Goal: Task Accomplishment & Management: Manage account settings

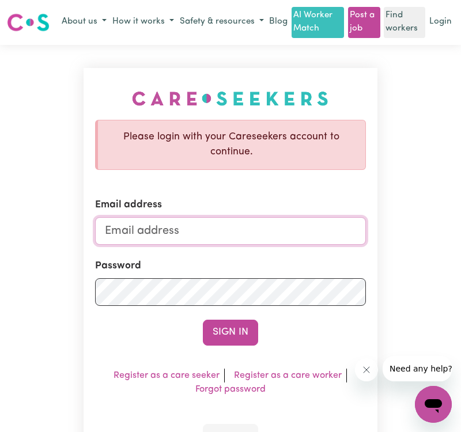
click at [238, 228] on input "Email address" at bounding box center [230, 231] width 270 height 28
type input "[EMAIL_ADDRESS][DOMAIN_NAME]"
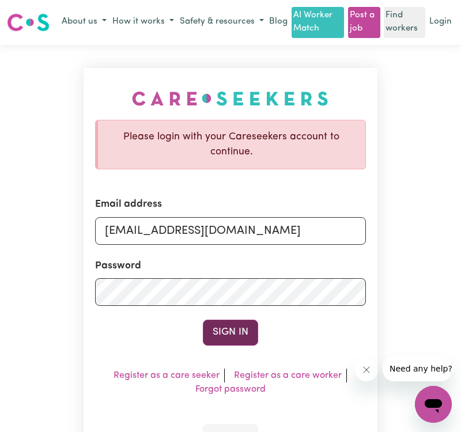
click at [249, 325] on button "Sign In" at bounding box center [230, 332] width 55 height 25
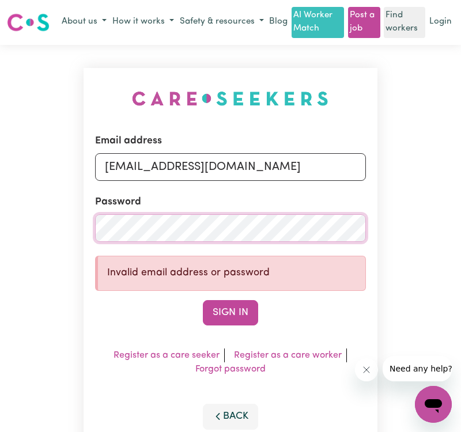
click at [203, 300] on button "Sign In" at bounding box center [230, 312] width 55 height 25
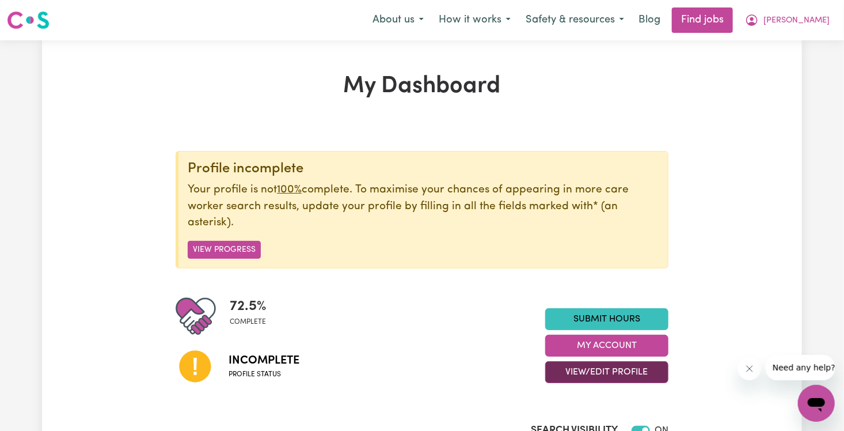
click at [460, 373] on button "View/Edit Profile" at bounding box center [606, 372] width 123 height 22
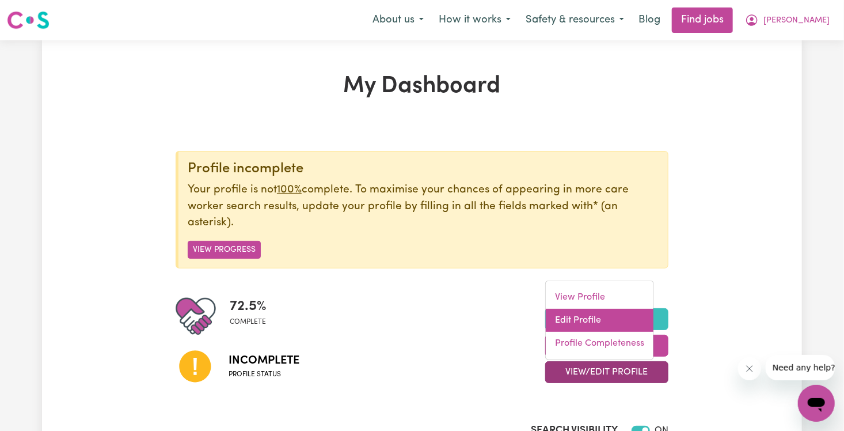
click at [460, 311] on link "Edit Profile" at bounding box center [600, 320] width 108 height 23
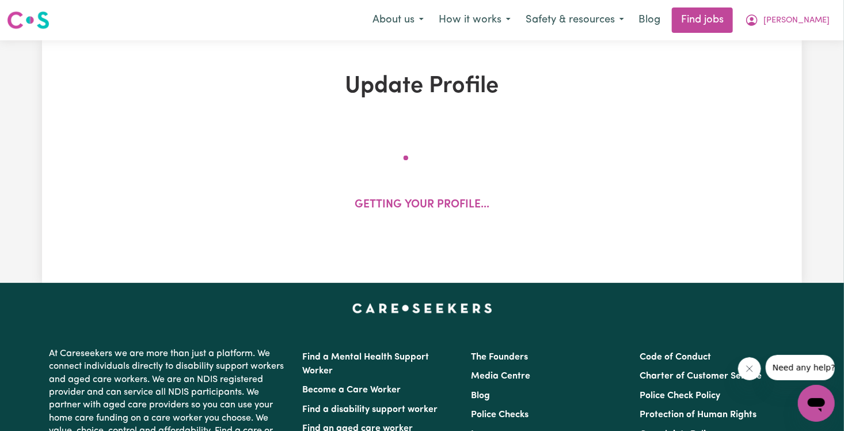
select select "[DEMOGRAPHIC_DATA]"
select select "[DEMOGRAPHIC_DATA] Citizen"
select select "Studying a healthcare related degree or qualification"
select select "140"
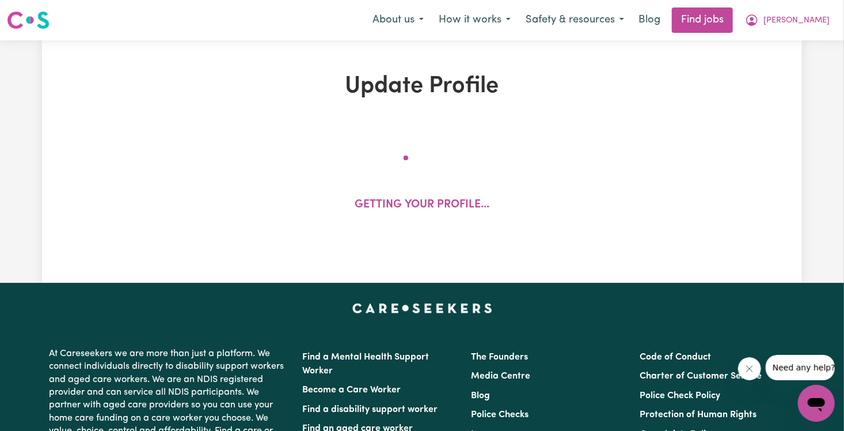
select select "140"
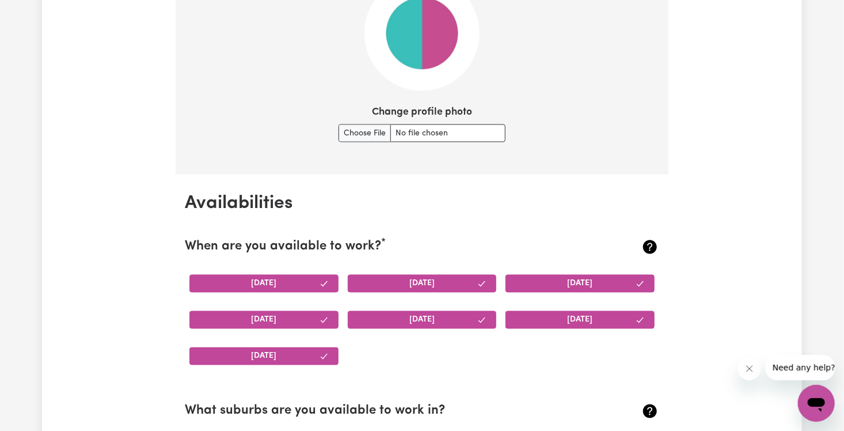
scroll to position [905, 0]
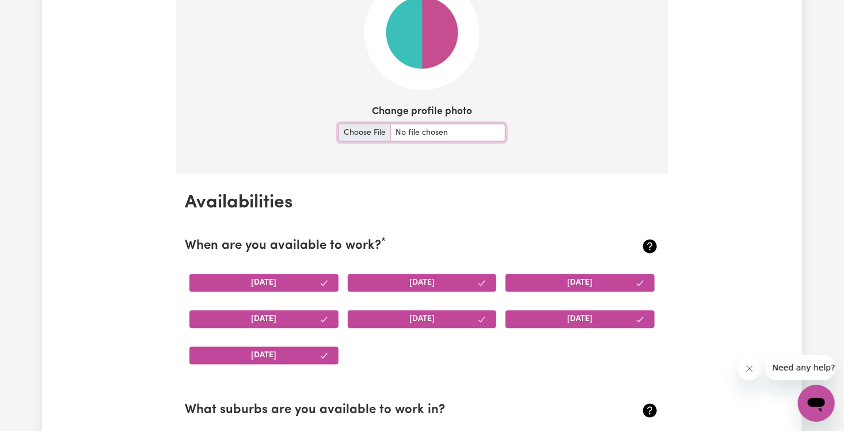
click at [353, 132] on input "Change profile photo" at bounding box center [422, 133] width 167 height 18
type input "C:\fakepath\a78333ae-1305-4661-8ea0-ee207f658f31.jfif"
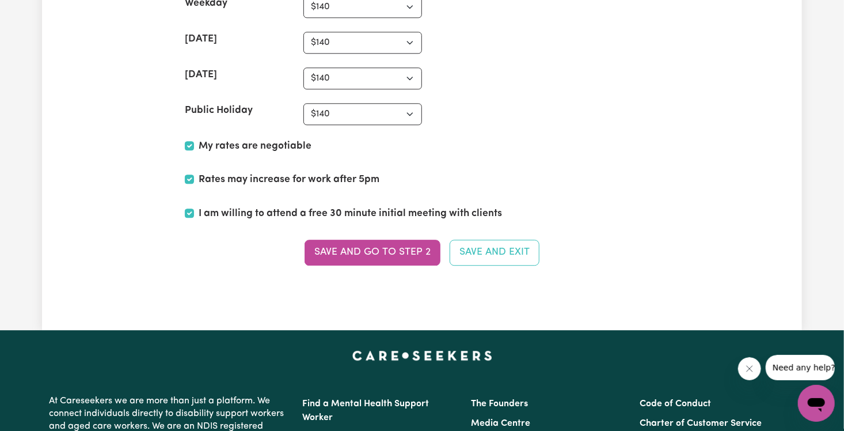
scroll to position [3571, 0]
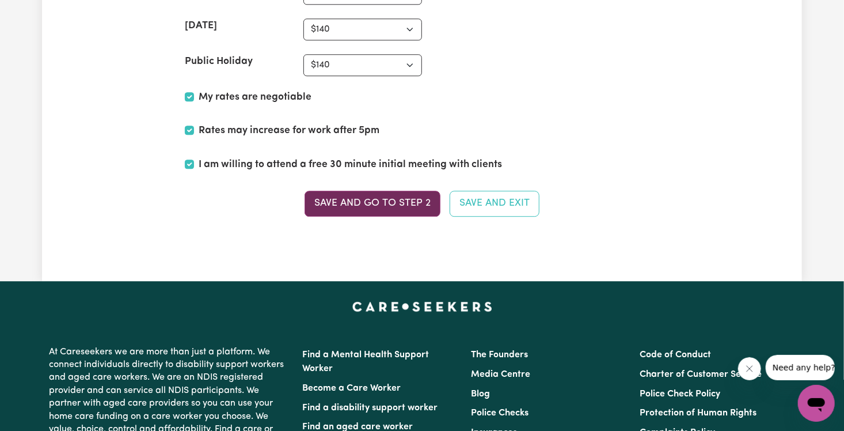
click at [413, 191] on button "Save and go to Step 2" at bounding box center [373, 203] width 136 height 25
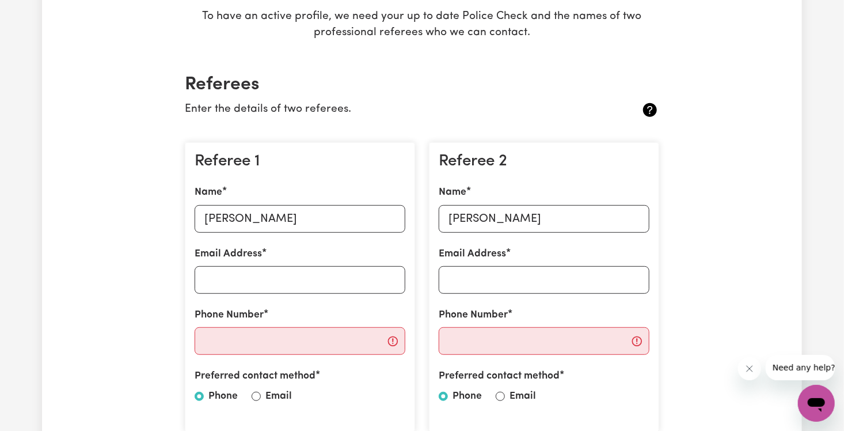
scroll to position [222, 0]
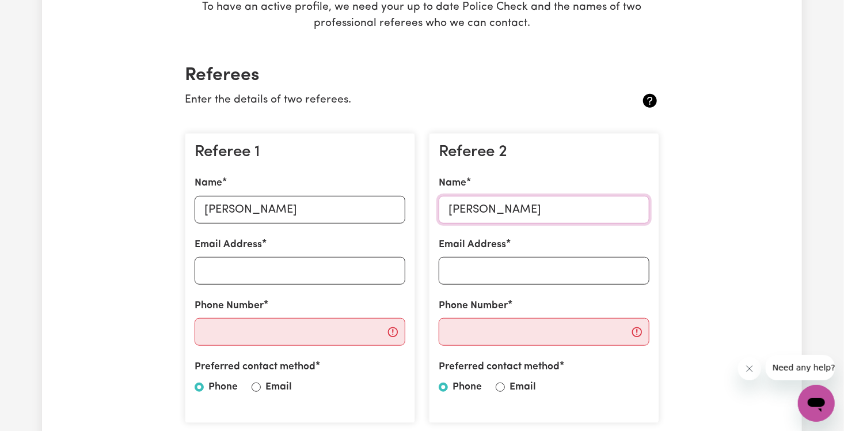
click at [460, 214] on input "[PERSON_NAME]" at bounding box center [544, 210] width 211 height 28
type input "[PERSON_NAME]"
click at [460, 267] on input "Email Address" at bounding box center [544, 271] width 211 height 28
type input "[PERSON_NAME][EMAIL_ADDRESS][DOMAIN_NAME]"
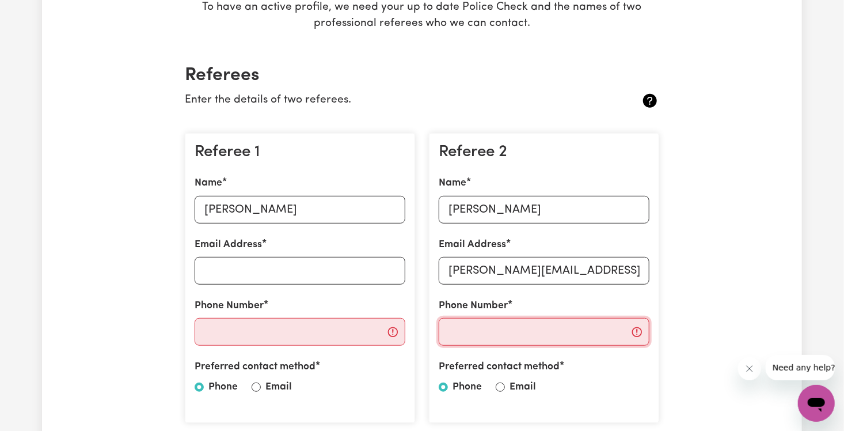
click at [460, 329] on input "Phone Number" at bounding box center [544, 332] width 211 height 28
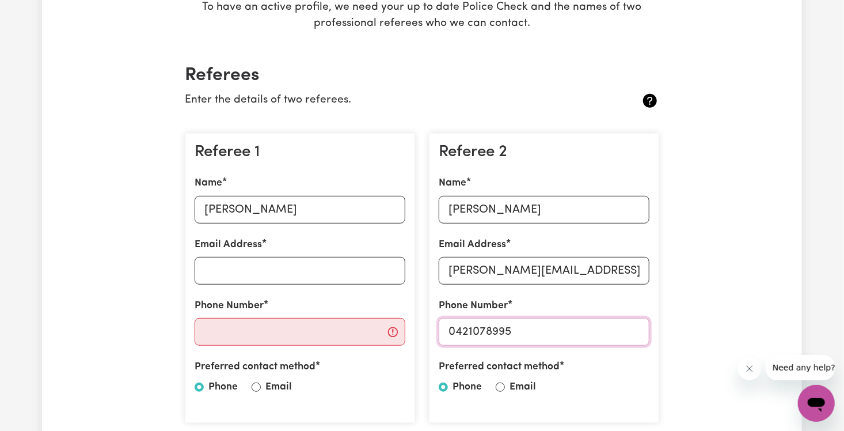
type input "0421078995"
click at [288, 330] on input "Phone Number" at bounding box center [300, 332] width 211 height 28
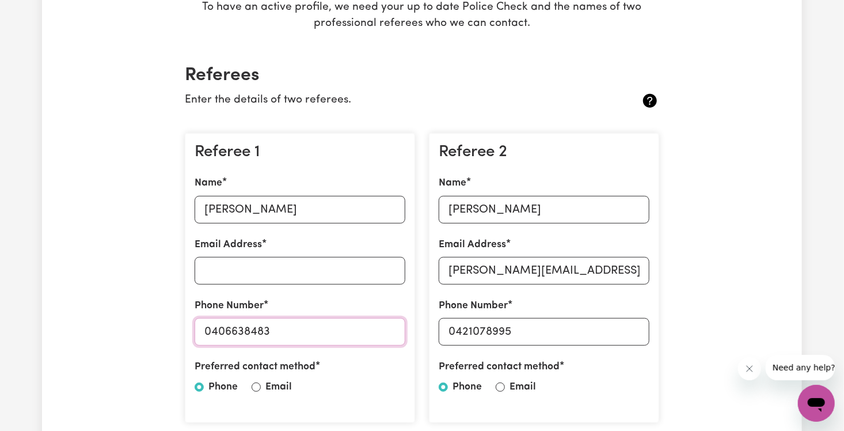
type input "0406638483"
click at [339, 269] on input "Email Address" at bounding box center [300, 271] width 211 height 28
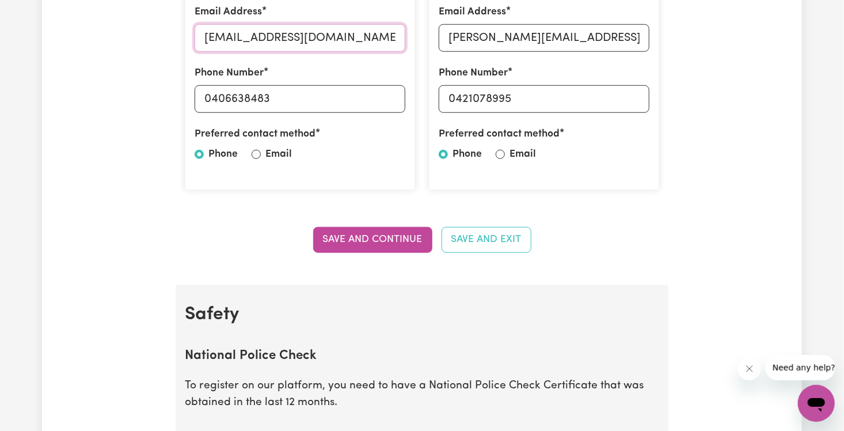
scroll to position [480, 0]
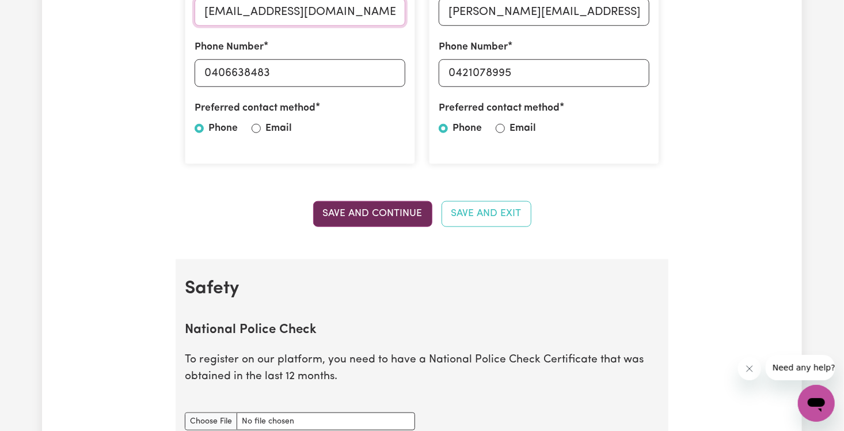
type input "[EMAIL_ADDRESS][DOMAIN_NAME]"
click at [396, 212] on button "Save and Continue" at bounding box center [372, 213] width 119 height 25
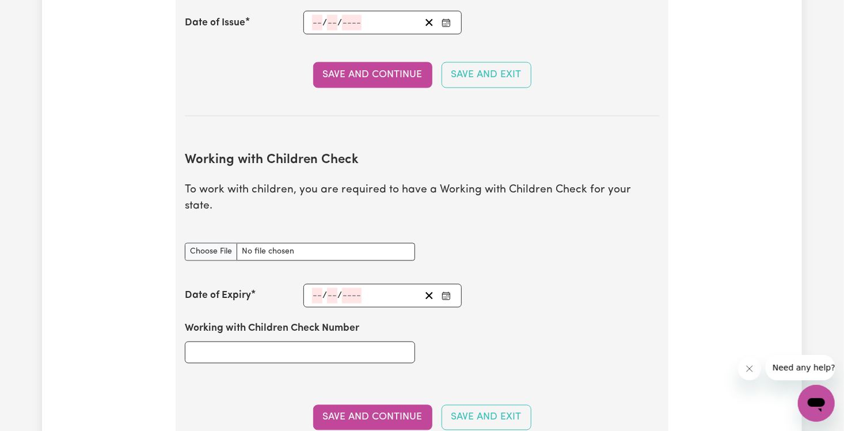
scroll to position [930, 0]
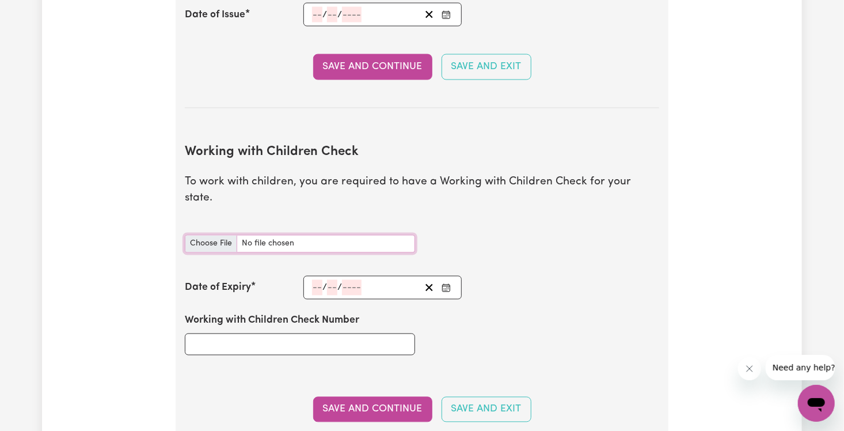
click at [208, 235] on input "Working with Children Check document" at bounding box center [300, 244] width 230 height 18
type input "C:\fakepath\Working with Children check.pdf"
click at [317, 280] on input "number" at bounding box center [317, 288] width 10 height 16
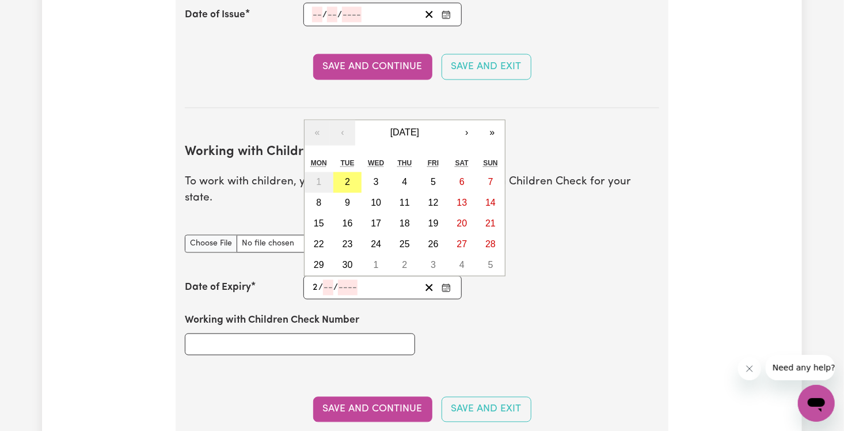
type input "29"
type input "08"
type input "2010"
click at [460, 312] on div "Working with Children Check Number" at bounding box center [422, 333] width 488 height 69
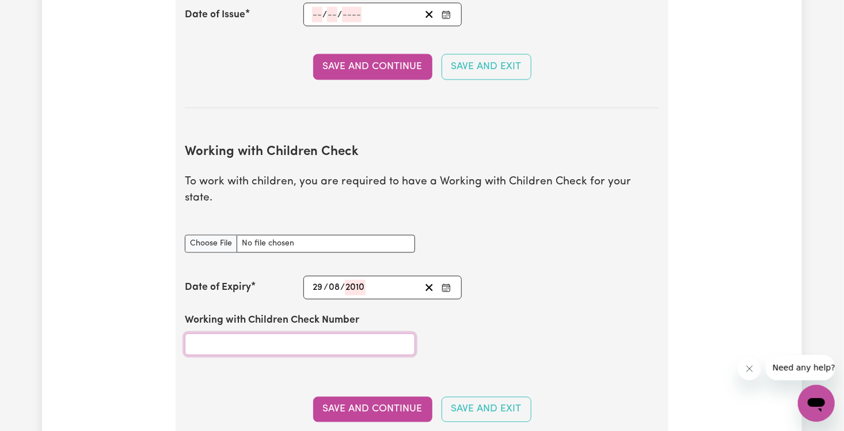
click at [282, 333] on input "Working with Children Check Number" at bounding box center [300, 344] width 230 height 22
type input "11247581"
click at [460, 328] on div "Working with Children Check Number 11247581" at bounding box center [422, 333] width 488 height 69
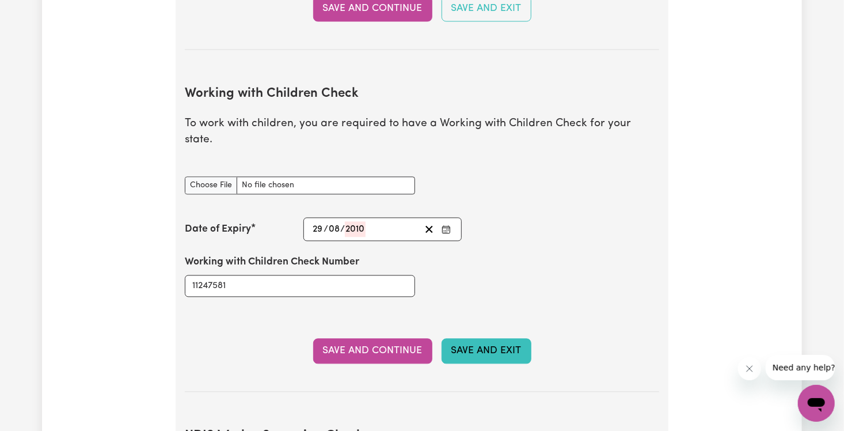
scroll to position [995, 0]
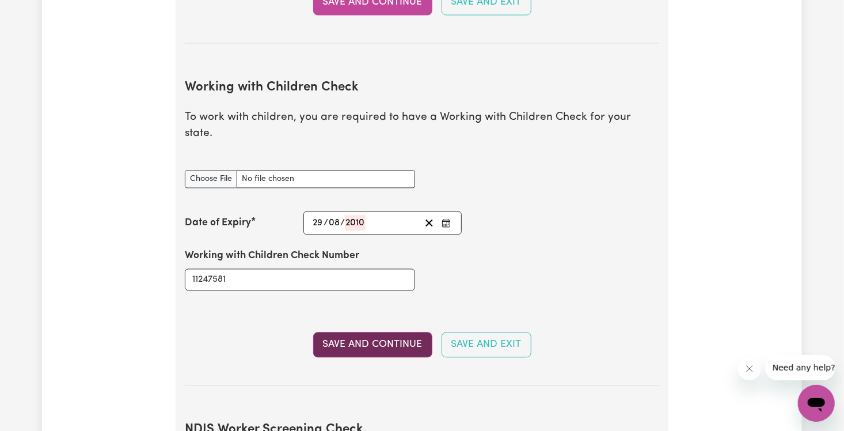
click at [403, 332] on button "Save and Continue" at bounding box center [372, 344] width 119 height 25
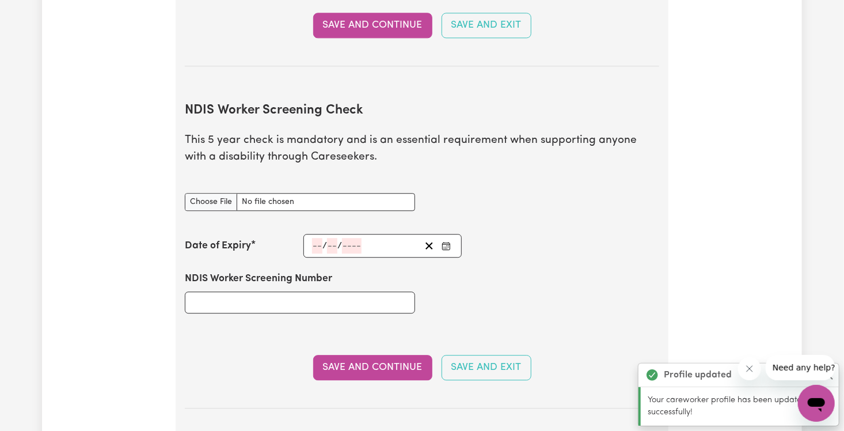
scroll to position [1380, 0]
click at [263, 192] on input "NDIS Worker Screening Check document" at bounding box center [300, 201] width 230 height 18
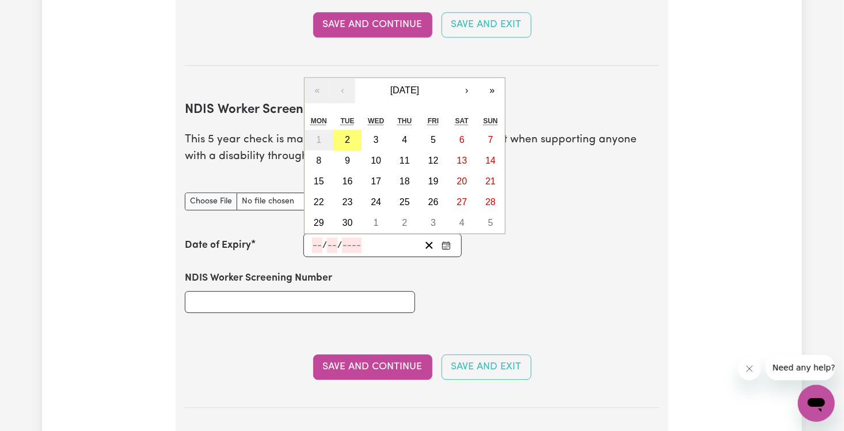
click at [319, 237] on input "number" at bounding box center [317, 245] width 10 height 16
type input "04"
type input "02"
type input "202"
type input "[DATE]"
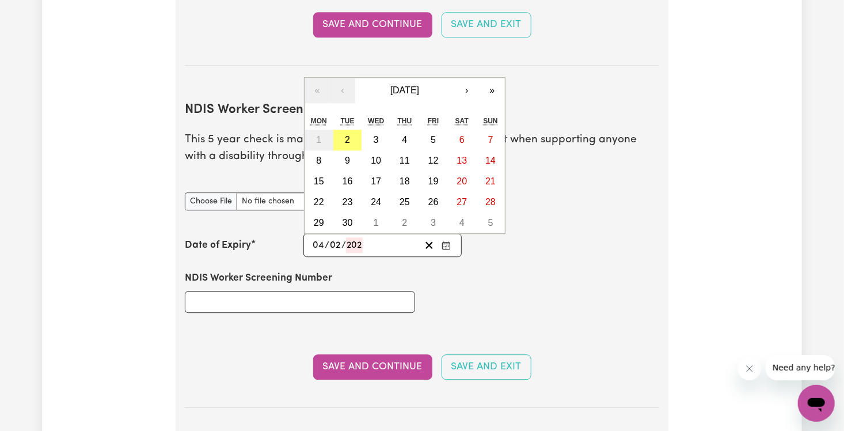
type input "4"
type input "2"
type input "2028"
click at [460, 267] on div "NDIS Worker Screening Number" at bounding box center [422, 291] width 488 height 69
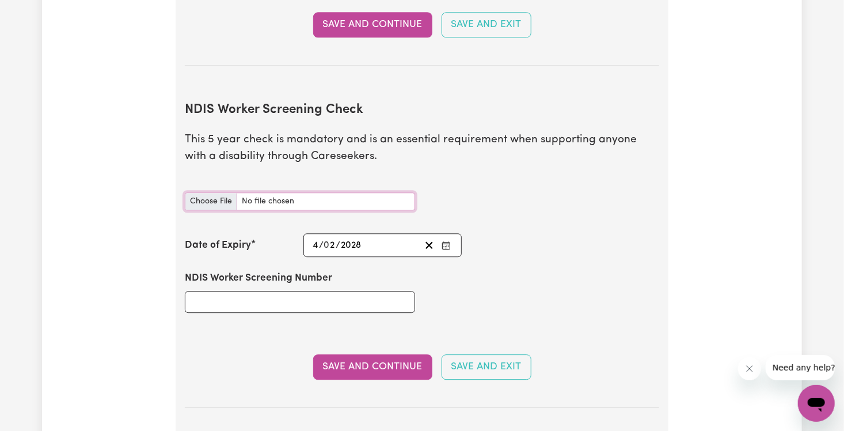
click at [221, 192] on input "NDIS Worker Screening Check document" at bounding box center [300, 201] width 230 height 18
type input "C:\fakepath\[PERSON_NAME] NDIS.pdf"
click at [281, 291] on input "NDIS Worker Screening Number" at bounding box center [300, 302] width 230 height 22
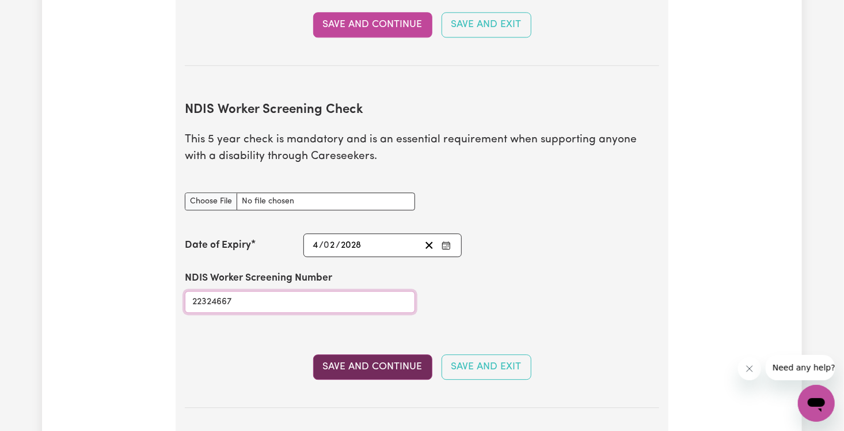
type input "22324667"
click at [385, 354] on button "Save and Continue" at bounding box center [372, 366] width 119 height 25
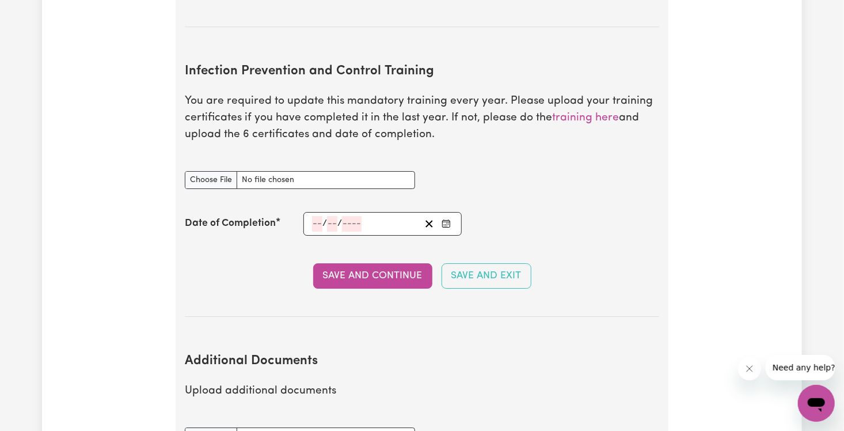
scroll to position [1835, 0]
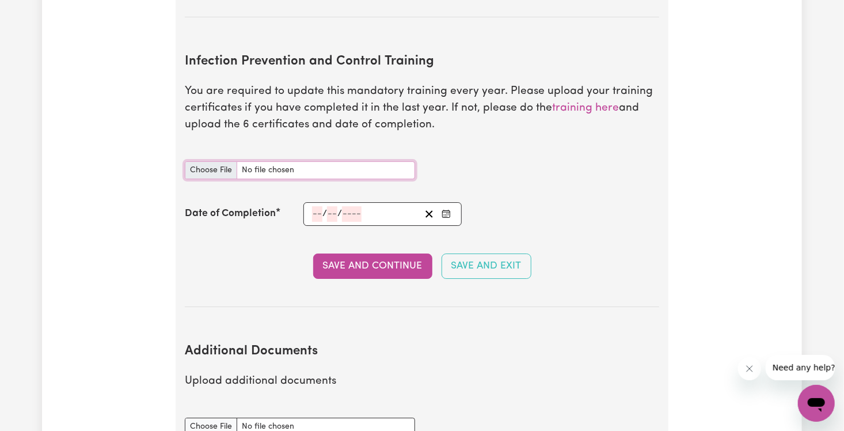
click at [328, 161] on input "Infection Prevention and Control Training document" at bounding box center [300, 170] width 230 height 18
type input "C:\fakepath\12_11_22 [PERSON_NAME] M infection control training.pdf"
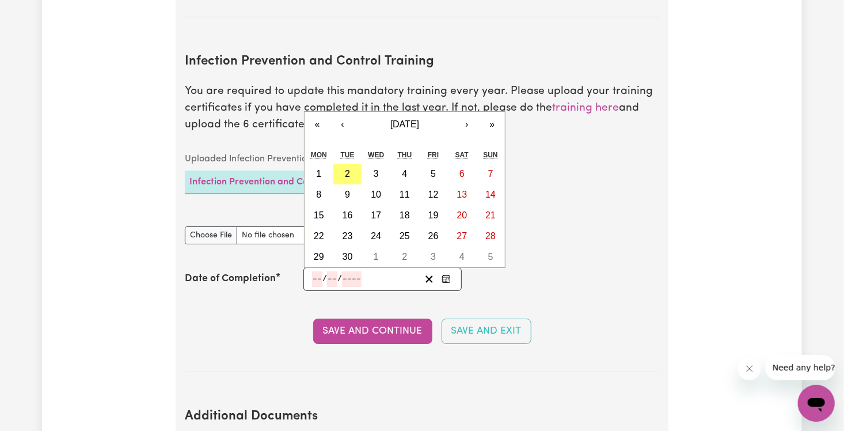
click at [314, 271] on input "number" at bounding box center [317, 279] width 10 height 16
type input "12"
type input "11"
type input "0002-11-12"
type input "2"
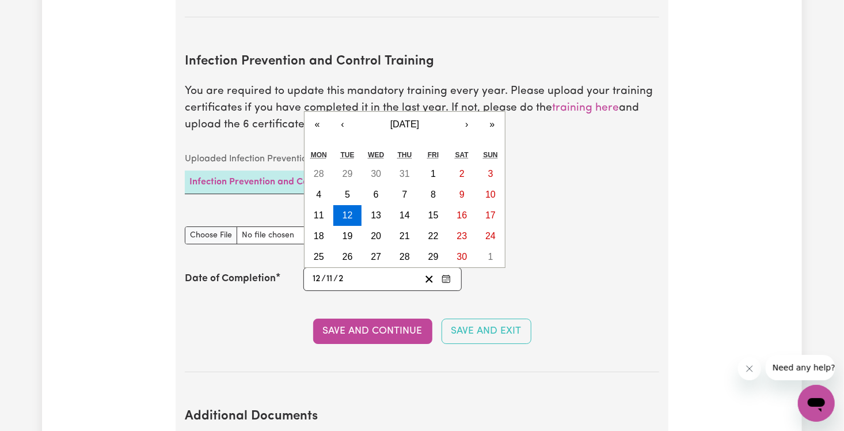
type input "0020-11-12"
type input "20"
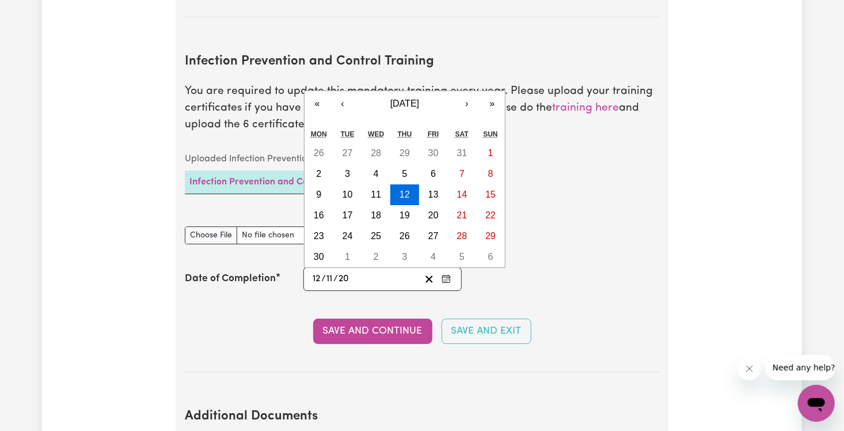
type input "0202-11-12"
type input "202"
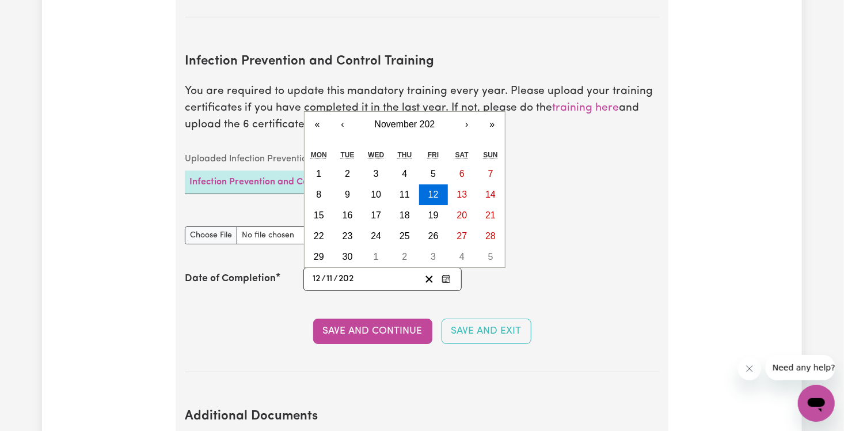
type input "[DATE]"
type input "2022"
click at [460, 286] on section "Infection Prevention and Control Training You are required to update this manda…" at bounding box center [422, 204] width 474 height 336
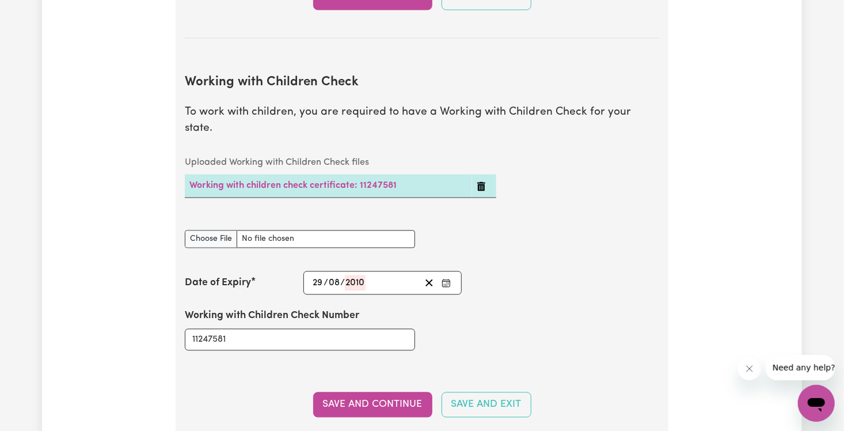
scroll to position [1130, 0]
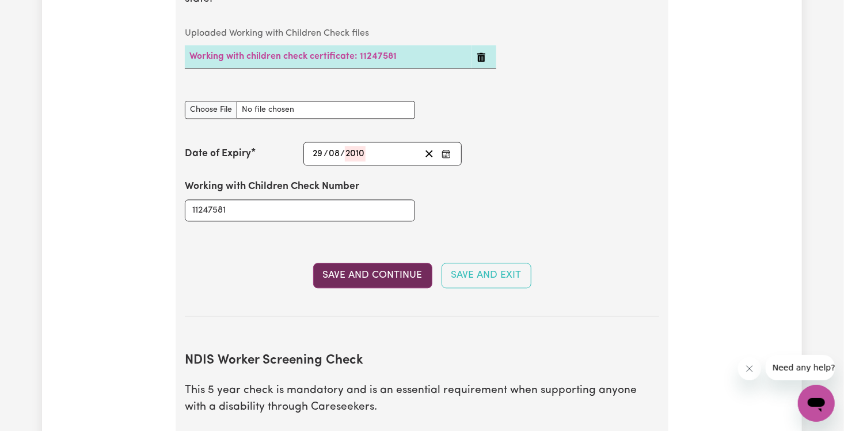
click at [410, 263] on button "Save and Continue" at bounding box center [372, 275] width 119 height 25
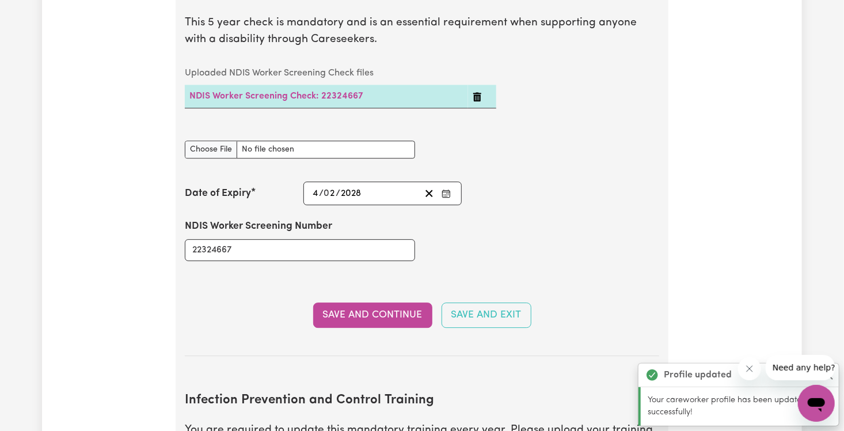
scroll to position [1542, 0]
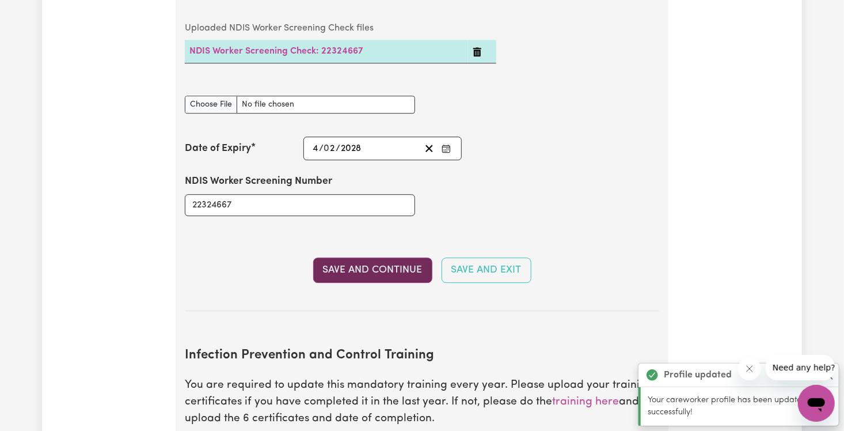
click at [372, 257] on button "Save and Continue" at bounding box center [372, 269] width 119 height 25
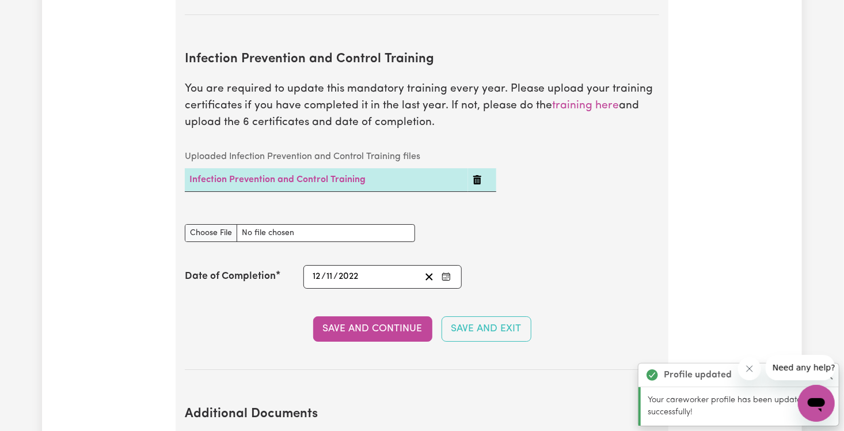
scroll to position [1791, 0]
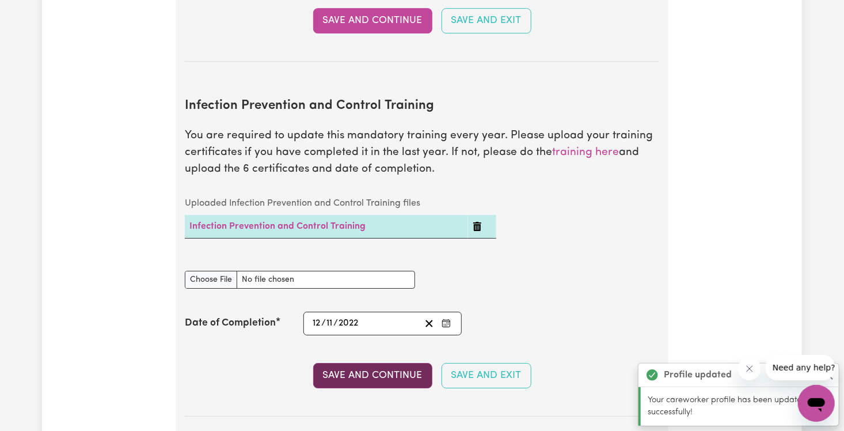
click at [391, 363] on button "Save and Continue" at bounding box center [372, 375] width 119 height 25
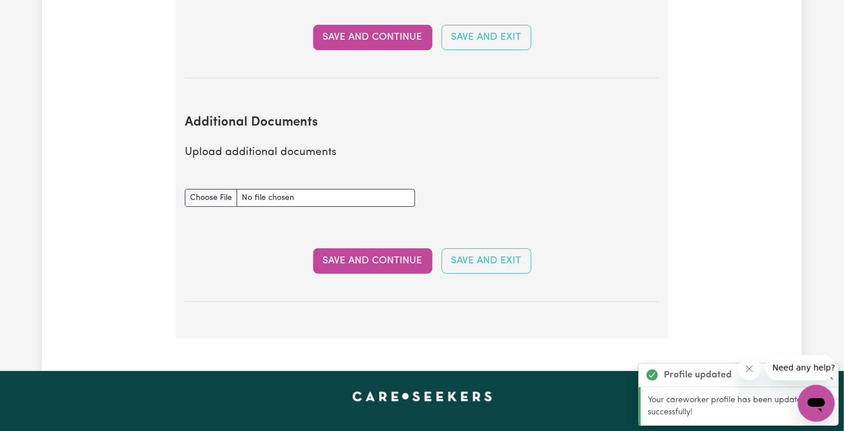
scroll to position [2126, 0]
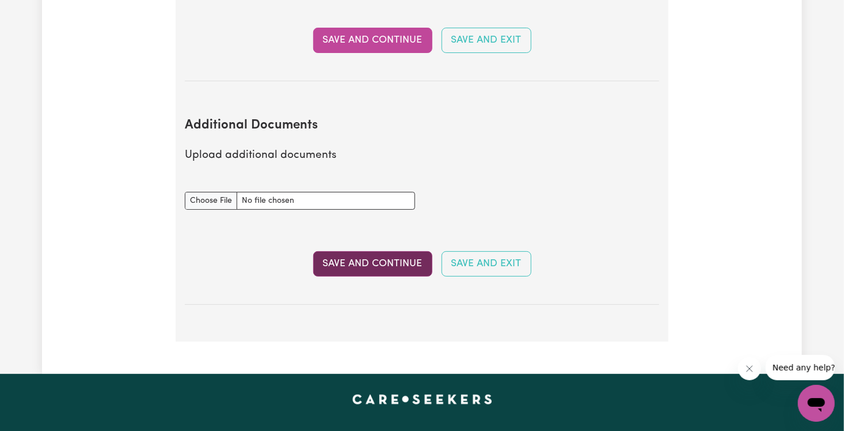
click at [372, 251] on button "Save and Continue" at bounding box center [372, 263] width 119 height 25
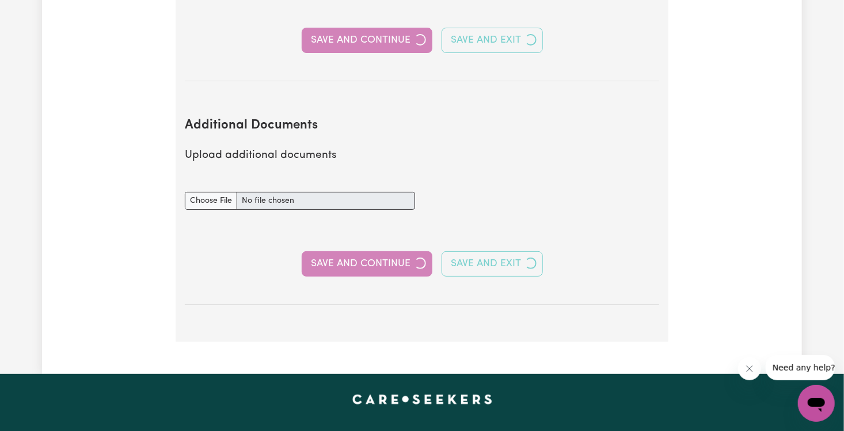
select select "Certificate III (Individual Support)"
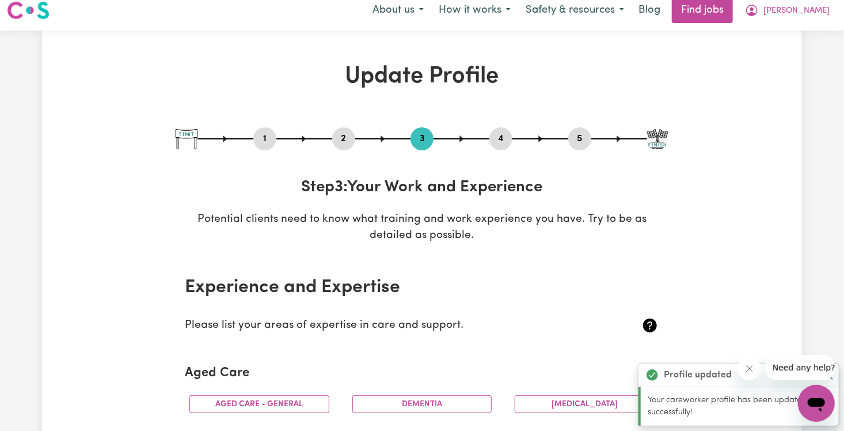
scroll to position [9, 0]
click at [341, 138] on button "2" at bounding box center [343, 139] width 23 height 15
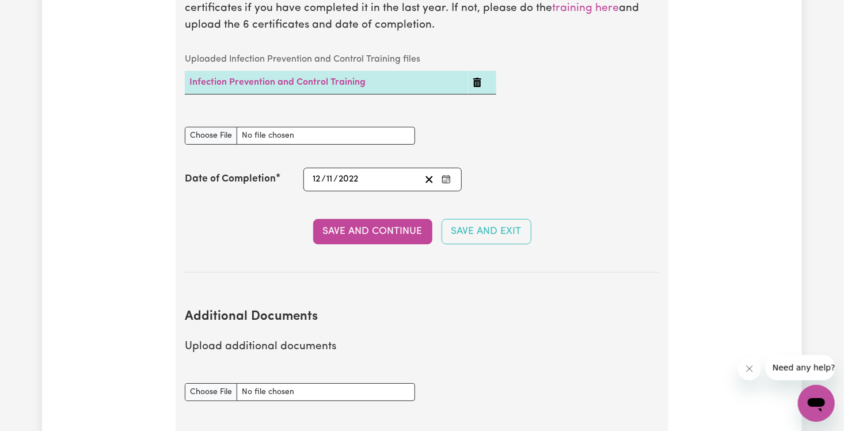
scroll to position [2103, 0]
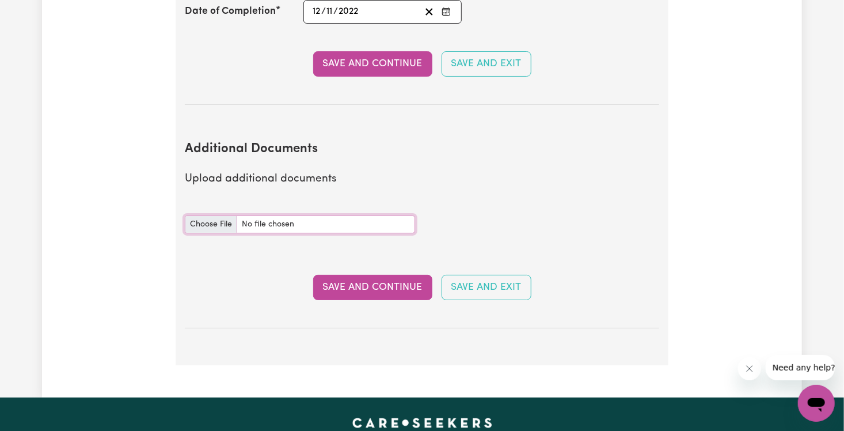
click at [216, 215] on input "Additional Documents document" at bounding box center [300, 224] width 230 height 18
type input "C:\fakepath\RHAN.pdf"
click at [399, 275] on button "Save and Continue" at bounding box center [372, 287] width 119 height 25
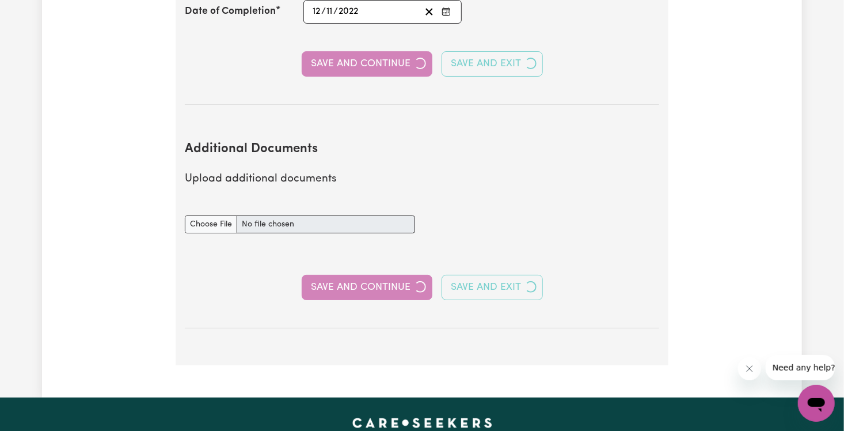
select select "Certificate III (Individual Support)"
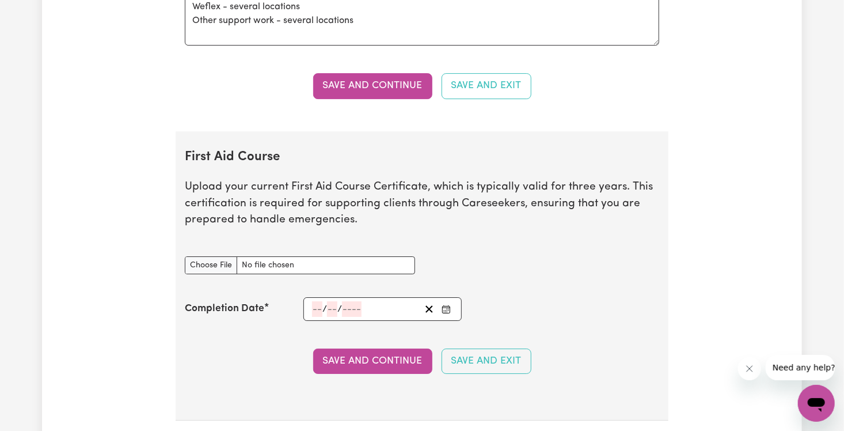
scroll to position [1914, 0]
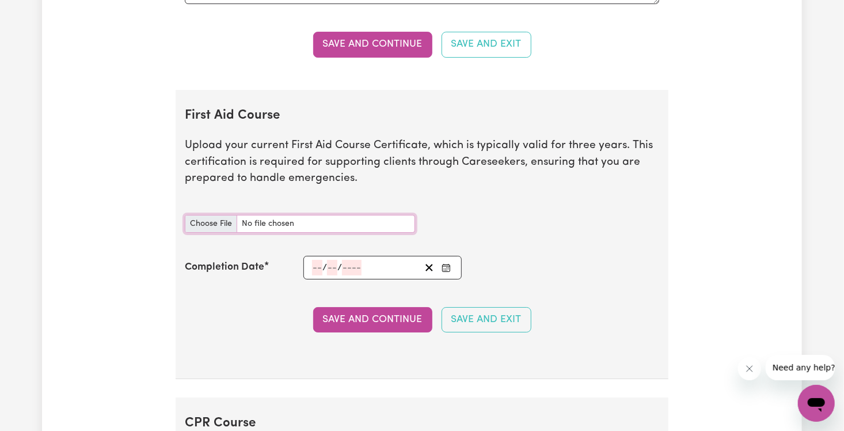
click at [228, 215] on input "First Aid Course document" at bounding box center [300, 224] width 230 height 18
type input "C:\fakepath\First Aid CPR.pdf"
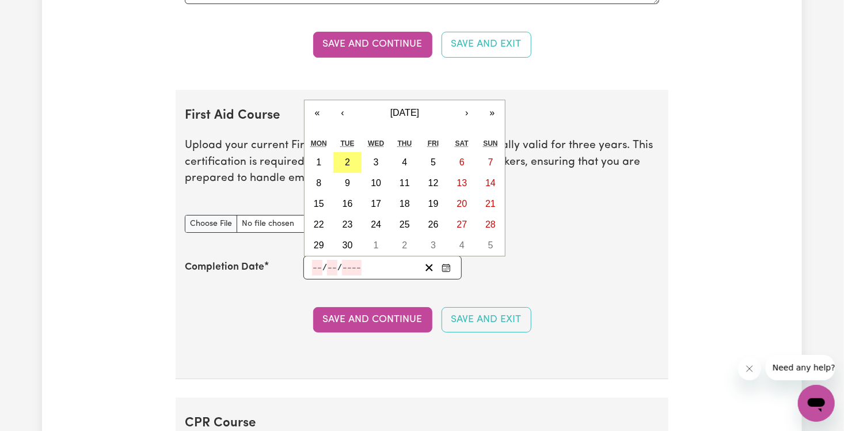
click at [352, 265] on input "number" at bounding box center [352, 268] width 20 height 16
click at [313, 264] on input "number" at bounding box center [317, 268] width 10 height 16
type input "13"
type input "2"
type input "202"
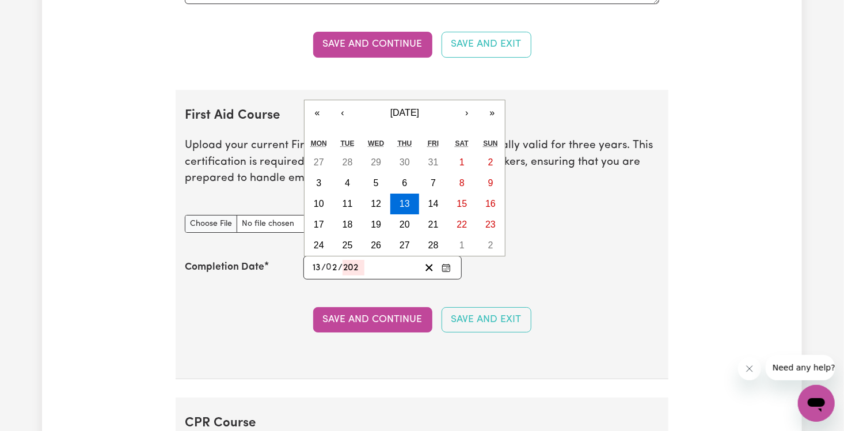
type input "[DATE]"
type input "2025"
click at [460, 285] on section "First Aid Course Upload your current First Aid Course Certificate, which is typ…" at bounding box center [422, 235] width 493 height 290
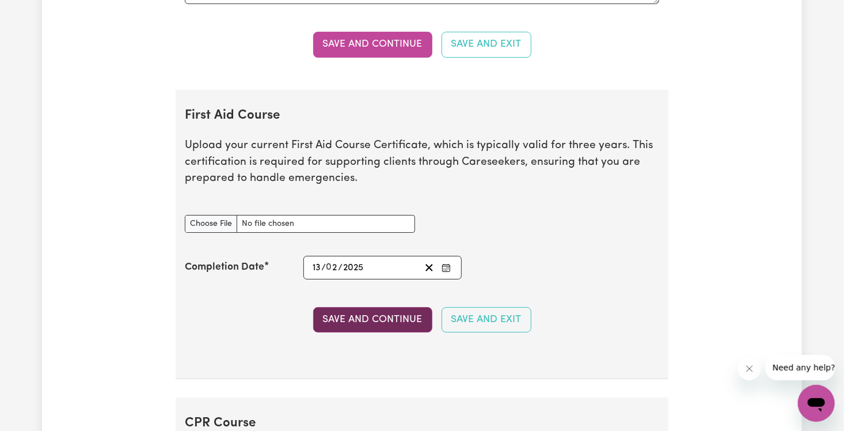
click at [376, 323] on button "Save and Continue" at bounding box center [372, 319] width 119 height 25
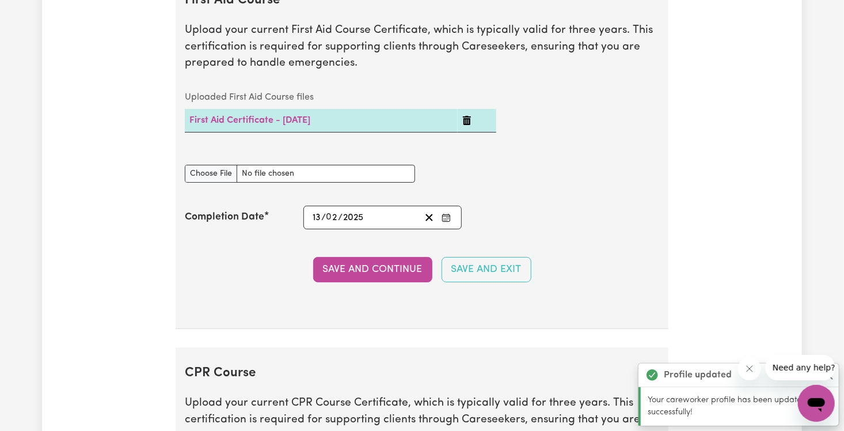
scroll to position [2007, 0]
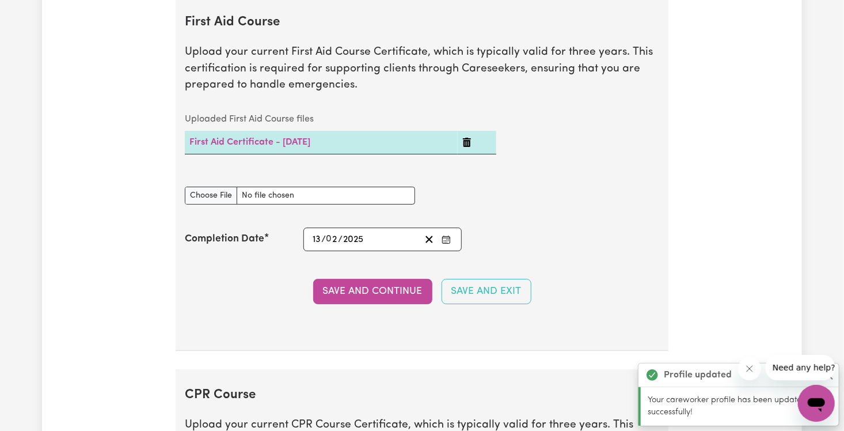
click at [460, 138] on icon "Delete First Aid Certificate - 13/02/2025" at bounding box center [467, 142] width 8 height 9
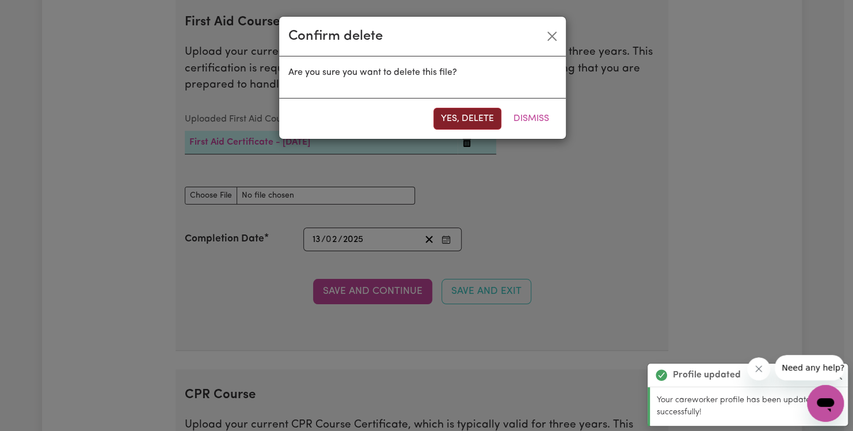
click at [460, 127] on button "Yes, delete" at bounding box center [468, 119] width 68 height 22
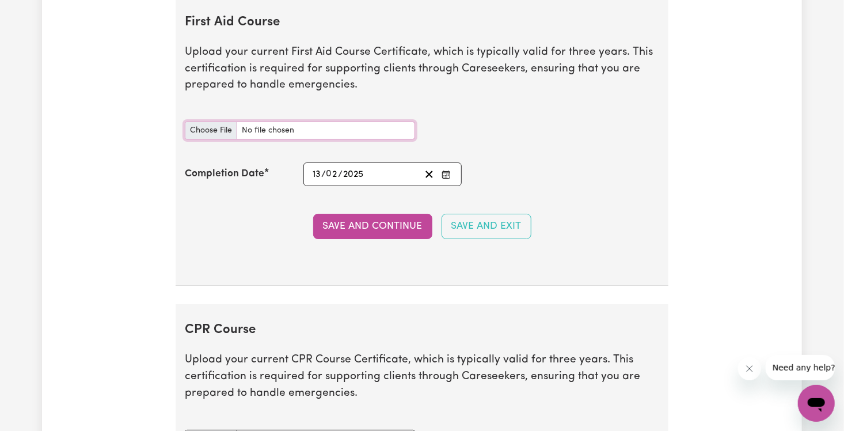
click at [221, 124] on input "First Aid Course document" at bounding box center [300, 130] width 230 height 18
type input "C:\fakepath\Certificate - HLTAID011 - [PERSON_NAME] 3.pdf"
click at [428, 172] on icon "Clear date" at bounding box center [429, 174] width 11 height 11
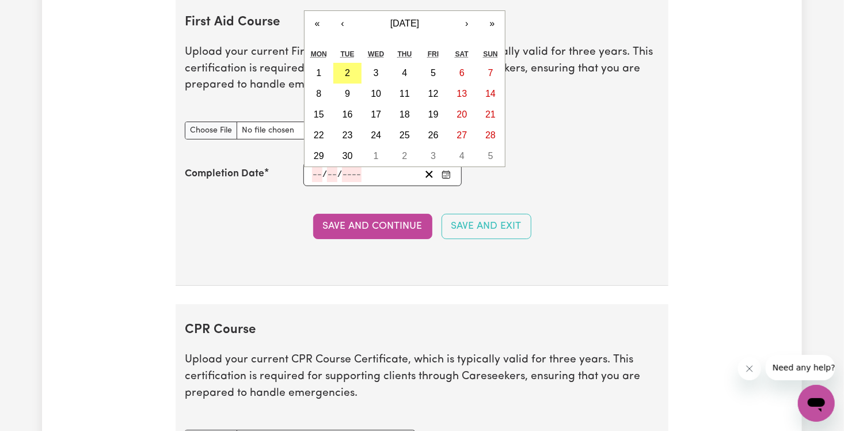
click at [320, 166] on input "number" at bounding box center [317, 174] width 10 height 16
type input "01"
type input "02"
type input "202"
type input "[DATE]"
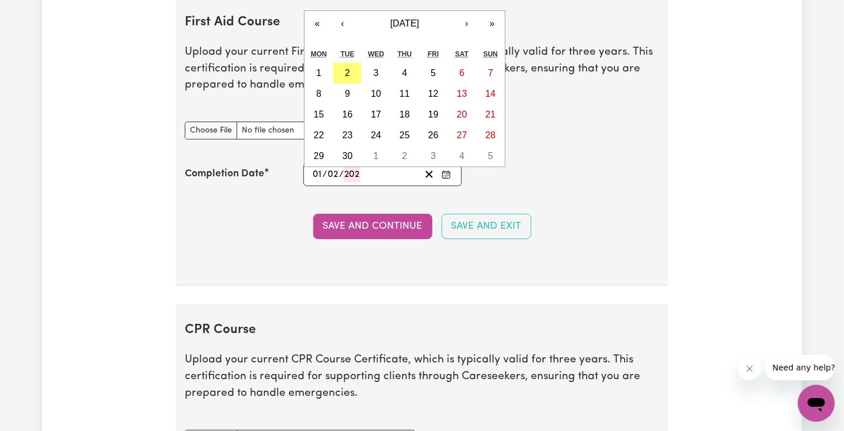
type input "1"
type input "2"
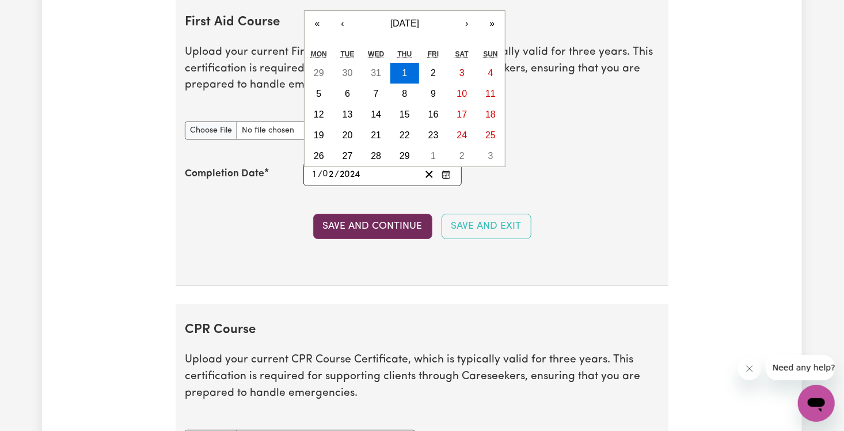
type input "2024"
click at [386, 214] on button "Save and Continue" at bounding box center [372, 226] width 119 height 25
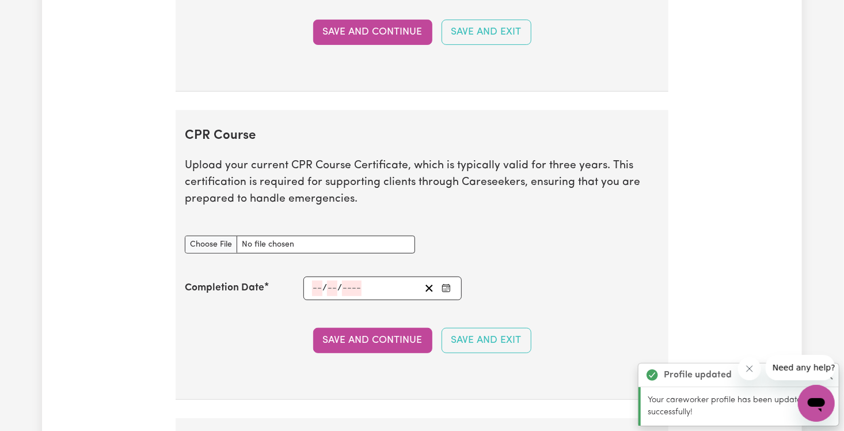
scroll to position [2305, 0]
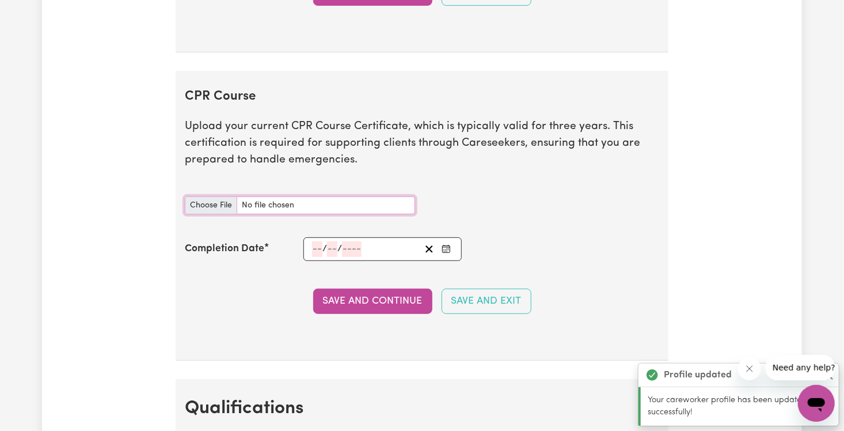
click at [332, 199] on input "CPR Course document" at bounding box center [300, 205] width 230 height 18
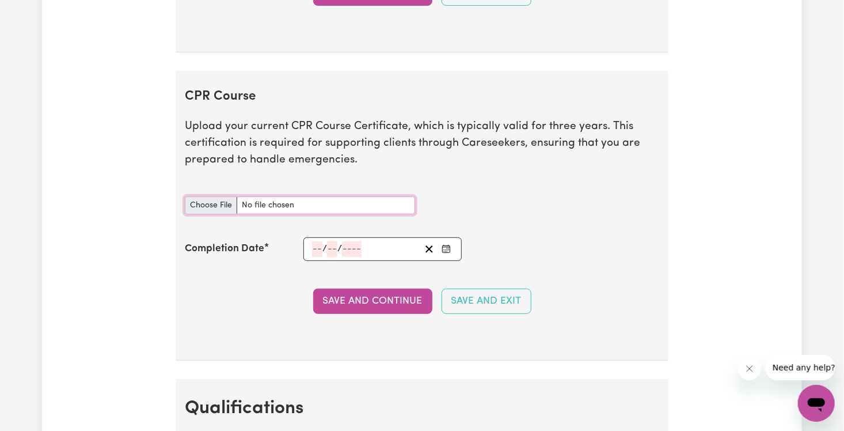
type input "C:\fakepath\First Aid CPR.pdf"
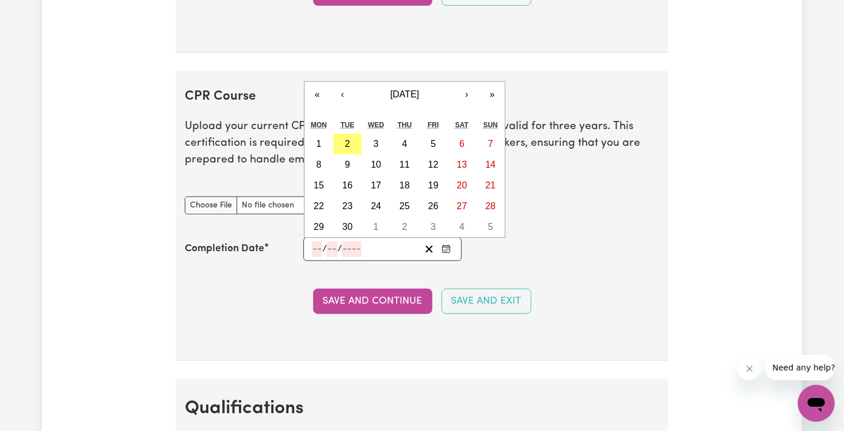
click at [318, 244] on input "number" at bounding box center [317, 249] width 10 height 16
type input "13"
type input "02"
type input "202"
type input "[DATE]"
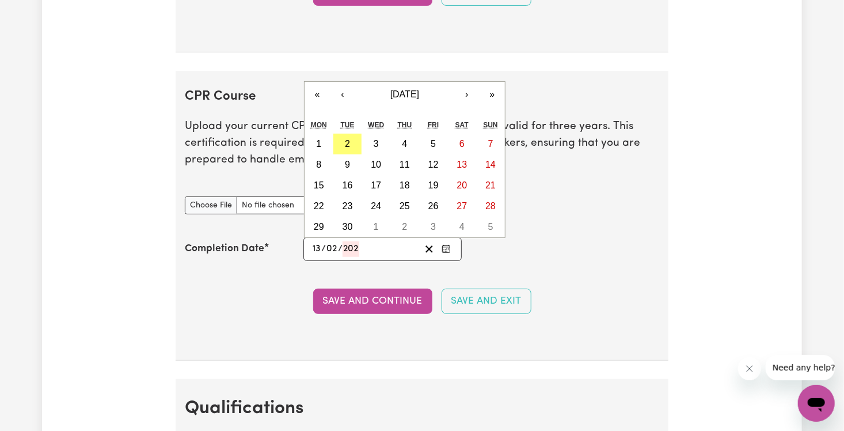
type input "2"
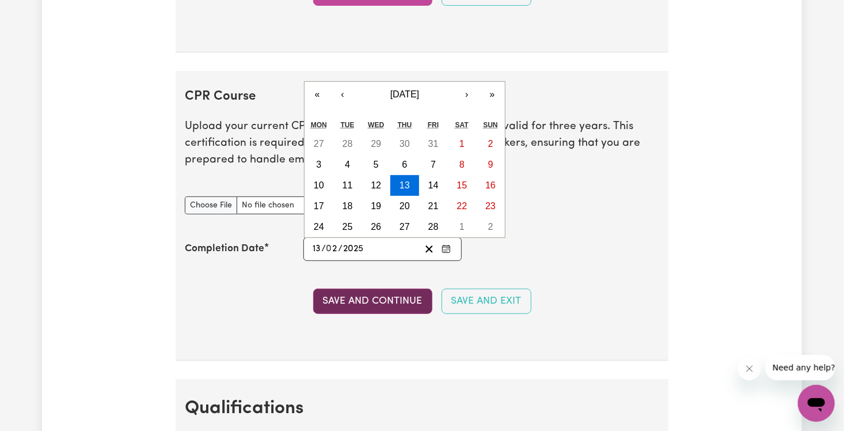
type input "2025"
click at [351, 290] on button "Save and Continue" at bounding box center [372, 300] width 119 height 25
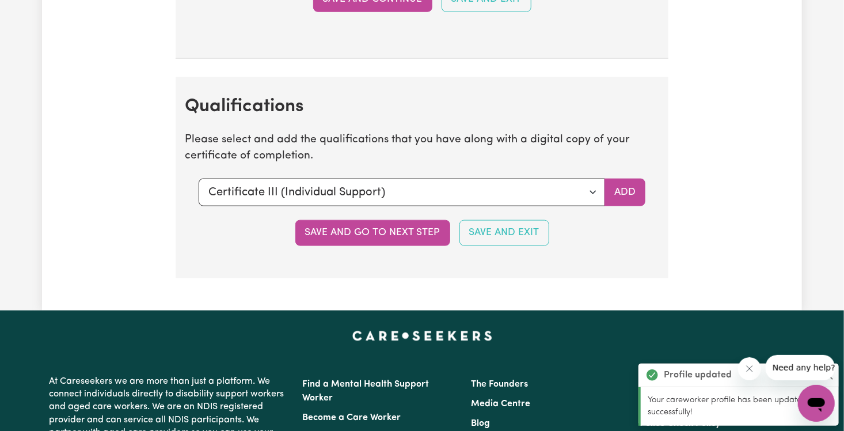
scroll to position [2678, 0]
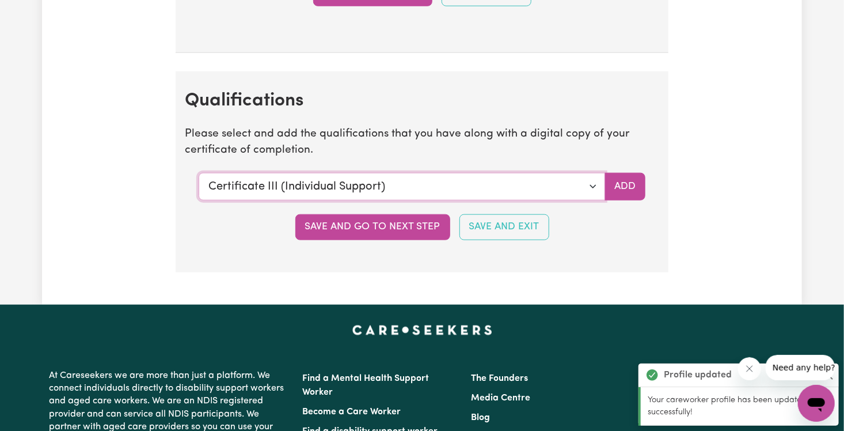
click at [460, 180] on select "Select a qualification to add... Certificate III (Individual Support) Certifica…" at bounding box center [402, 187] width 406 height 28
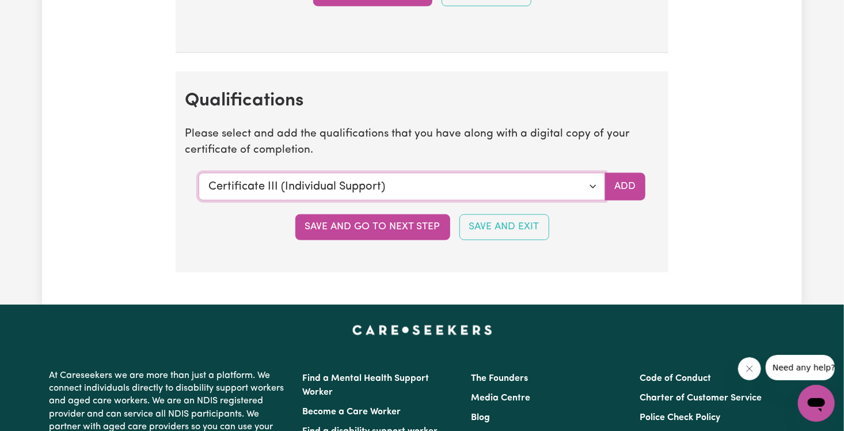
select select "Diploma Mental Health"
click at [199, 173] on select "Select a qualification to add... Certificate III (Individual Support) Certifica…" at bounding box center [402, 187] width 406 height 28
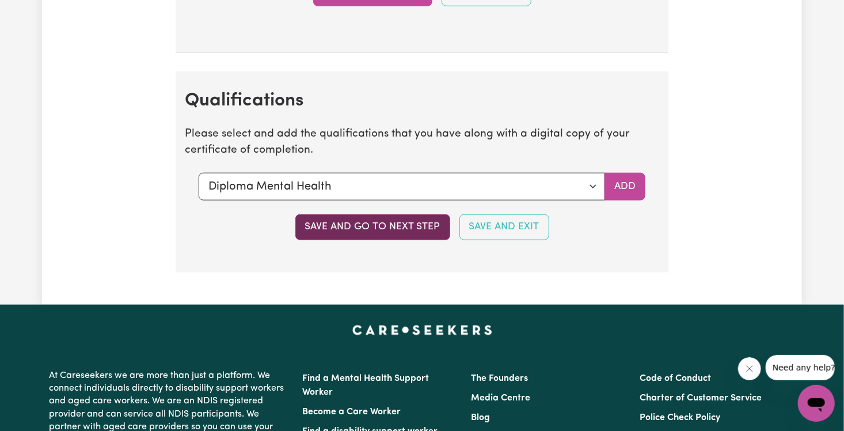
click at [399, 221] on button "Save and go to next step" at bounding box center [372, 226] width 155 height 25
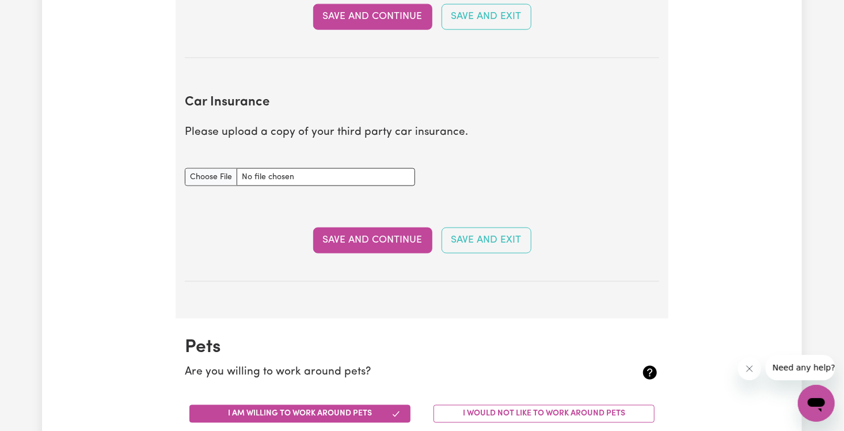
scroll to position [794, 0]
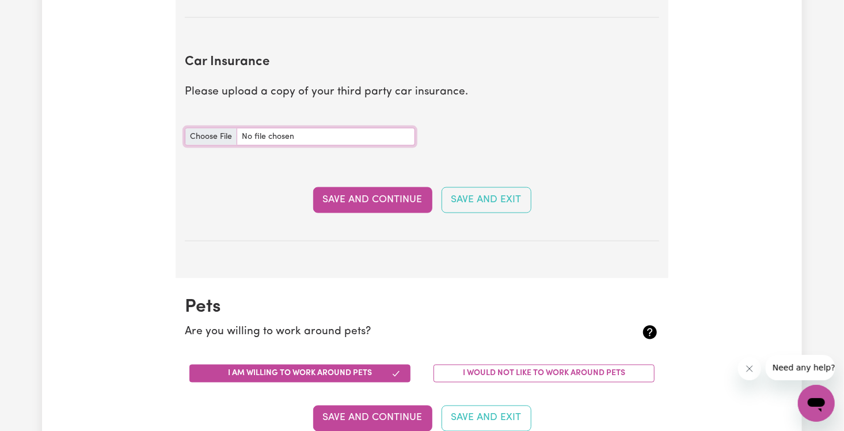
click at [287, 139] on input "Car Insurance document" at bounding box center [300, 137] width 230 height 18
type input "C:\fakepath\121245815_3_Insurance_Certificate.pdf"
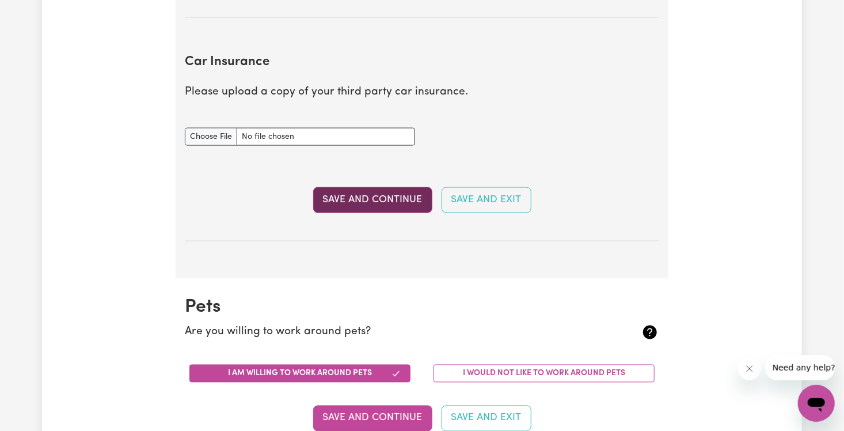
click at [401, 202] on button "Save and Continue" at bounding box center [372, 199] width 119 height 25
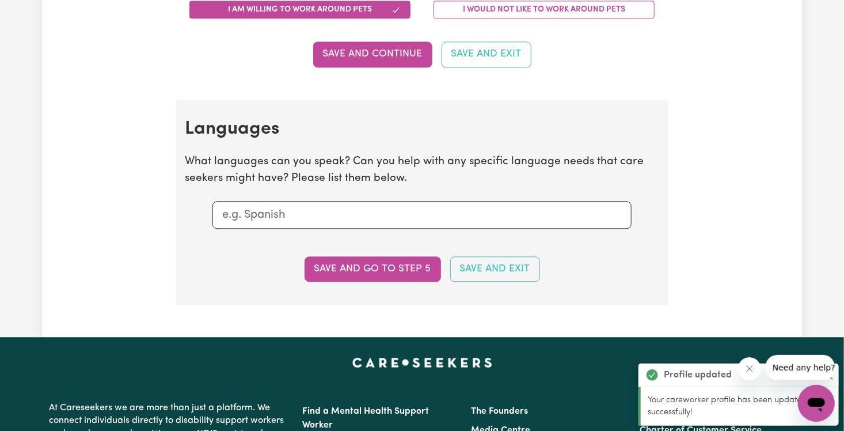
scroll to position [1249, 0]
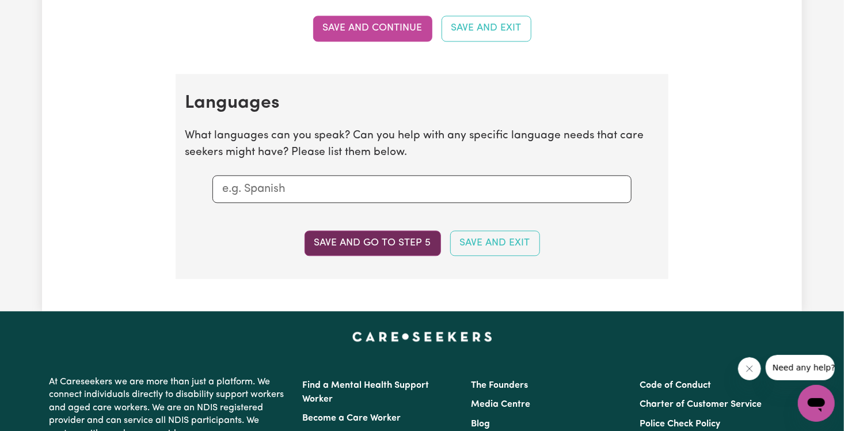
click at [418, 235] on button "Save and go to step 5" at bounding box center [373, 242] width 136 height 25
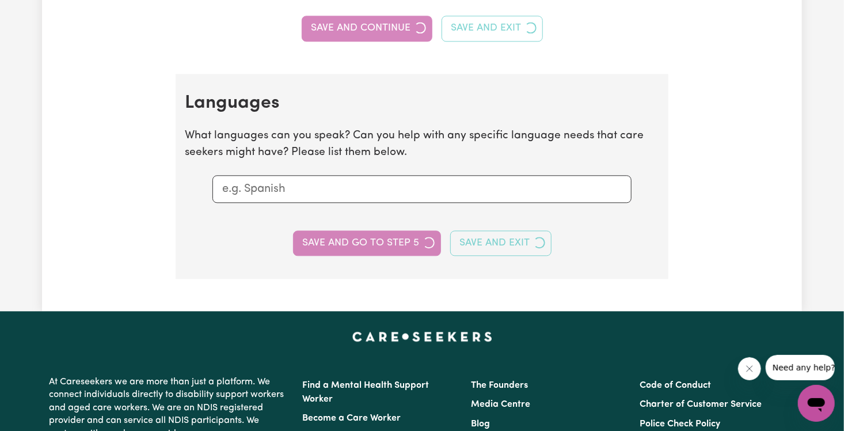
select select "I am providing services privately on my own"
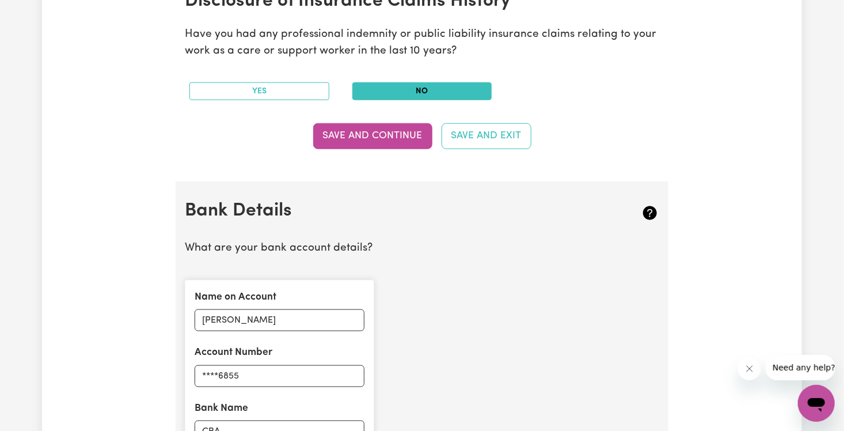
scroll to position [587, 0]
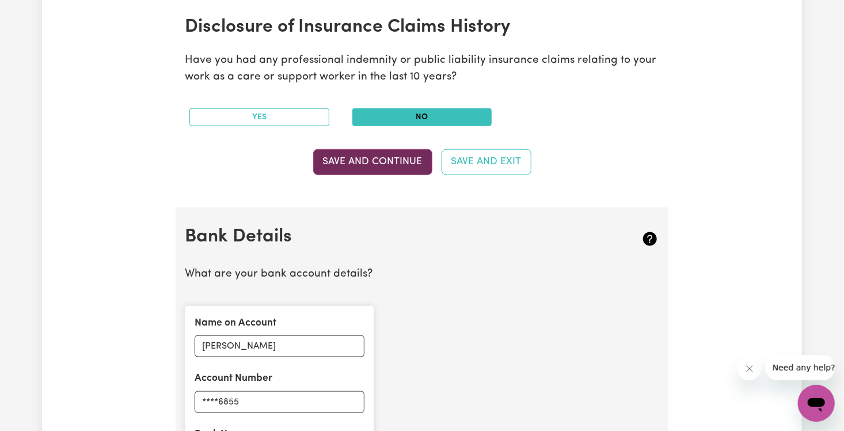
click at [413, 159] on button "Save and Continue" at bounding box center [372, 161] width 119 height 25
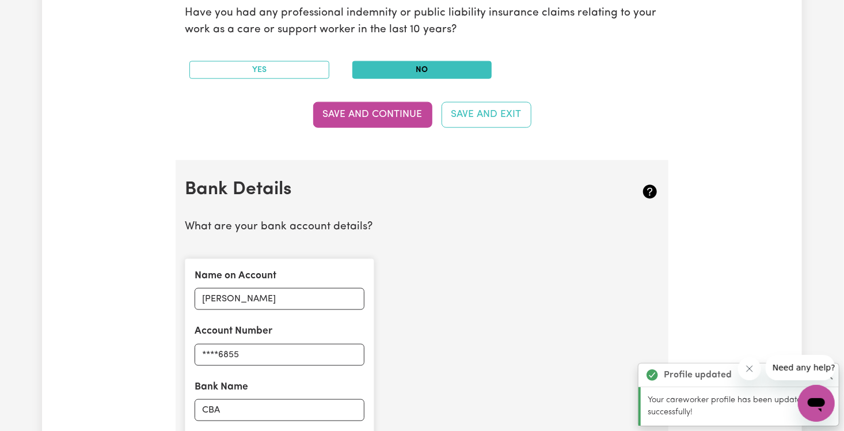
scroll to position [794, 0]
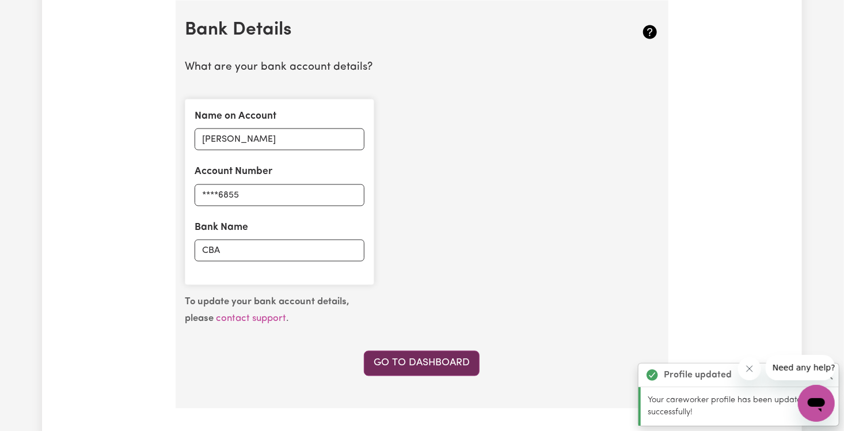
click at [458, 360] on link "Go to Dashboard" at bounding box center [422, 363] width 116 height 25
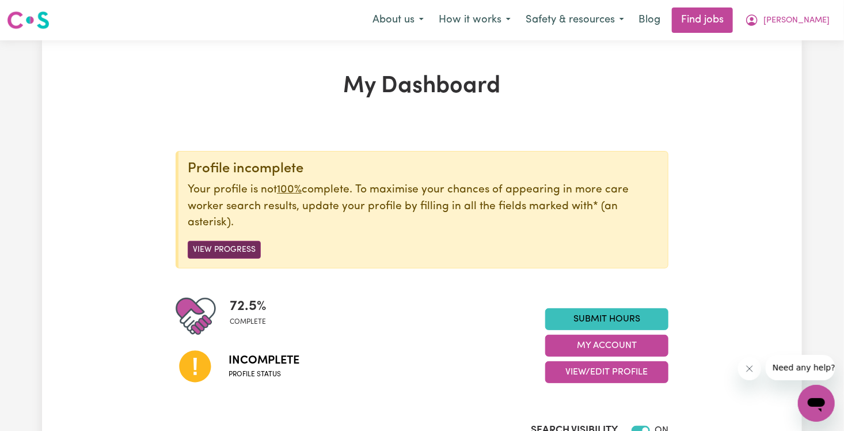
click at [233, 253] on button "View Progress" at bounding box center [224, 250] width 73 height 18
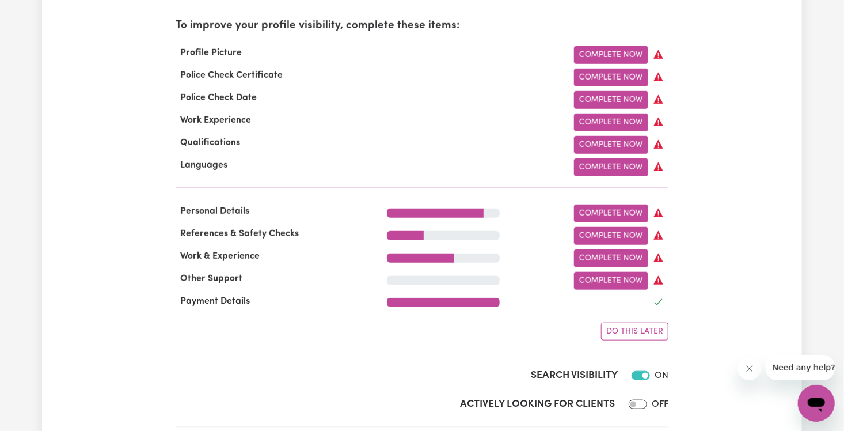
scroll to position [391, 0]
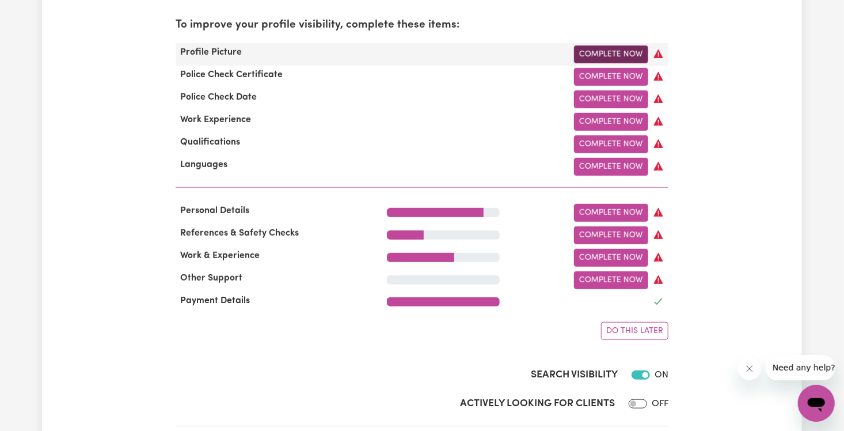
click at [460, 54] on link "Complete Now" at bounding box center [611, 54] width 74 height 18
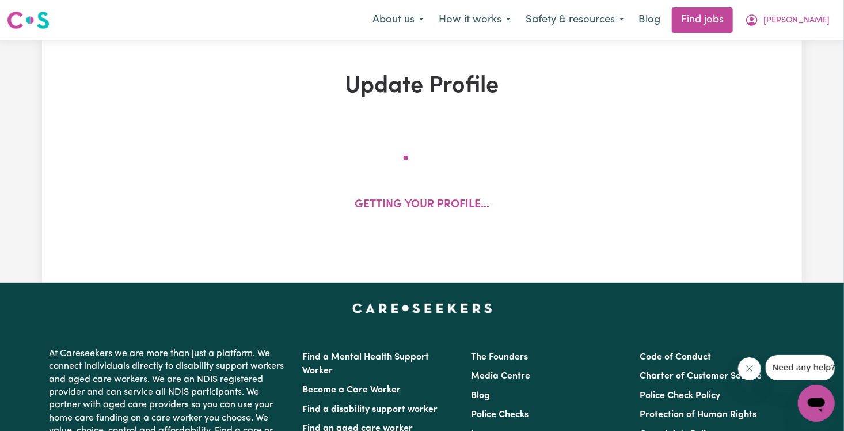
select select "[DEMOGRAPHIC_DATA]"
select select "[DEMOGRAPHIC_DATA] Citizen"
select select "Studying a healthcare related degree or qualification"
select select "140"
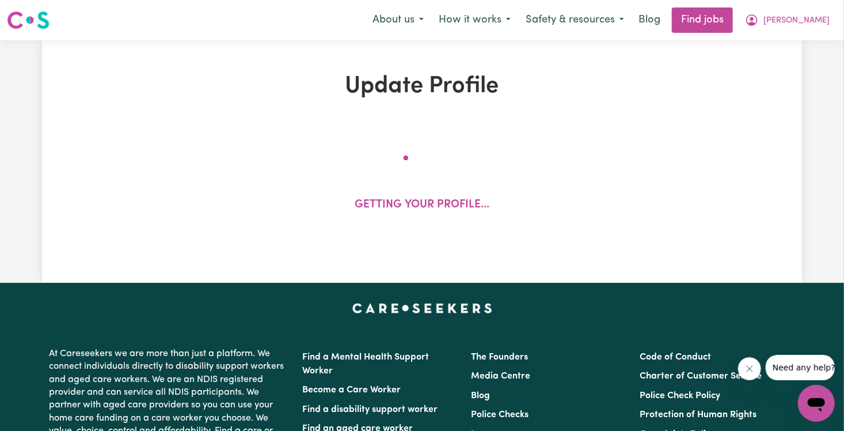
select select "140"
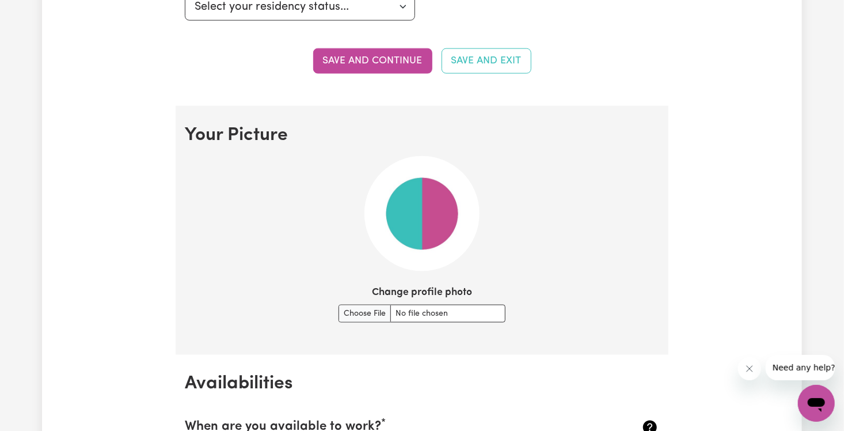
scroll to position [725, 0]
click at [370, 311] on input "Change profile photo" at bounding box center [422, 313] width 167 height 18
type input "C:\fakepath\a78333ae-1305-4661-8ea0-ee207f658f31.jfif"
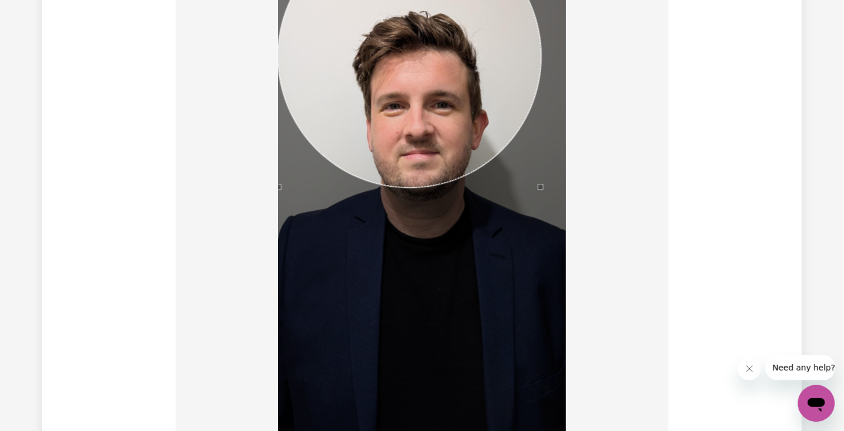
scroll to position [980, 0]
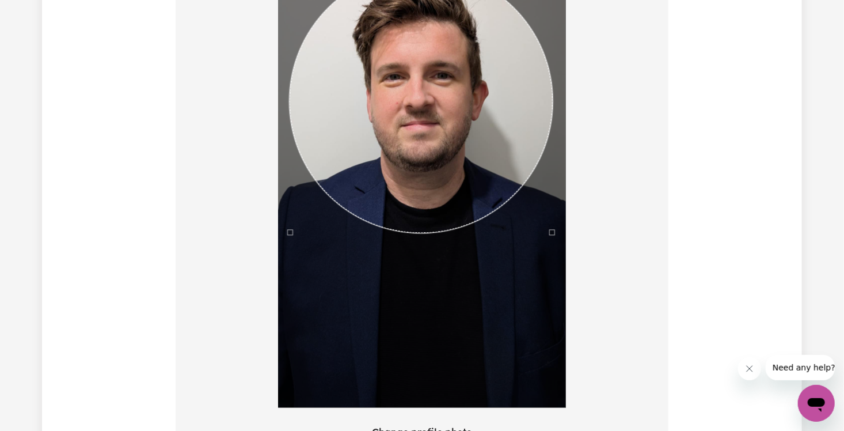
click at [460, 142] on div "Use the arrow keys to move the crop selection area" at bounding box center [421, 101] width 263 height 263
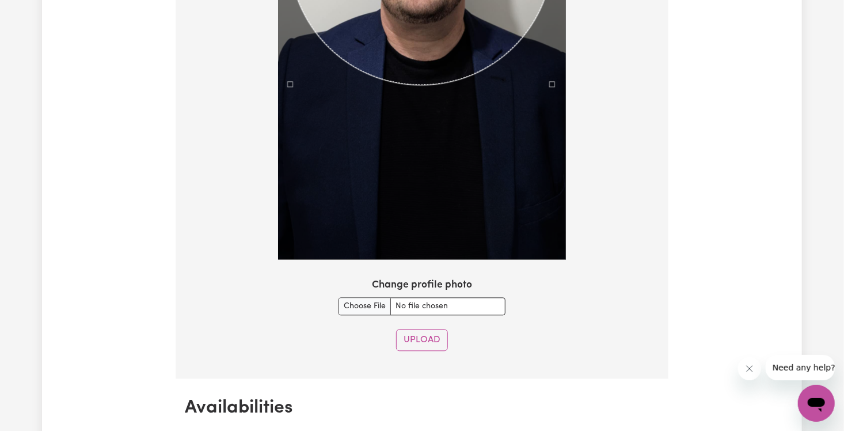
scroll to position [1169, 0]
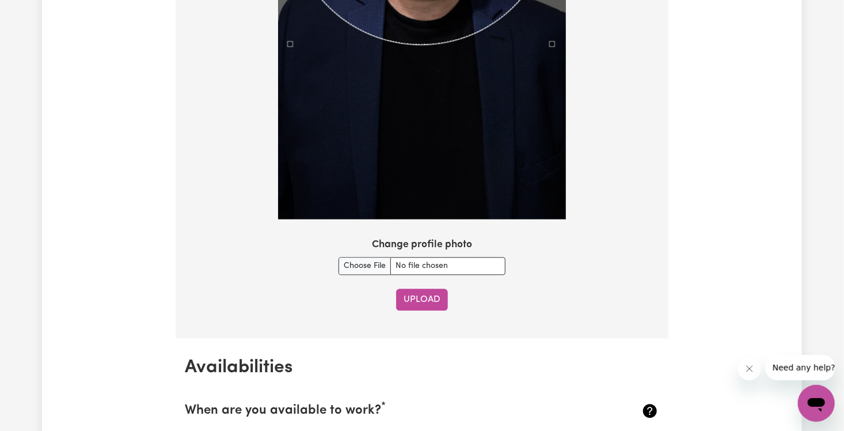
click at [431, 291] on button "Upload" at bounding box center [422, 299] width 52 height 22
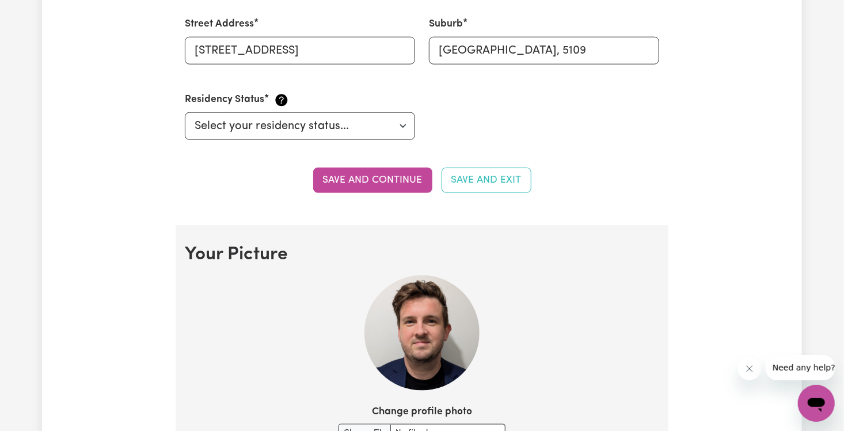
scroll to position [596, 0]
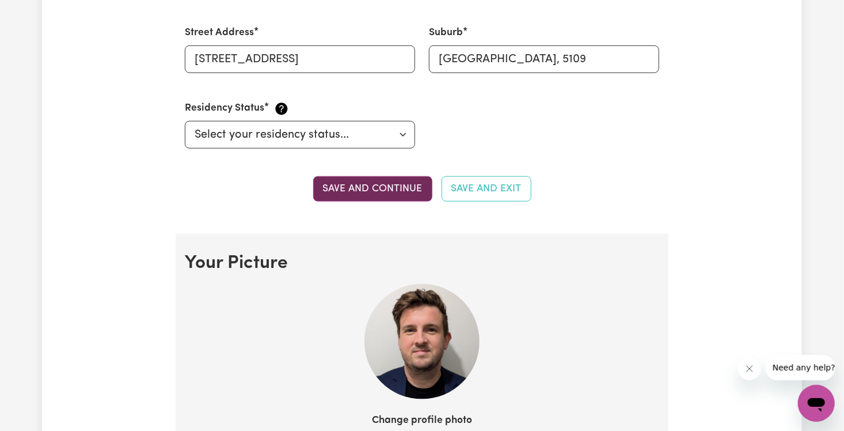
click at [404, 197] on button "Save and continue" at bounding box center [372, 188] width 119 height 25
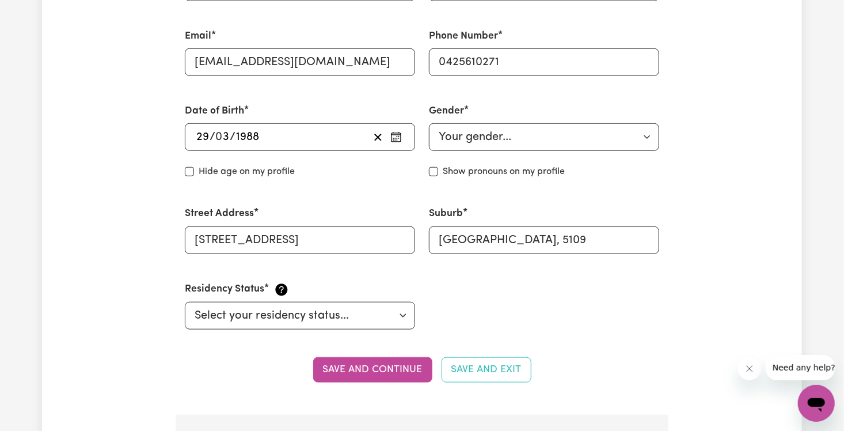
scroll to position [446, 0]
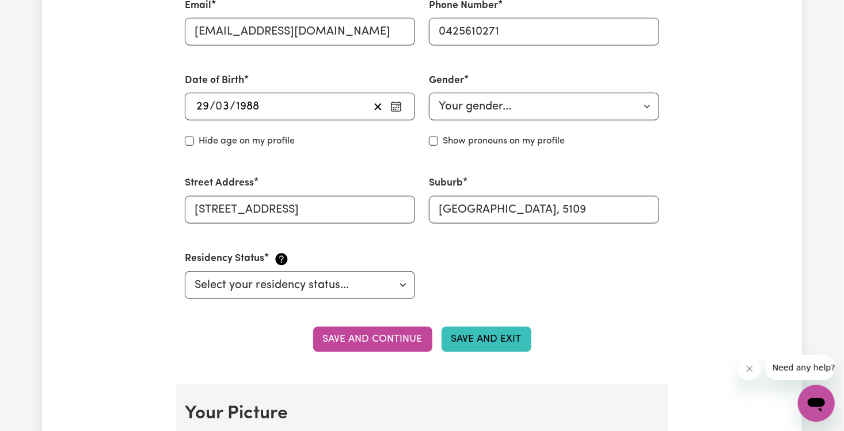
click at [460, 340] on button "Save and Exit" at bounding box center [487, 338] width 90 height 25
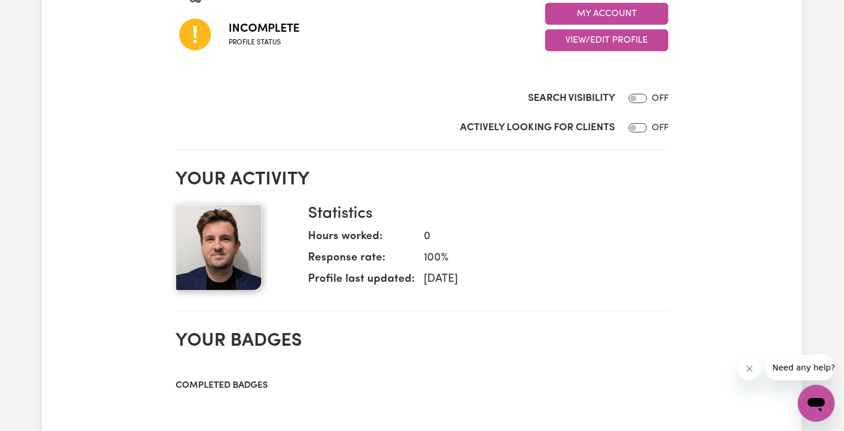
scroll to position [147, 0]
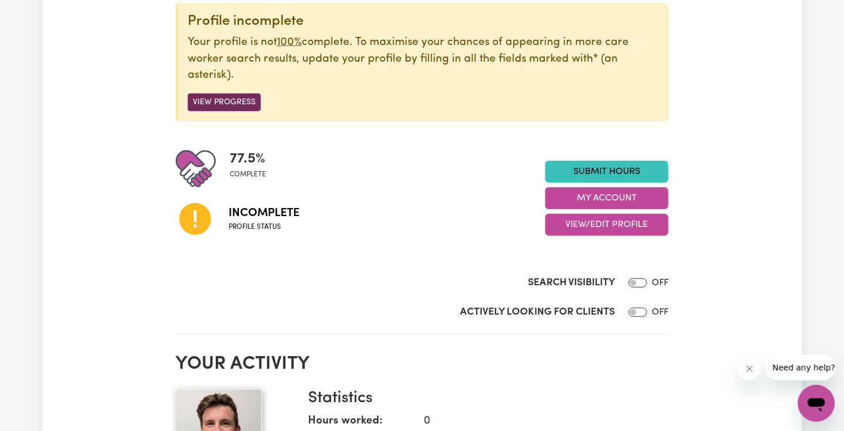
click at [244, 105] on button "View Progress" at bounding box center [224, 102] width 73 height 18
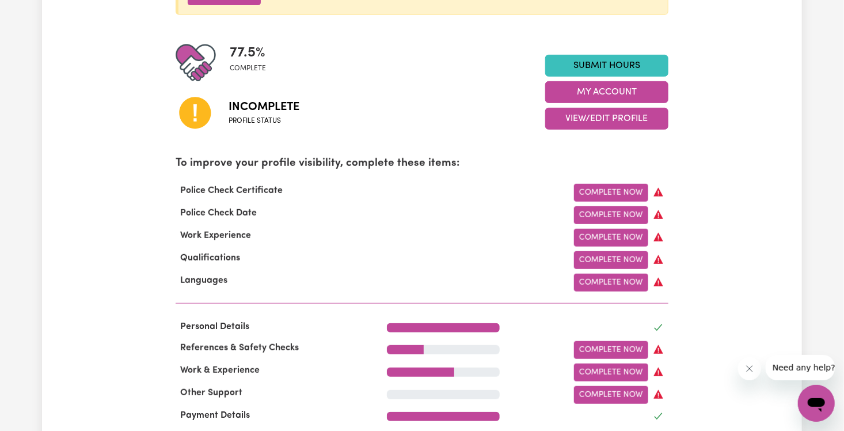
scroll to position [257, 0]
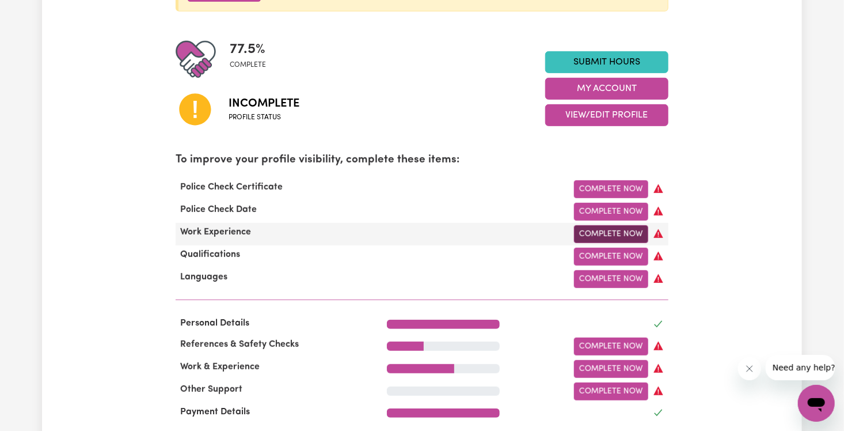
click at [460, 238] on link "Complete Now" at bounding box center [611, 234] width 74 height 18
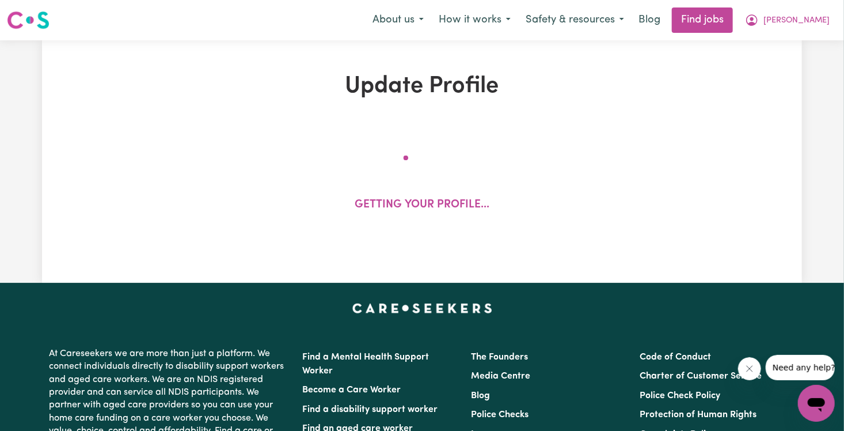
select select "Certificate III (Individual Support)"
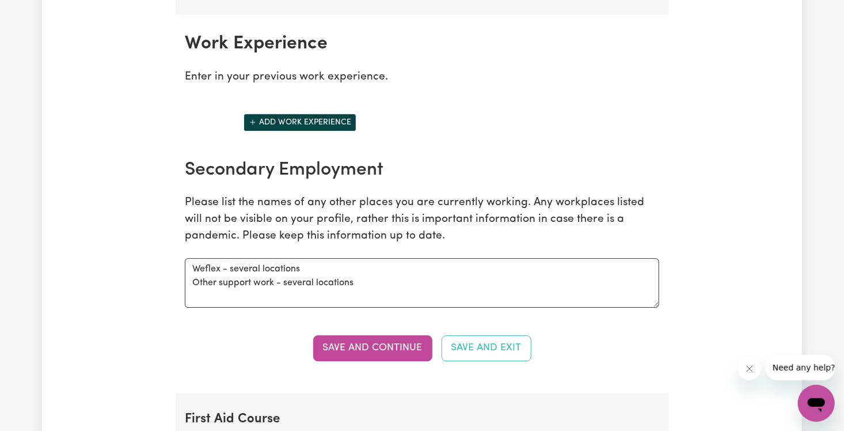
scroll to position [1626, 0]
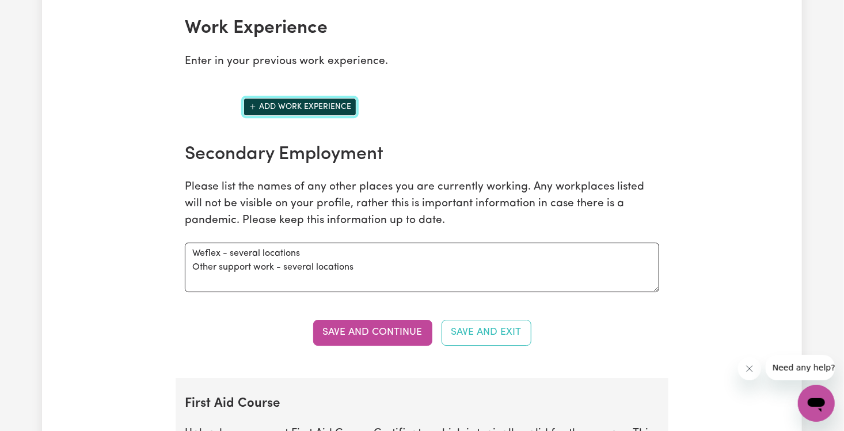
click at [332, 102] on button "Add work experience" at bounding box center [300, 107] width 113 height 18
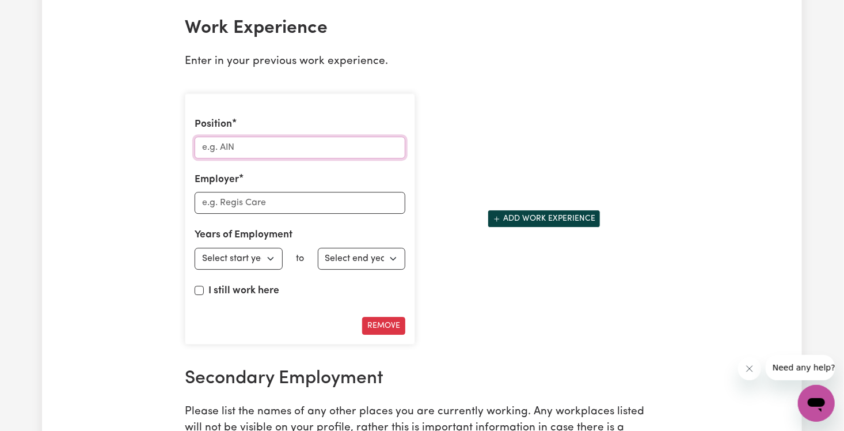
click at [309, 142] on input "Position" at bounding box center [300, 147] width 211 height 22
type input "Support Work"
click at [272, 193] on input "Employer" at bounding box center [300, 203] width 211 height 22
type input "Self employed"
click at [256, 250] on select "Select start year [DATE] 1952 1953 1954 1955 1956 1957 1958 1959 1960 1961 1962…" at bounding box center [239, 259] width 88 height 22
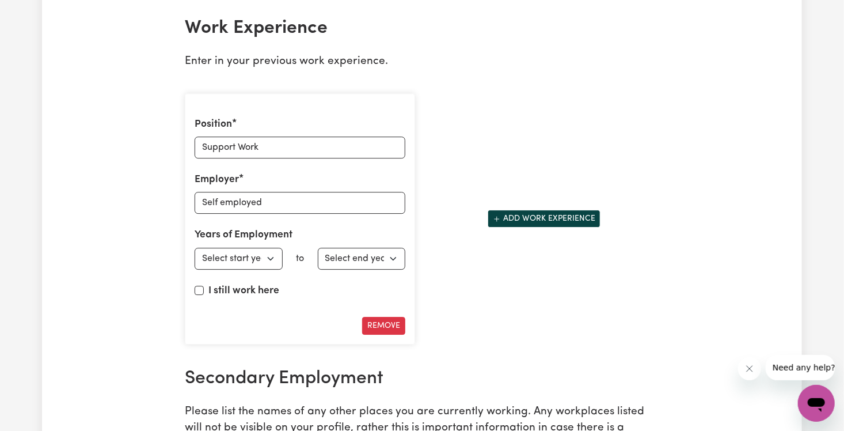
click at [421, 84] on div "Position Support Work Employer [DEMOGRAPHIC_DATA] Years of Employment Employed …" at bounding box center [300, 219] width 244 height 270
click at [389, 254] on select "Select end year [DATE] 1952 1953 1954 1955 1956 1957 1958 1959 1960 1961 1962 1…" at bounding box center [362, 259] width 88 height 22
select select "2025"
click at [318, 248] on select "Select end year [DATE] 1952 1953 1954 1955 1956 1957 1958 1959 1960 1961 1962 1…" at bounding box center [362, 259] width 88 height 22
click at [394, 253] on select "Select end year [DATE] 1952 1953 1954 1955 1956 1957 1958 1959 1960 1961 1962 1…" at bounding box center [362, 259] width 88 height 22
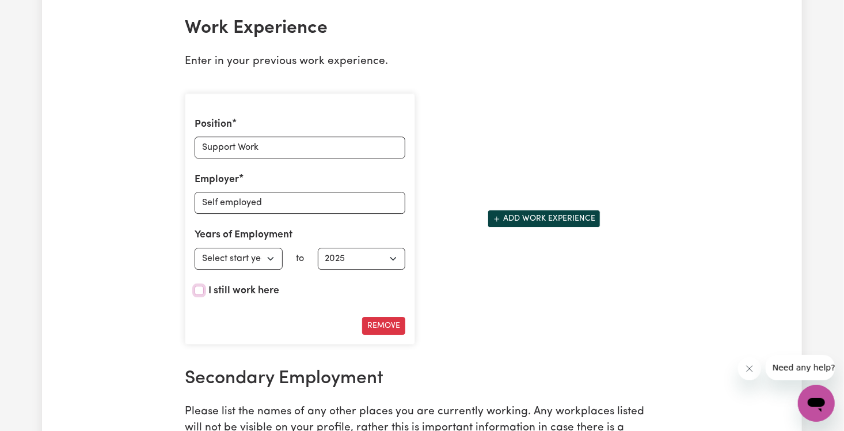
click at [201, 286] on input "I still work here" at bounding box center [199, 290] width 9 height 9
checkbox input "true"
click at [265, 250] on select "Select start year [DATE] 1952 1953 1954 1955 1956 1957 1958 1959 1960 1961 1962…" at bounding box center [239, 259] width 88 height 22
select select "2025"
click at [195, 248] on select "Select start year [DATE] 1952 1953 1954 1955 1956 1957 1958 1959 1960 1961 1962…" at bounding box center [239, 259] width 88 height 22
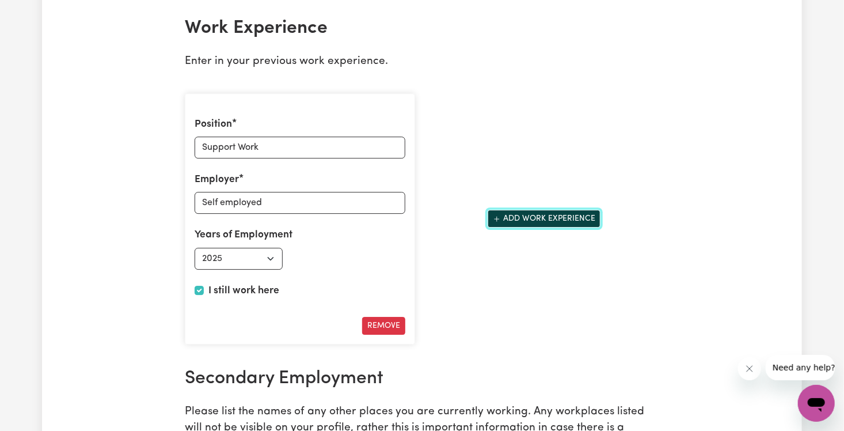
click at [460, 216] on button "Add work experience" at bounding box center [544, 219] width 113 height 18
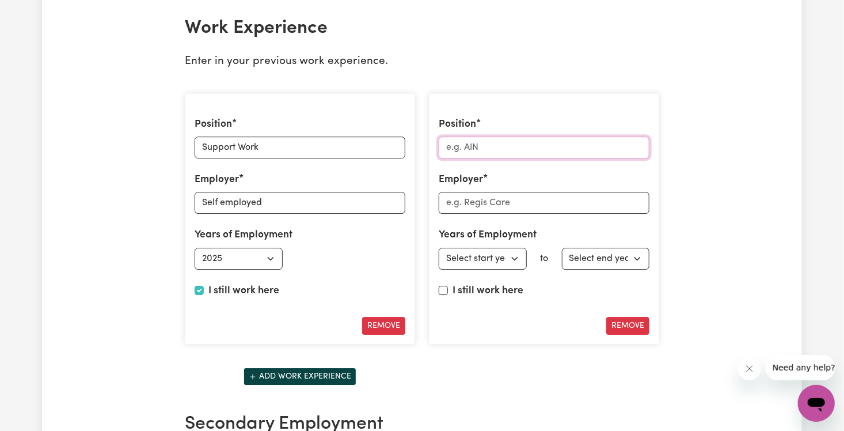
click at [460, 139] on input "Position" at bounding box center [544, 147] width 211 height 22
type input "H"
type input "Employment Specialist"
click at [460, 193] on input "Employer" at bounding box center [544, 203] width 211 height 22
type input "Headspace"
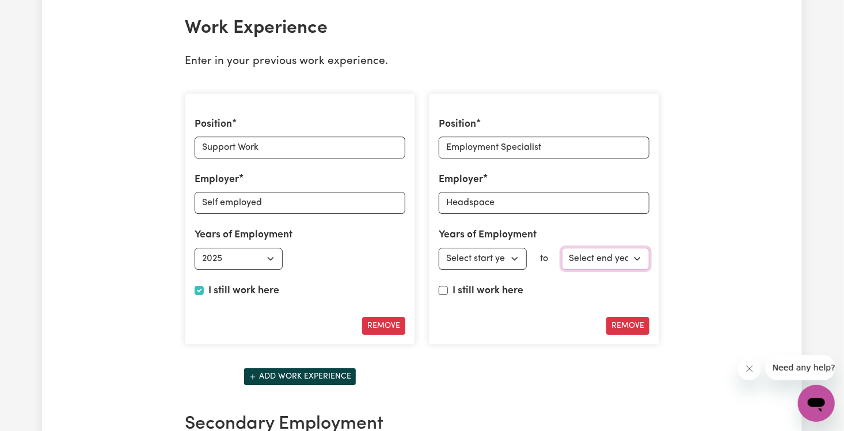
click at [460, 248] on select "Select end year [DATE] 1952 1953 1954 1955 1956 1957 1958 1959 1960 1961 1962 1…" at bounding box center [606, 259] width 88 height 22
select select "2025"
click at [460, 248] on select "Select end year [DATE] 1952 1953 1954 1955 1956 1957 1958 1959 1960 1961 1962 1…" at bounding box center [606, 259] width 88 height 22
click at [460, 256] on select "Select start year [DATE] 1952 1953 1954 1955 1956 1957 1958 1959 1960 1961 1962…" at bounding box center [483, 259] width 88 height 22
select select "2025"
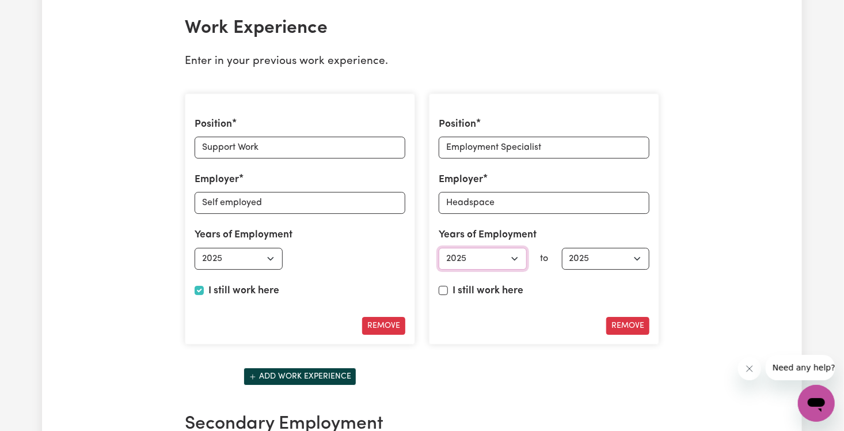
click at [439, 248] on select "Select start year [DATE] 1952 1953 1954 1955 1956 1957 1958 1959 1960 1961 1962…" at bounding box center [483, 259] width 88 height 22
click at [337, 367] on button "Add work experience" at bounding box center [300, 376] width 113 height 18
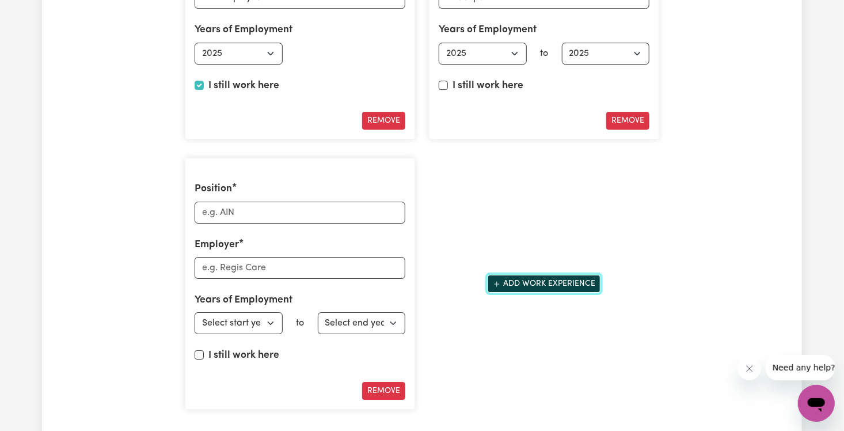
scroll to position [1847, 0]
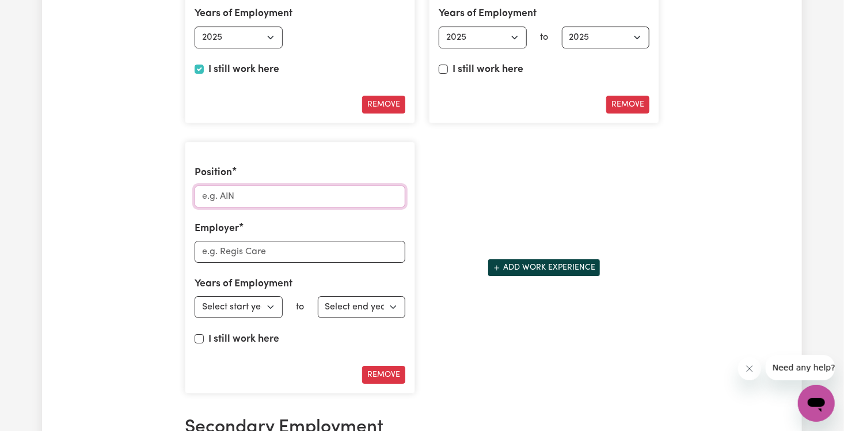
click at [347, 196] on input "Position" at bounding box center [300, 196] width 211 height 22
type input "V"
type input "Industry Training Consultant"
type input "Victorian Chamber of Commerce"
click at [393, 296] on select "Select end year [DATE] 1952 1953 1954 1955 1956 1957 1958 1959 1960 1961 1962 1…" at bounding box center [362, 307] width 88 height 22
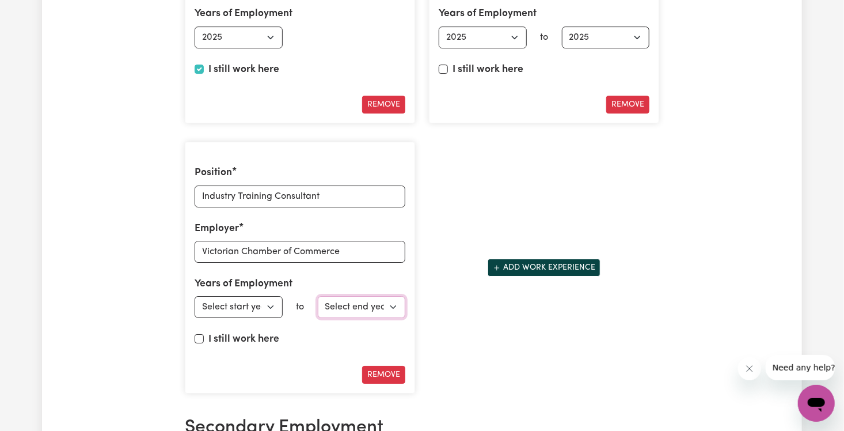
select select "2025"
click at [318, 296] on select "Select end year [DATE] 1952 1953 1954 1955 1956 1957 1958 1959 1960 1961 1962 1…" at bounding box center [362, 307] width 88 height 22
click at [262, 300] on select "Select start year [DATE] 1952 1953 1954 1955 1956 1957 1958 1959 1960 1961 1962…" at bounding box center [239, 307] width 88 height 22
select select "2024"
click at [195, 296] on select "Select start year [DATE] 1952 1953 1954 1955 1956 1957 1958 1959 1960 1961 1962…" at bounding box center [239, 307] width 88 height 22
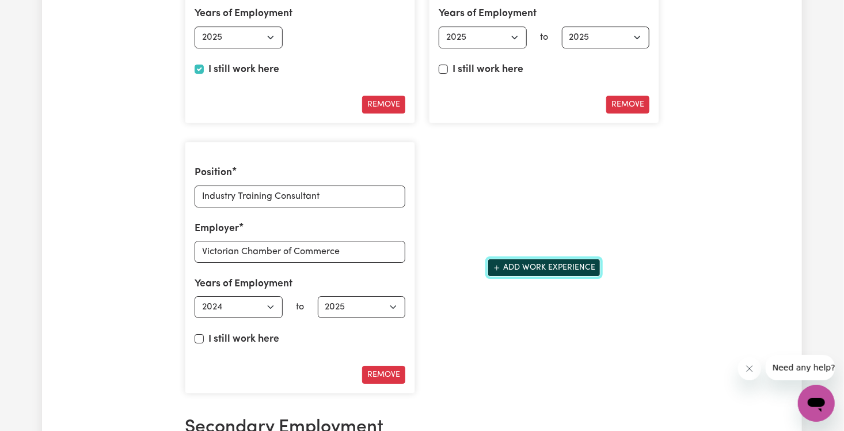
click at [460, 262] on button "Add work experience" at bounding box center [544, 268] width 113 height 18
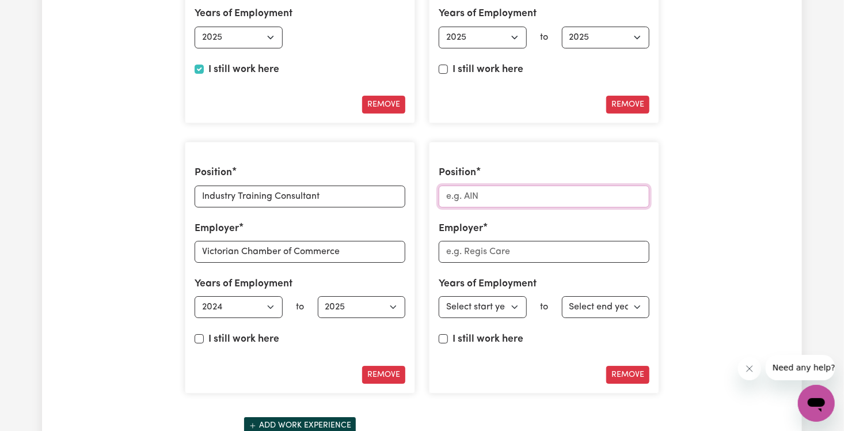
click at [460, 191] on input "Position" at bounding box center [544, 196] width 211 height 22
type input "Employment Support Consultant"
type input "Maxima"
click at [460, 299] on select "Select end year [DATE] 1952 1953 1954 1955 1956 1957 1958 1959 1960 1961 1962 1…" at bounding box center [606, 307] width 88 height 22
select select "2024"
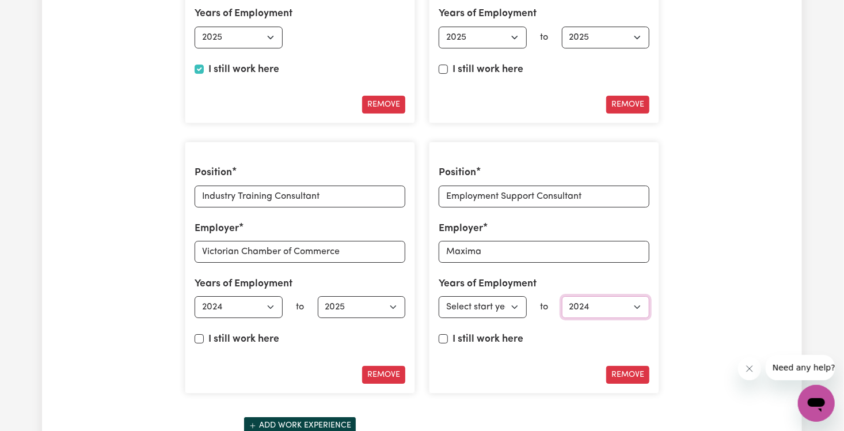
click at [460, 296] on select "Select end year [DATE] 1952 1953 1954 1955 1956 1957 1958 1959 1960 1961 1962 1…" at bounding box center [606, 307] width 88 height 22
click at [460, 297] on select "Select start year [DATE] 1952 1953 1954 1955 1956 1957 1958 1959 1960 1961 1962…" at bounding box center [483, 307] width 88 height 22
select select "2023"
click at [439, 296] on select "Select start year [DATE] 1952 1953 1954 1955 1956 1957 1958 1959 1960 1961 1962…" at bounding box center [483, 307] width 88 height 22
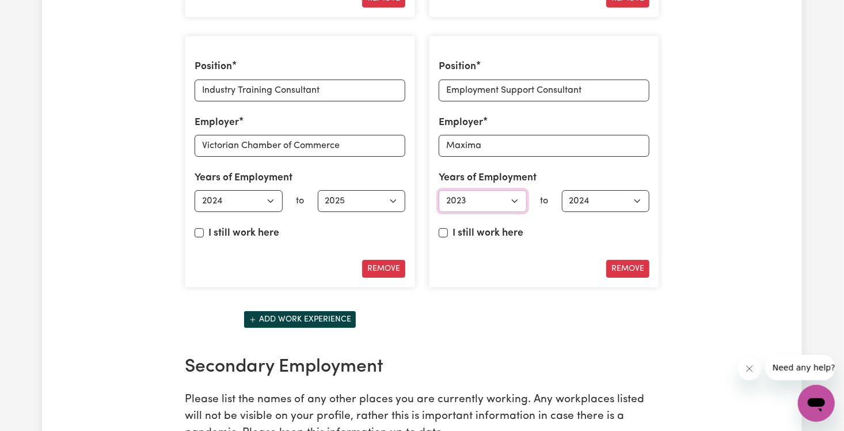
scroll to position [1955, 0]
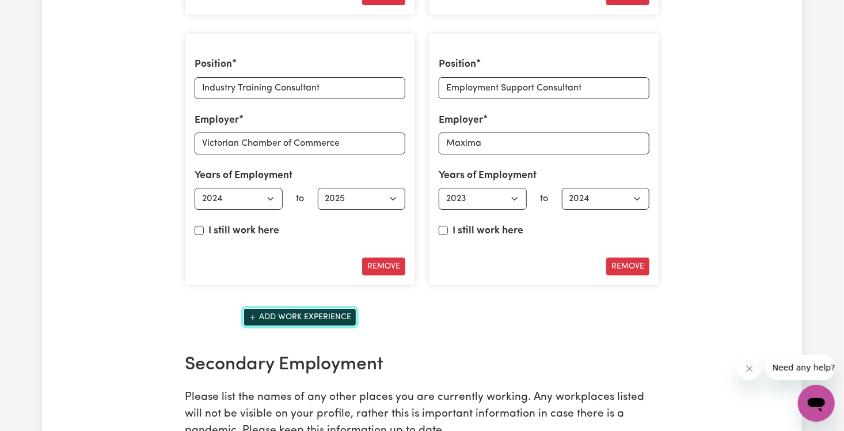
click at [332, 308] on button "Add work experience" at bounding box center [300, 317] width 113 height 18
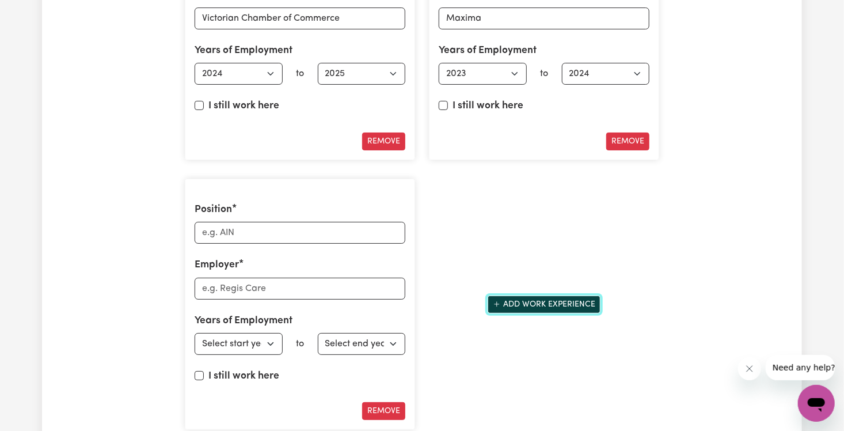
scroll to position [2100, 0]
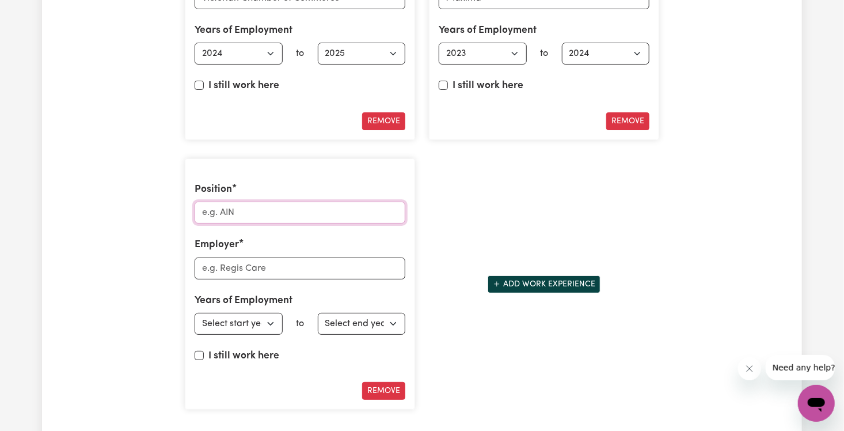
click at [302, 210] on input "Position" at bounding box center [300, 213] width 211 height 22
type input "Enabling Independence"
drag, startPoint x: 305, startPoint y: 205, endPoint x: 170, endPoint y: 195, distance: 135.7
click at [211, 257] on input "Employer" at bounding box center [300, 268] width 211 height 22
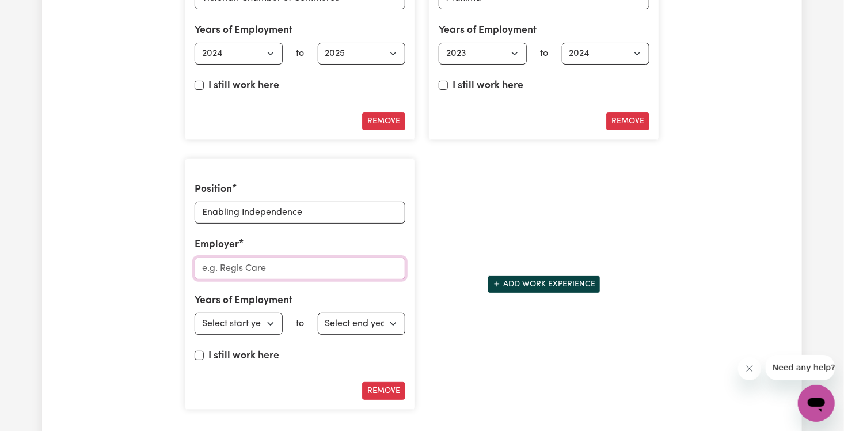
paste input "Enabling Independence"
type input "Enabling Independence"
drag, startPoint x: 307, startPoint y: 205, endPoint x: 146, endPoint y: 185, distance: 162.5
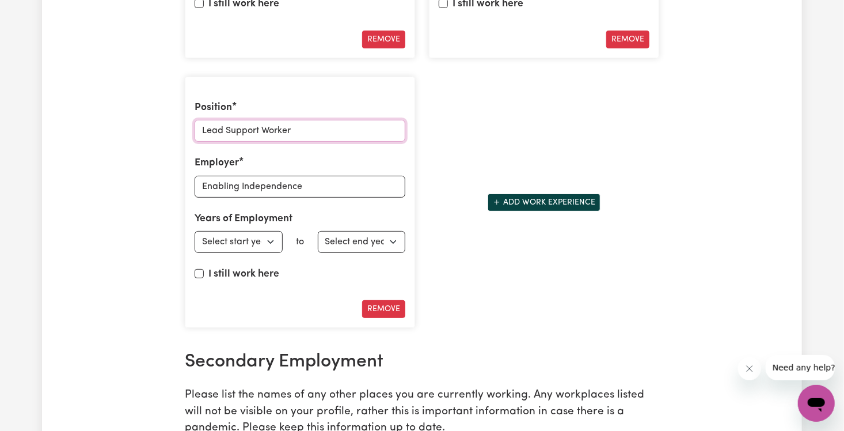
scroll to position [2187, 0]
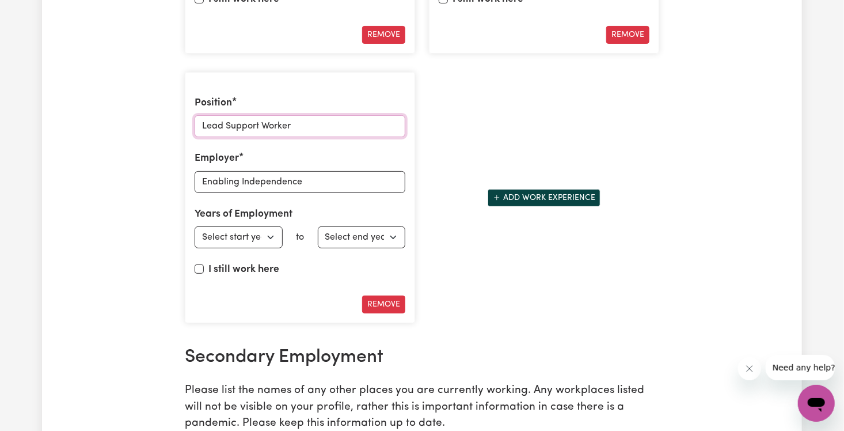
type input "Lead Support Worker"
click at [345, 229] on select "Select end year [DATE] 1952 1953 1954 1955 1956 1957 1958 1959 1960 1961 1962 1…" at bounding box center [362, 237] width 88 height 22
select select "2023"
click at [318, 226] on select "Select end year [DATE] 1952 1953 1954 1955 1956 1957 1958 1959 1960 1961 1962 1…" at bounding box center [362, 237] width 88 height 22
click at [271, 226] on select "Select start year [DATE] 1952 1953 1954 1955 1956 1957 1958 1959 1960 1961 1962…" at bounding box center [239, 237] width 88 height 22
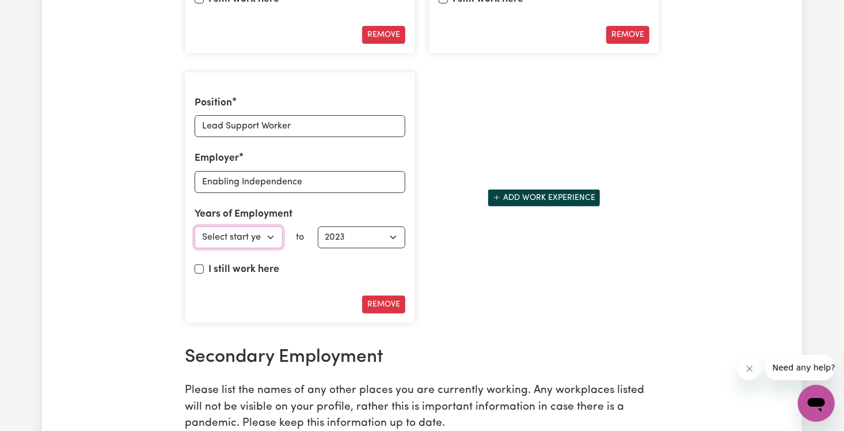
select select "2022"
click at [195, 226] on select "Select start year [DATE] 1952 1953 1954 1955 1956 1957 1958 1959 1960 1961 1962…" at bounding box center [239, 237] width 88 height 22
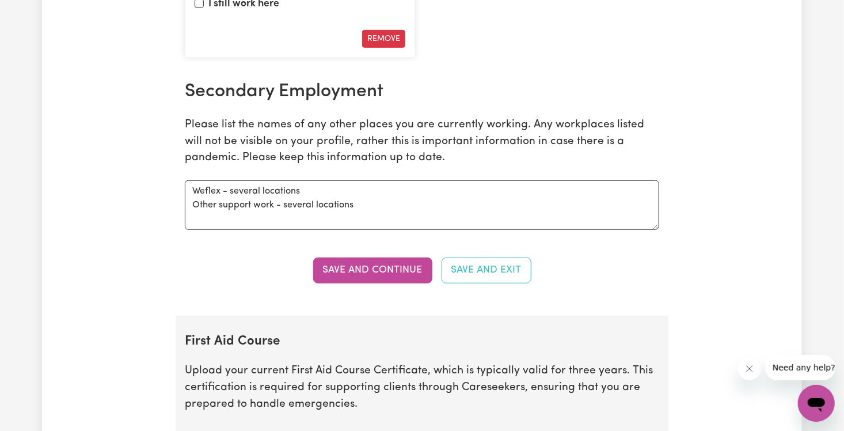
scroll to position [2462, 0]
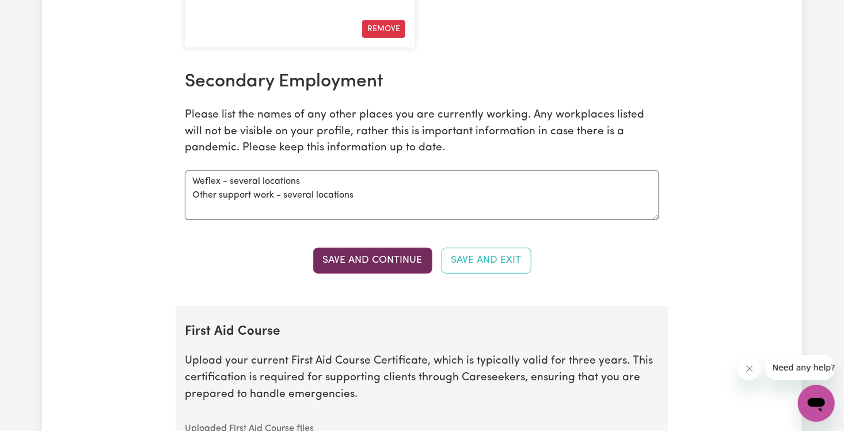
click at [387, 257] on button "Save and Continue" at bounding box center [372, 260] width 119 height 25
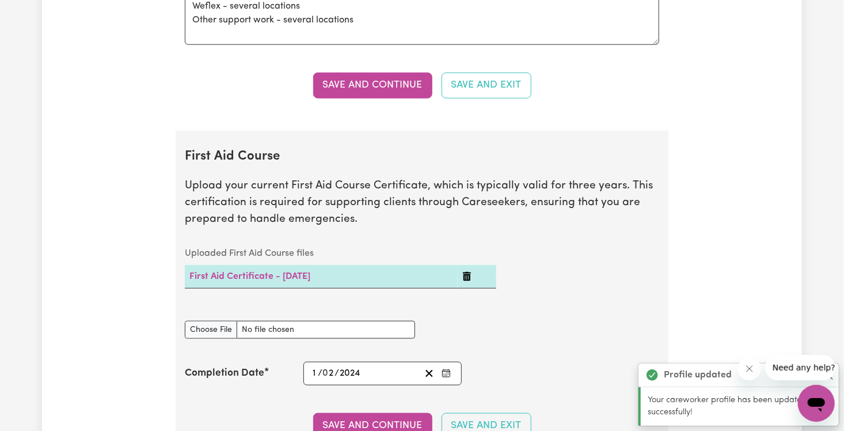
scroll to position [2759, 0]
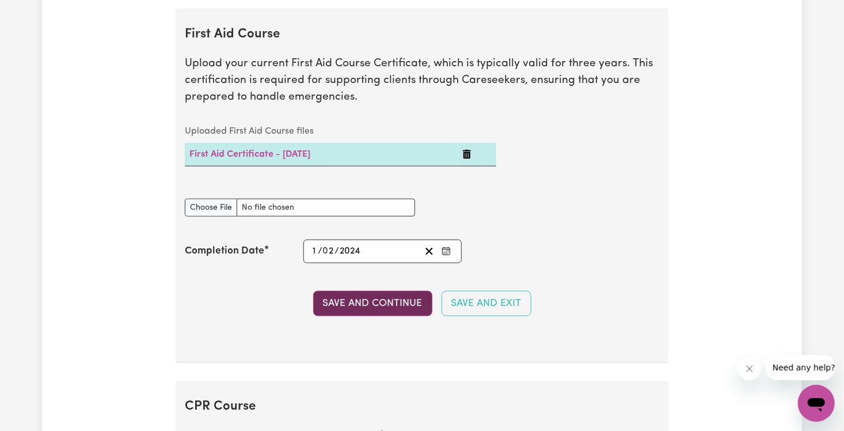
click at [415, 291] on button "Save and Continue" at bounding box center [372, 303] width 119 height 25
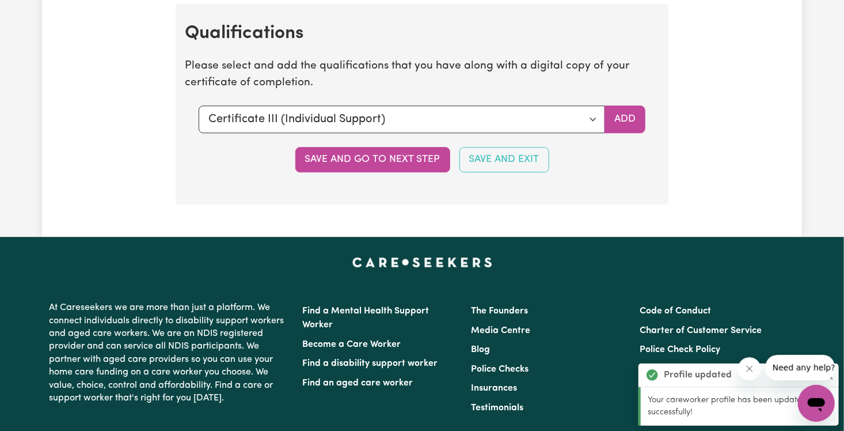
scroll to position [3510, 0]
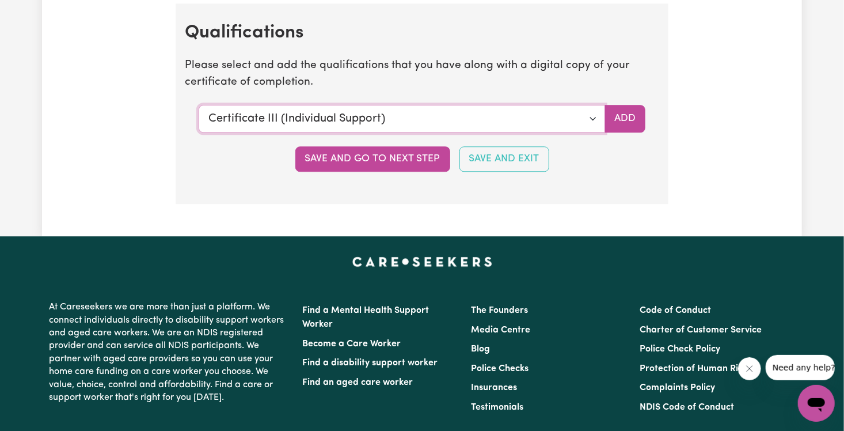
click at [460, 111] on select "Select a qualification to add... Certificate III (Individual Support) Certifica…" at bounding box center [402, 119] width 406 height 28
select select "Diploma Mental Health"
click at [199, 105] on select "Select a qualification to add... Certificate III (Individual Support) Certifica…" at bounding box center [402, 119] width 406 height 28
click at [460, 112] on button "Add" at bounding box center [625, 119] width 41 height 28
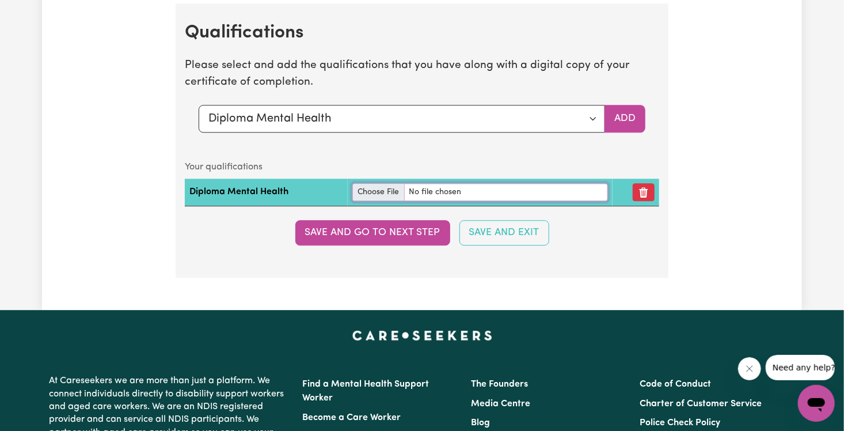
click at [396, 183] on input "file" at bounding box center [480, 192] width 256 height 18
type input "C:\fakepath\Counselling diploma.jpg"
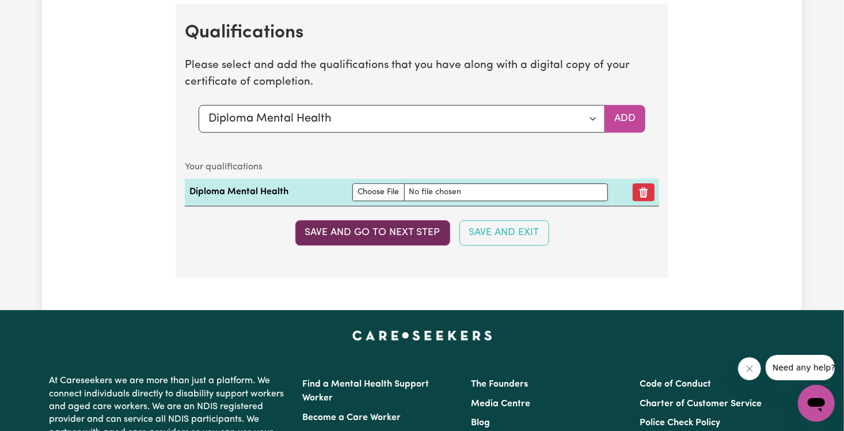
click at [389, 220] on button "Save and go to next step" at bounding box center [372, 232] width 155 height 25
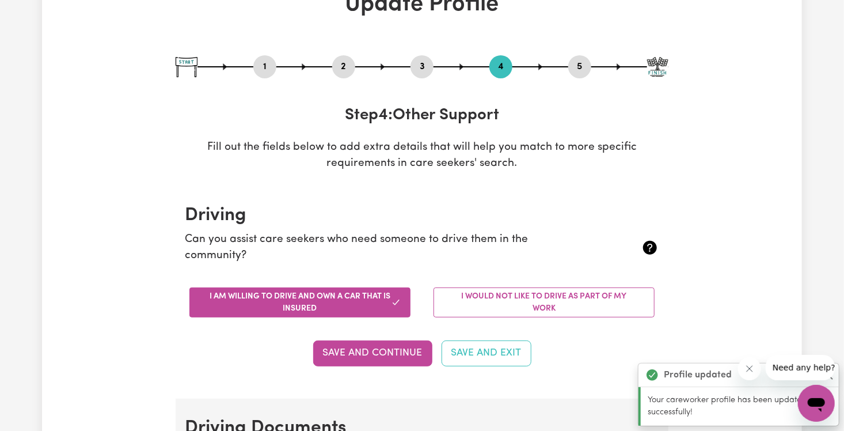
scroll to position [0, 0]
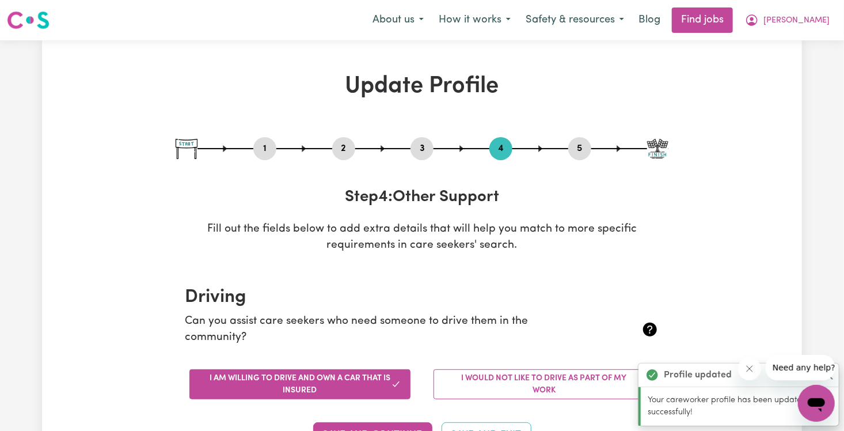
click at [266, 138] on div "1" at bounding box center [264, 148] width 23 height 23
click at [266, 149] on button "1" at bounding box center [264, 148] width 23 height 15
select select "[DEMOGRAPHIC_DATA]"
select select "[DEMOGRAPHIC_DATA] Citizen"
select select "Studying a healthcare related degree or qualification"
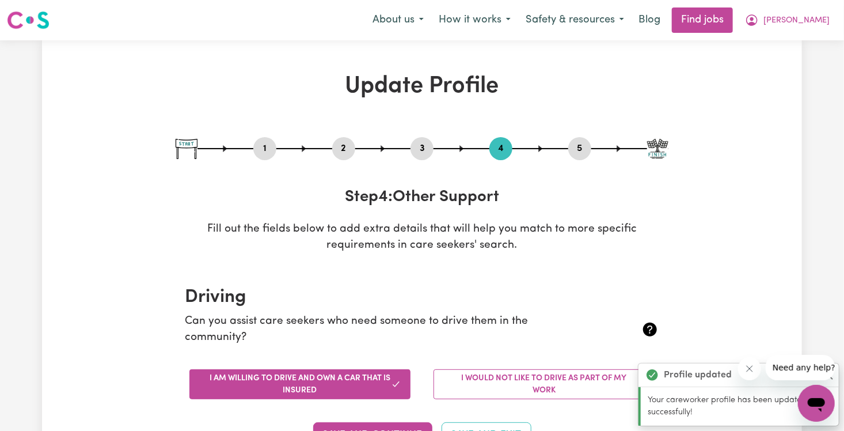
select select "140"
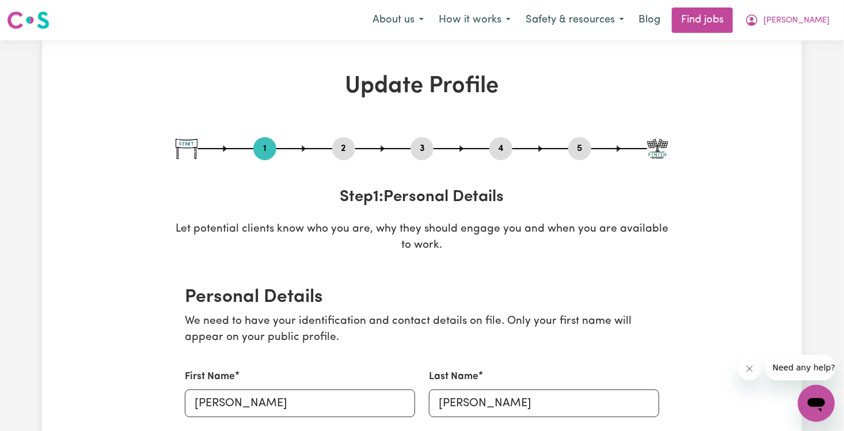
click at [460, 150] on img at bounding box center [657, 149] width 21 height 20
click at [460, 150] on button "5" at bounding box center [579, 148] width 23 height 15
select select "I am providing services privately on my own"
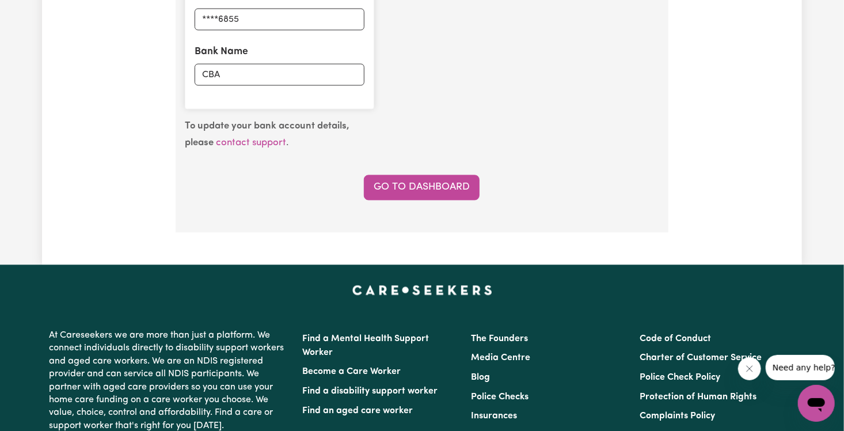
scroll to position [898, 0]
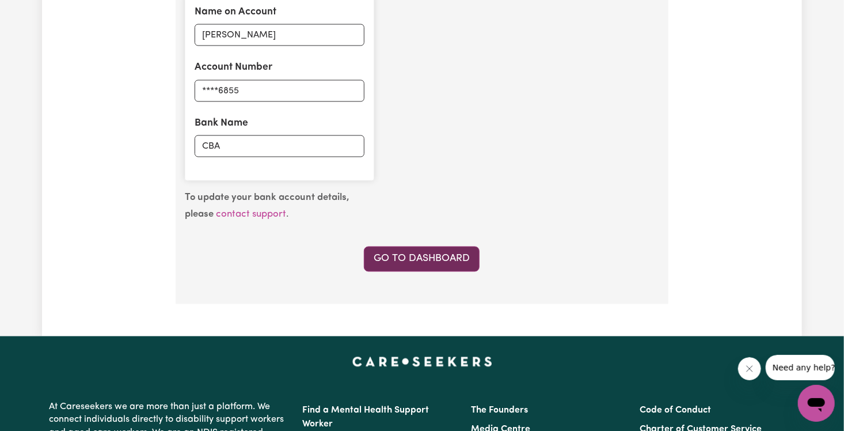
click at [456, 253] on link "Go to Dashboard" at bounding box center [422, 258] width 116 height 25
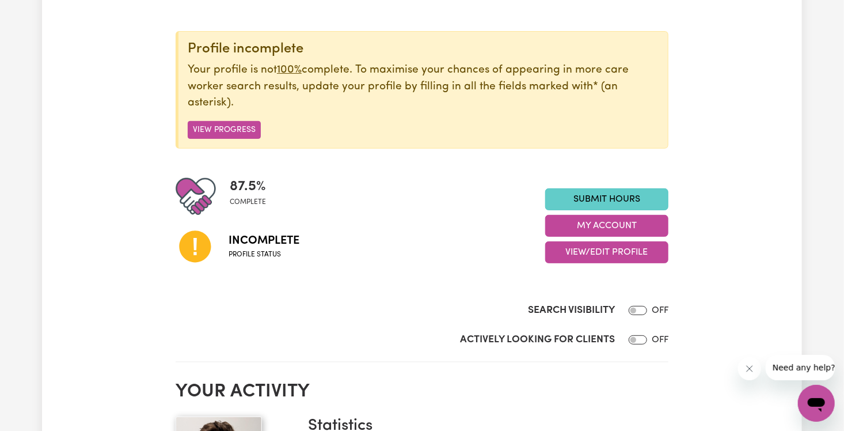
scroll to position [169, 0]
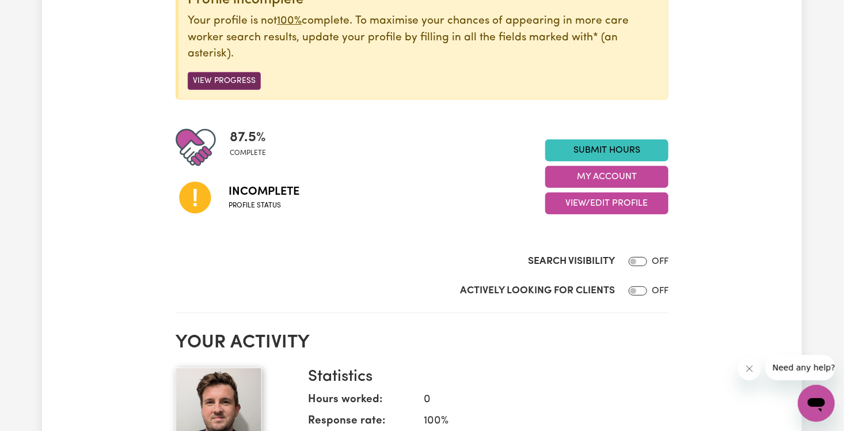
click at [238, 74] on button "View Progress" at bounding box center [224, 81] width 73 height 18
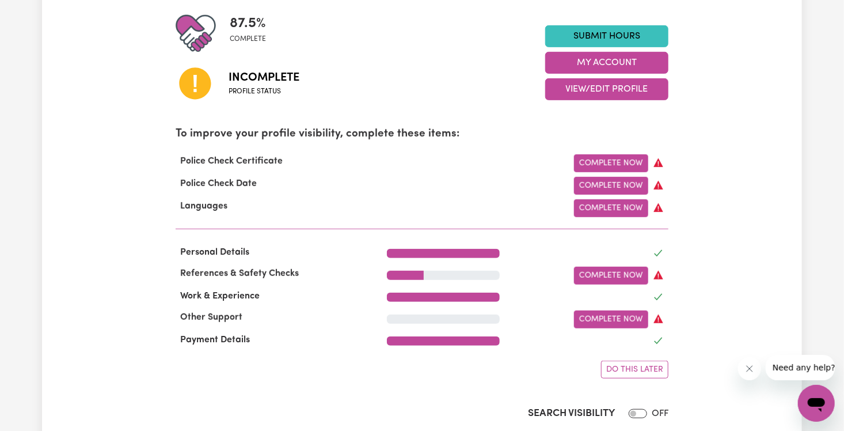
scroll to position [306, 0]
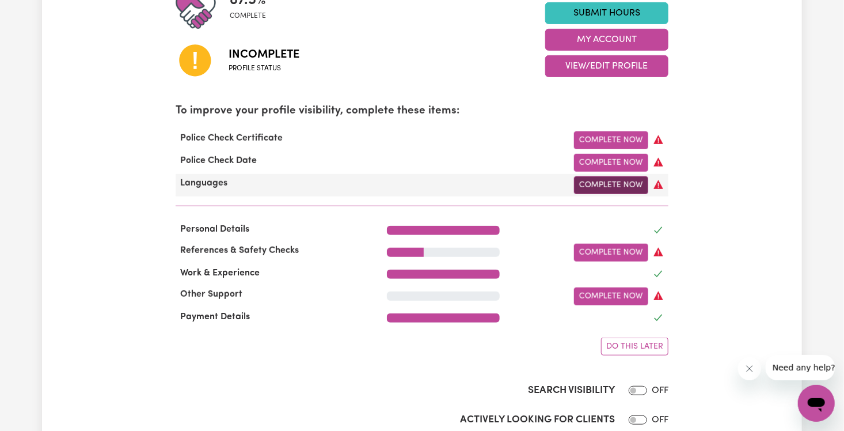
click at [460, 189] on link "Complete Now" at bounding box center [611, 185] width 74 height 18
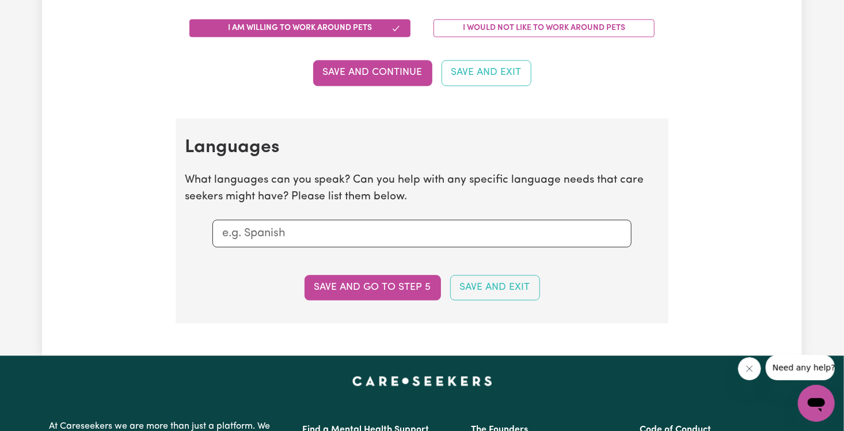
scroll to position [1200, 0]
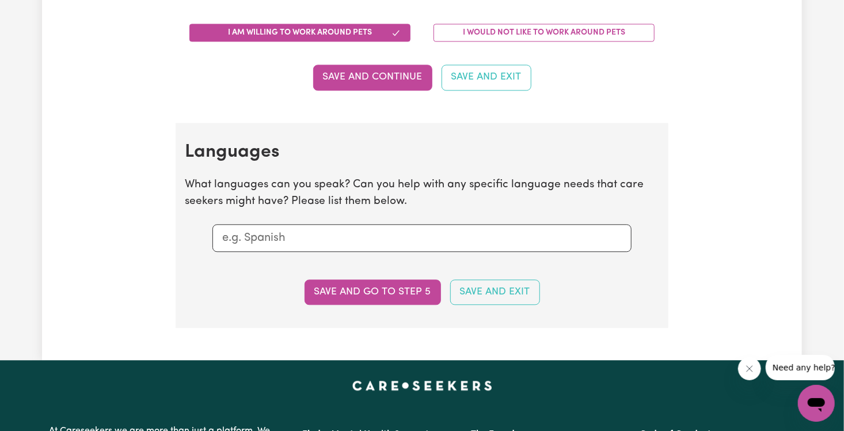
click at [337, 251] on section "Languages What languages can you speak? Can you help with any specific language…" at bounding box center [422, 225] width 493 height 205
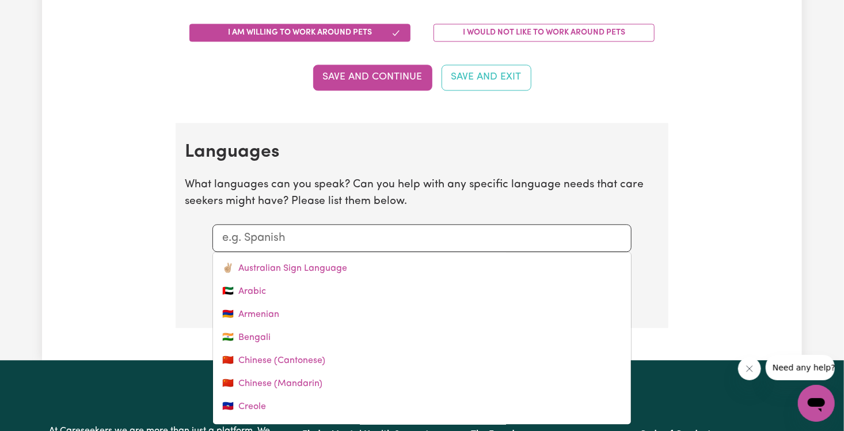
click at [340, 245] on div at bounding box center [421, 238] width 419 height 28
click at [345, 235] on input "text" at bounding box center [422, 237] width 400 height 17
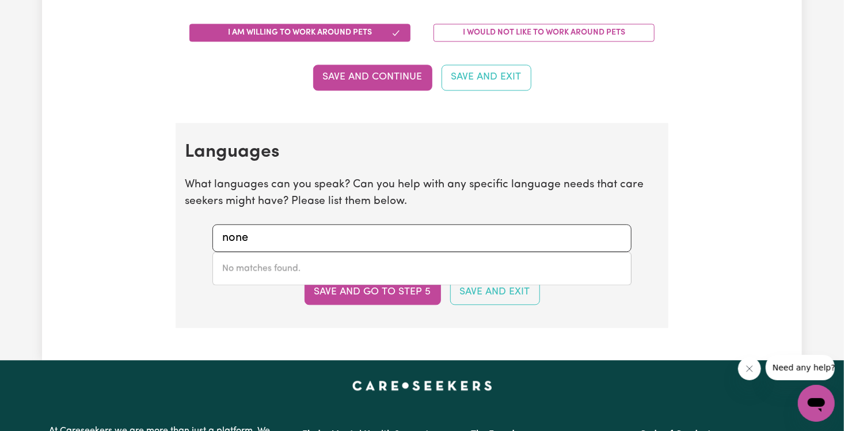
type input "none"
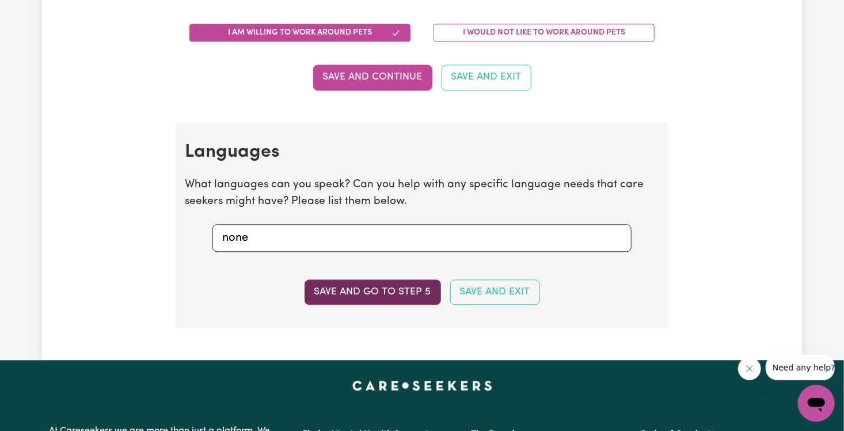
click at [405, 286] on button "Save and go to step 5" at bounding box center [373, 291] width 136 height 25
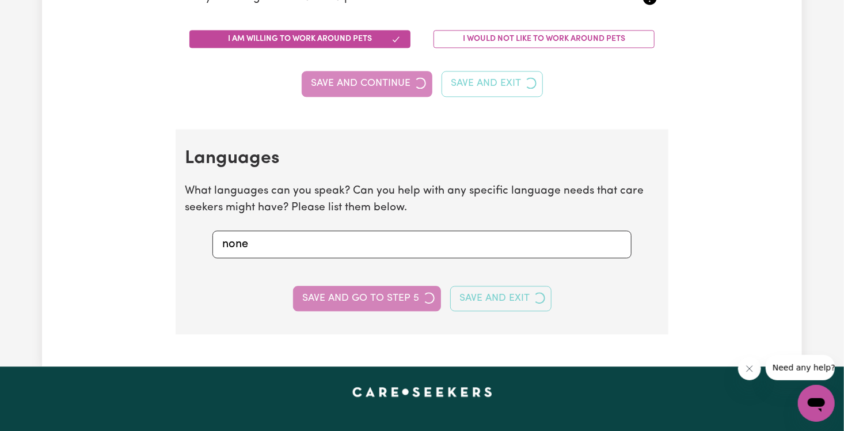
select select "I am providing services privately on my own"
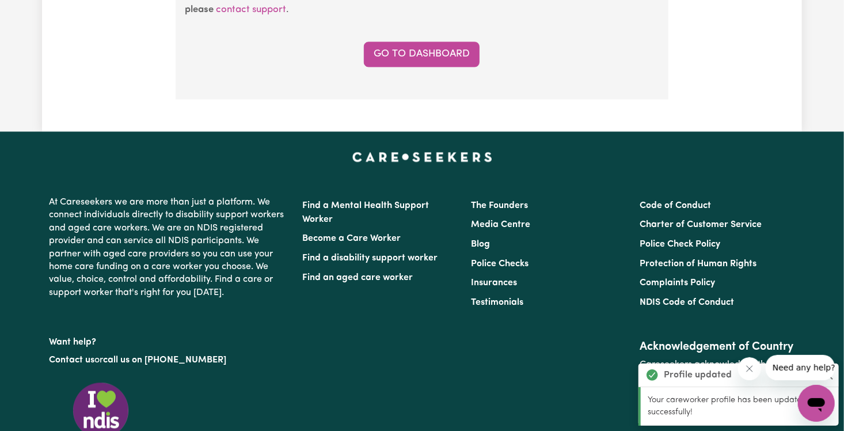
scroll to position [1048, 0]
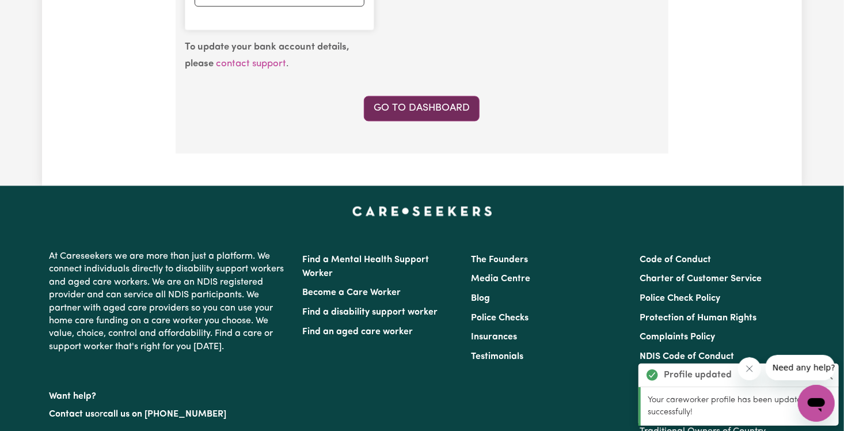
click at [460, 105] on link "Go to Dashboard" at bounding box center [422, 108] width 116 height 25
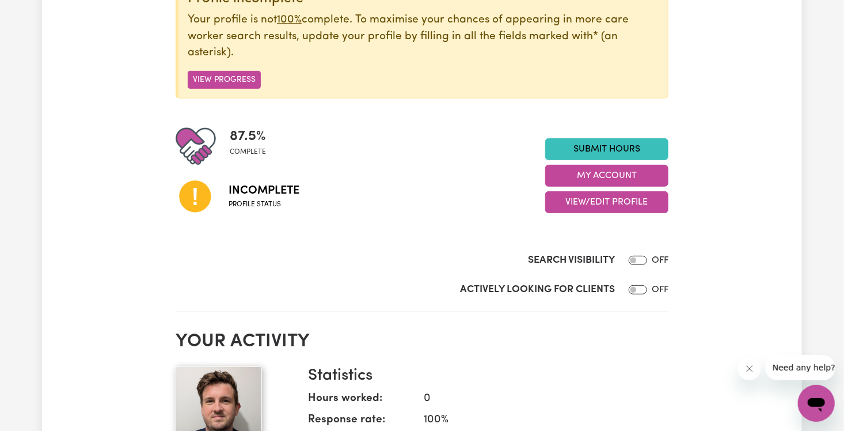
scroll to position [184, 0]
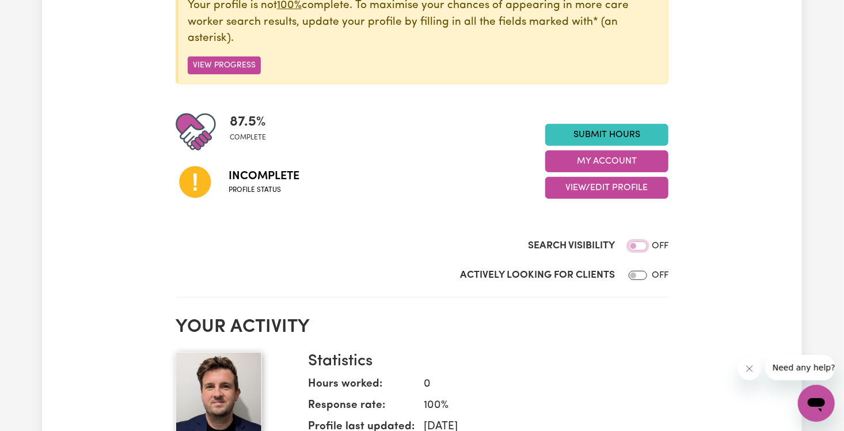
click at [460, 246] on input "Search Visibility" at bounding box center [638, 245] width 18 height 9
checkbox input "false"
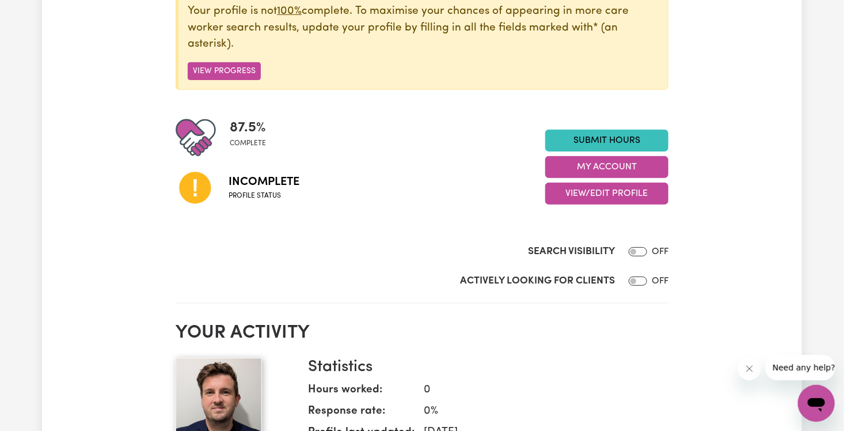
scroll to position [199, 0]
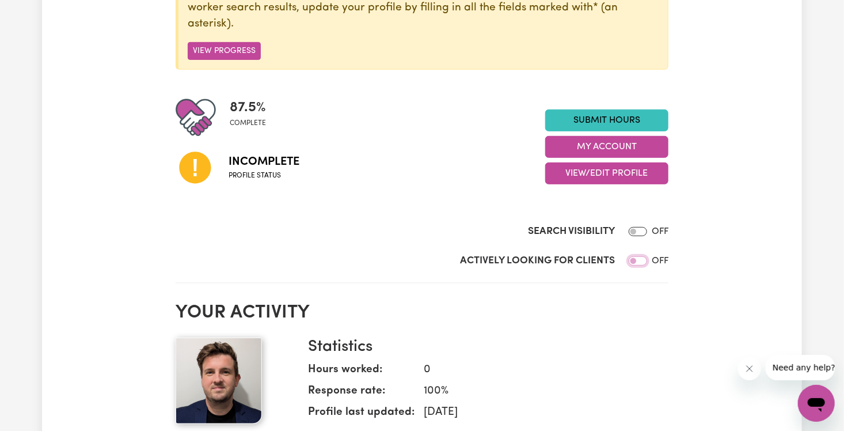
click at [460, 263] on input "Actively Looking for Clients" at bounding box center [638, 260] width 18 height 9
checkbox input "true"
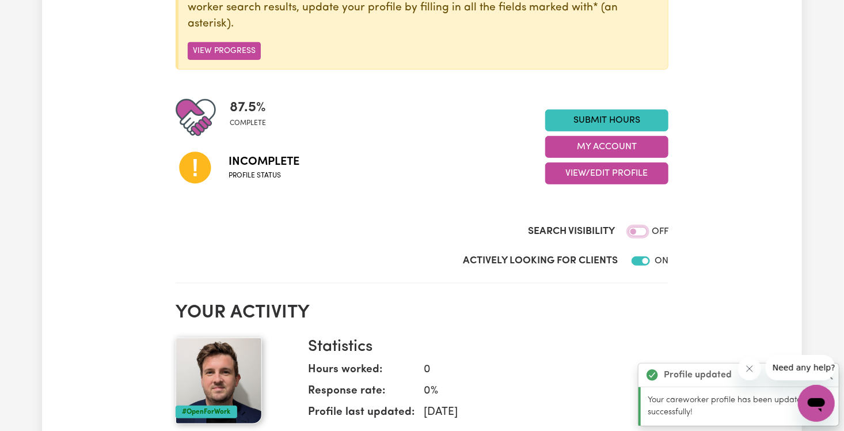
click at [460, 230] on input "Search Visibility" at bounding box center [638, 231] width 18 height 9
checkbox input "false"
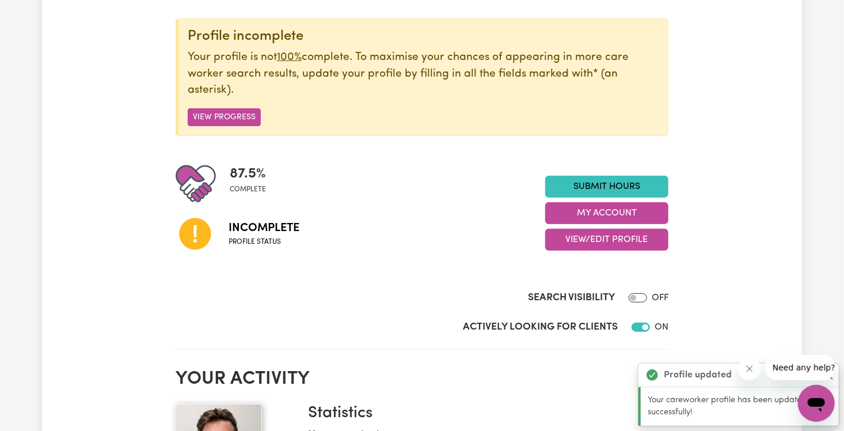
scroll to position [130, 0]
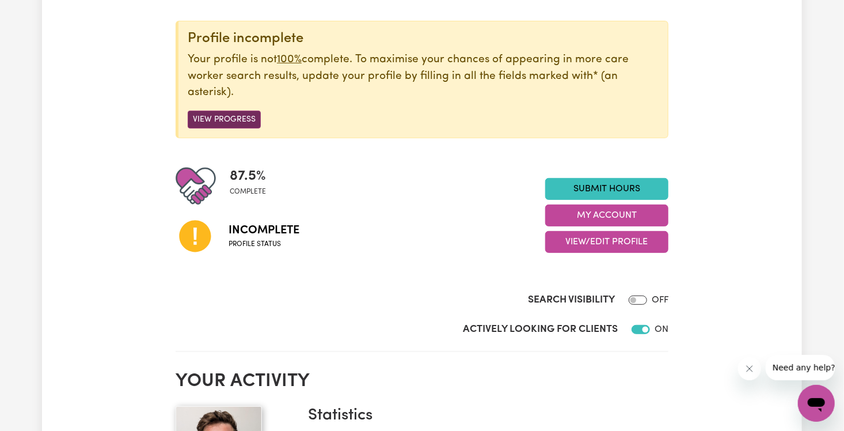
click at [238, 115] on button "View Progress" at bounding box center [224, 120] width 73 height 18
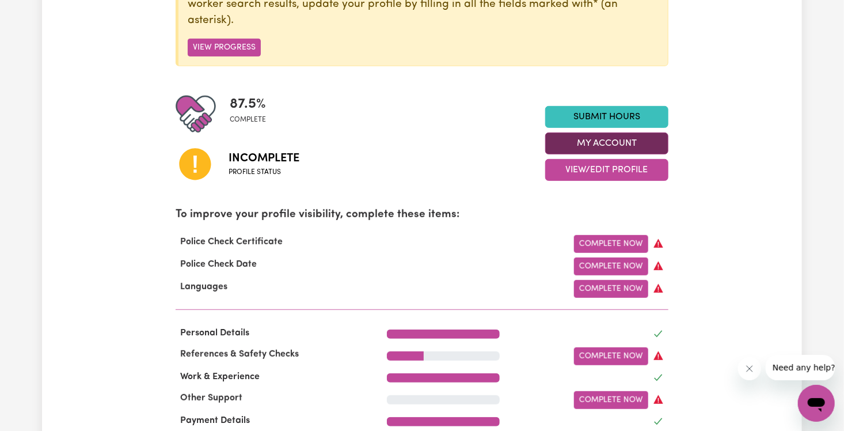
scroll to position [227, 0]
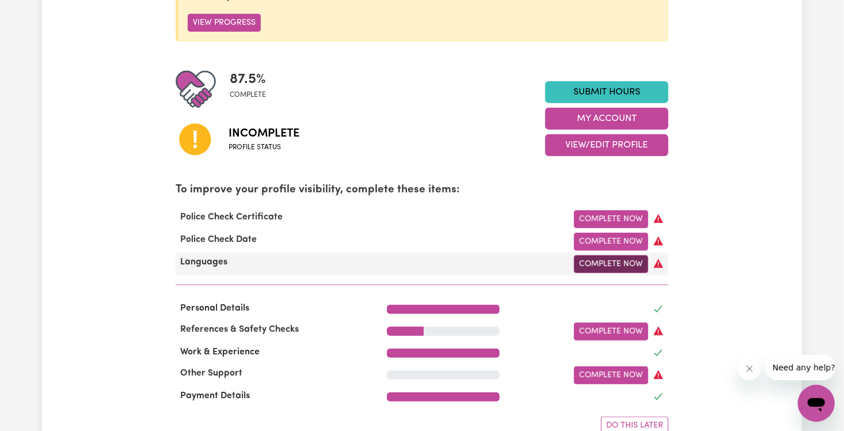
click at [460, 263] on link "Complete Now" at bounding box center [611, 264] width 74 height 18
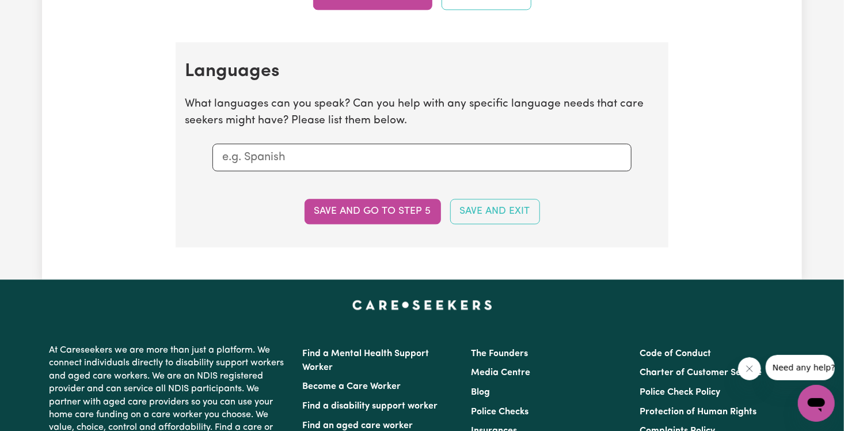
scroll to position [1260, 0]
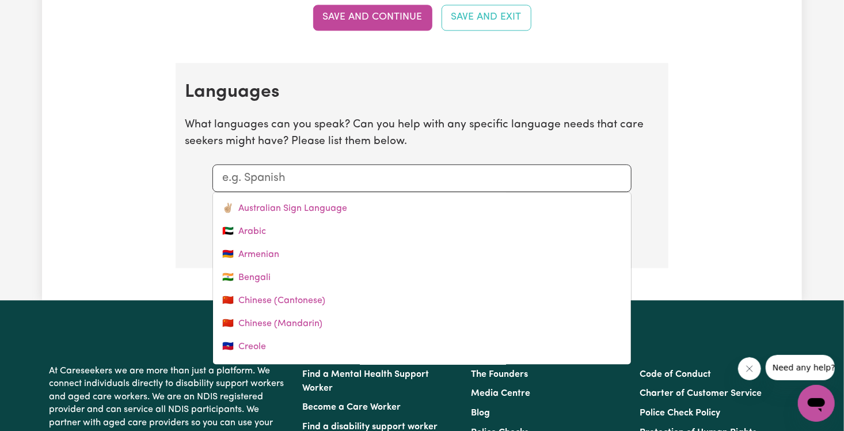
click at [405, 177] on input "text" at bounding box center [422, 177] width 400 height 17
type input "A"
type input "Australian Sign Language"
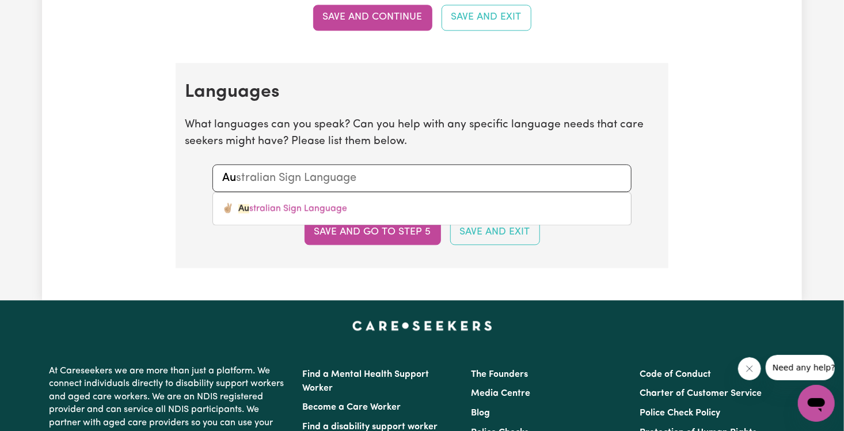
type input "A"
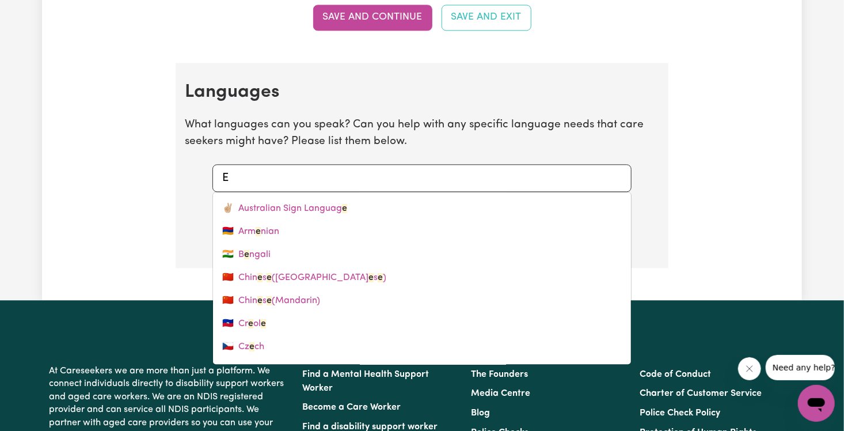
type input "En"
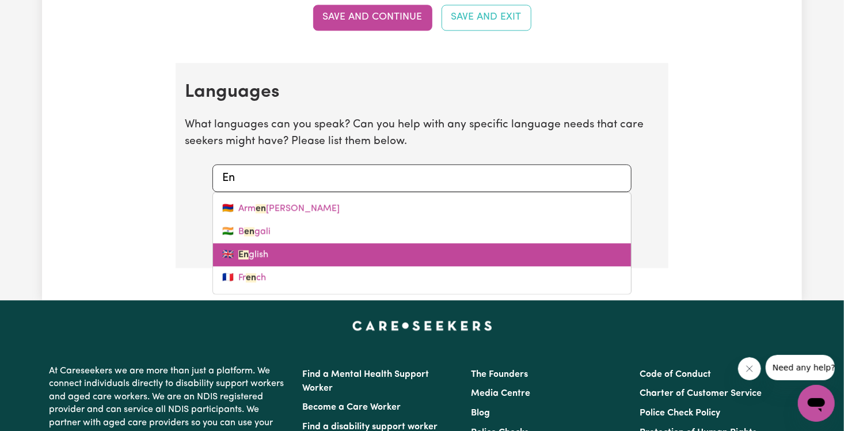
click at [283, 244] on link "🇬🇧 En glish" at bounding box center [422, 254] width 418 height 23
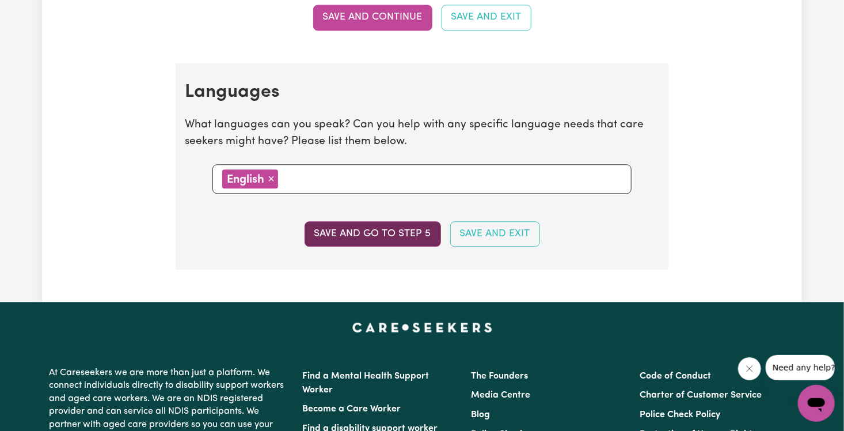
click at [343, 233] on button "Save and go to step 5" at bounding box center [373, 233] width 136 height 25
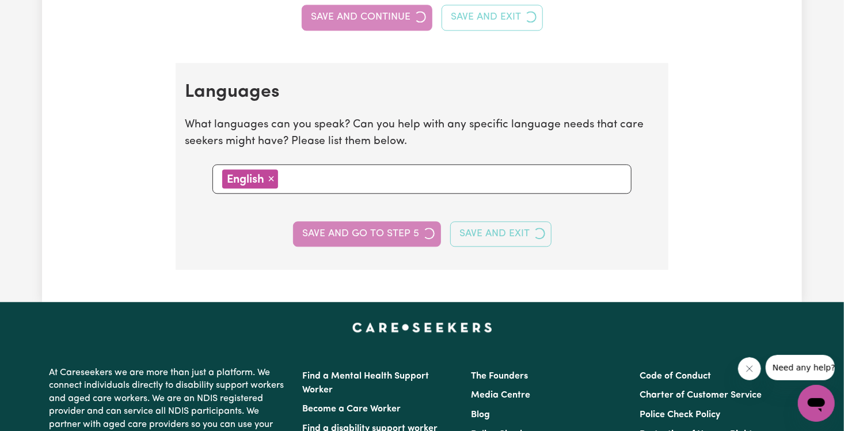
select select "I am providing services privately on my own"
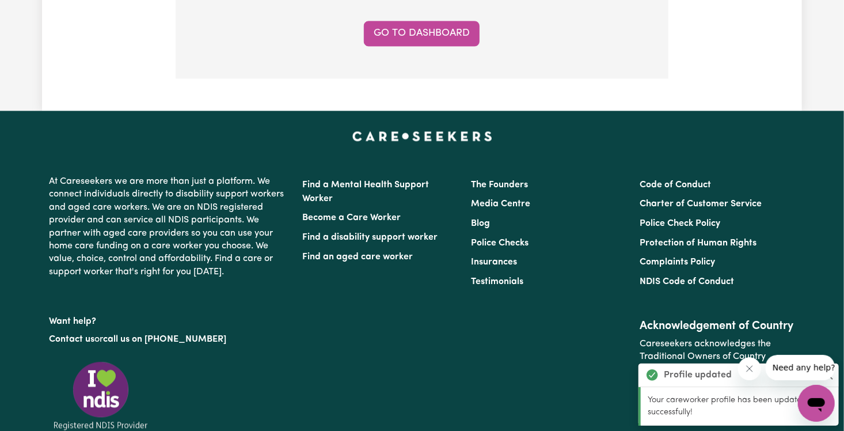
scroll to position [997, 0]
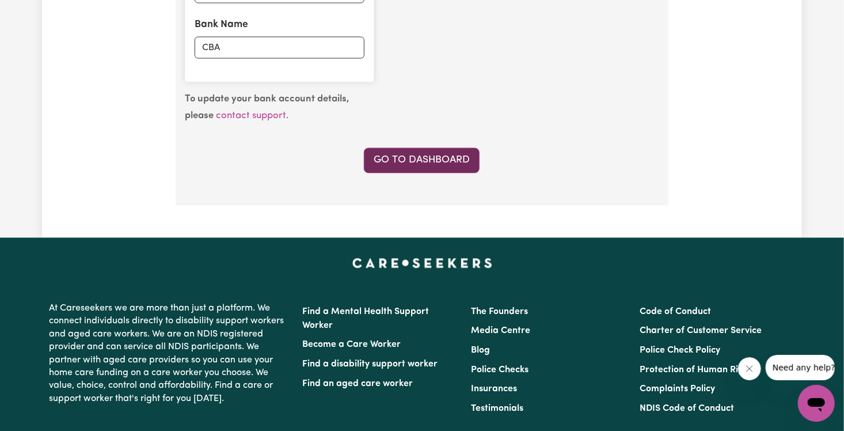
click at [451, 157] on link "Go to Dashboard" at bounding box center [422, 160] width 116 height 25
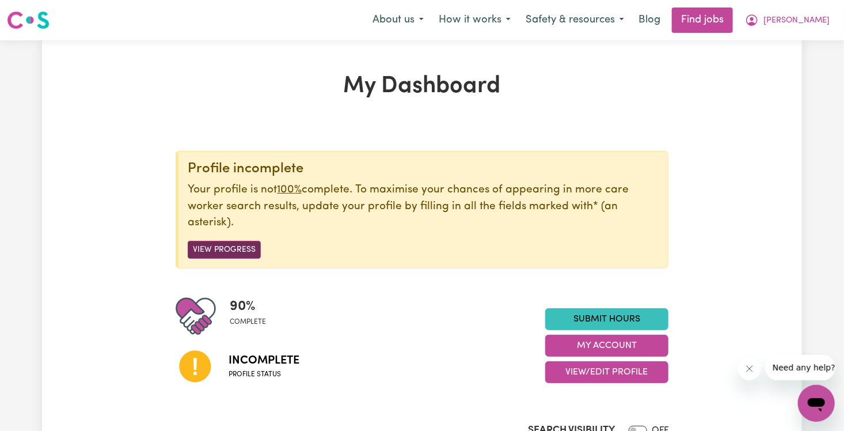
click at [240, 257] on button "View Progress" at bounding box center [224, 250] width 73 height 18
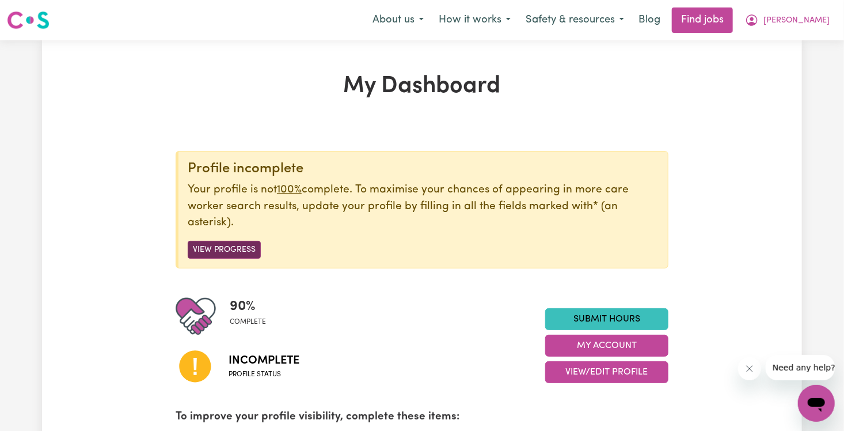
click at [244, 242] on button "View Progress" at bounding box center [224, 250] width 73 height 18
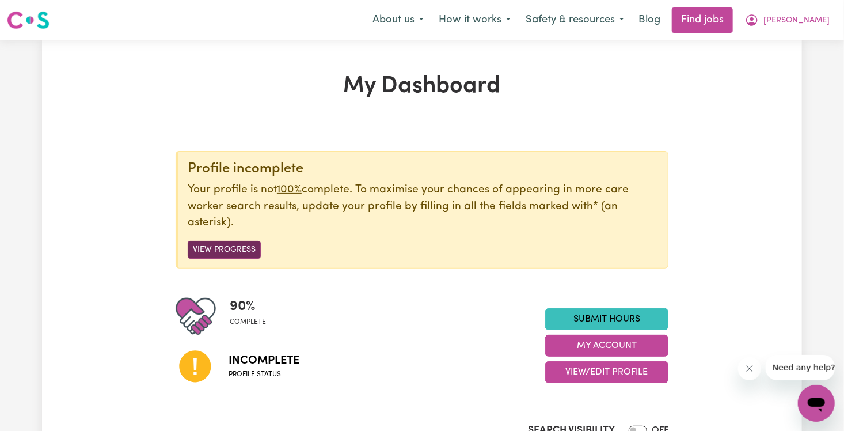
click at [241, 253] on button "View Progress" at bounding box center [224, 250] width 73 height 18
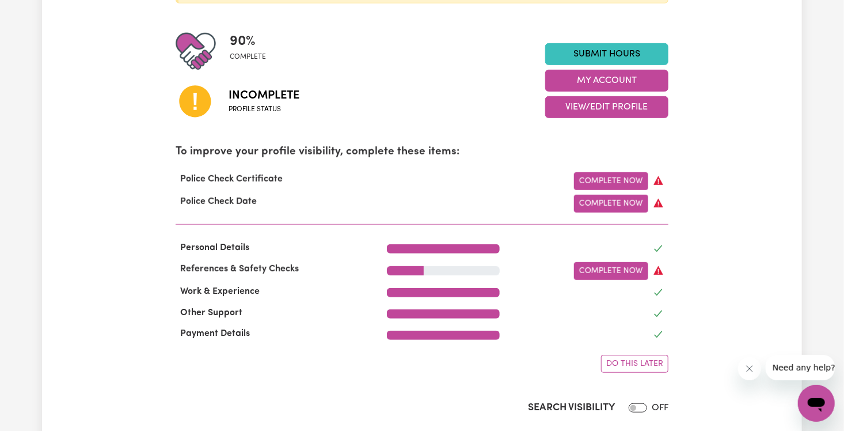
scroll to position [315, 0]
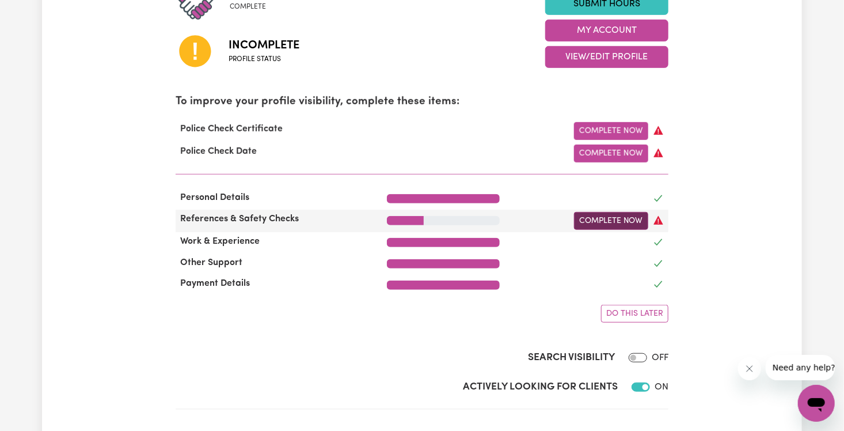
click at [460, 217] on link "Complete Now" at bounding box center [611, 221] width 74 height 18
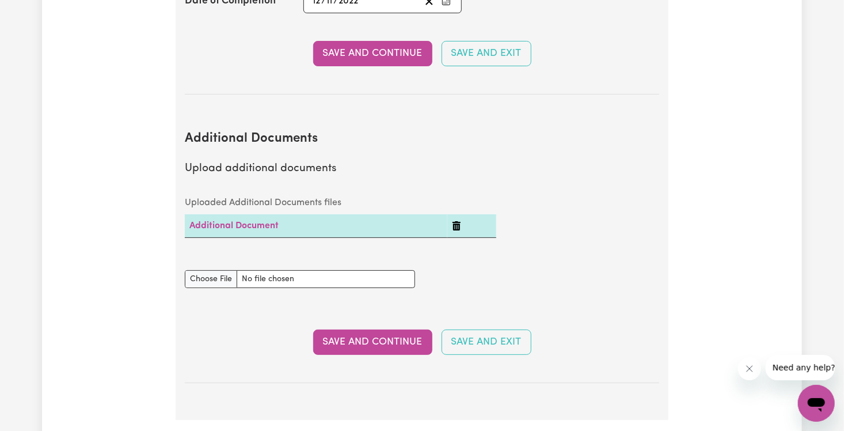
scroll to position [2103, 0]
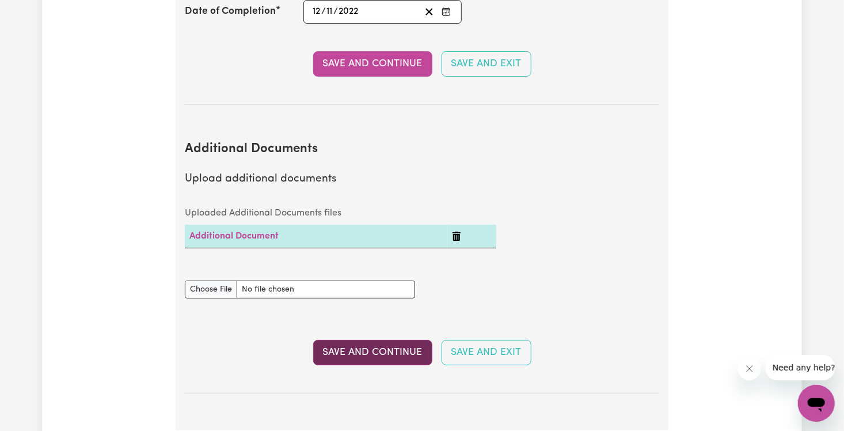
click at [378, 340] on button "Save and Continue" at bounding box center [372, 352] width 119 height 25
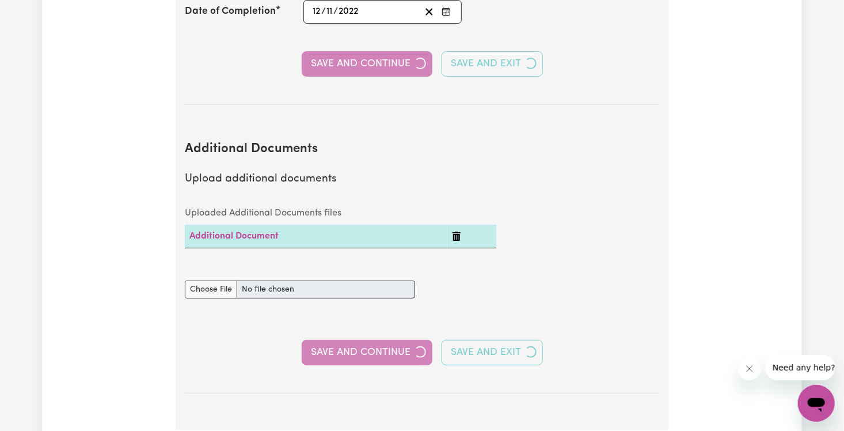
select select "2025"
select select "2024"
select select "2025"
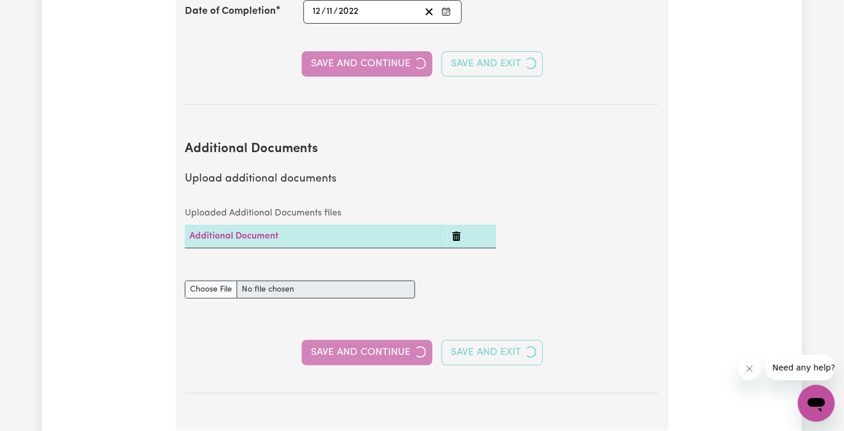
select select "2023"
select select "2024"
select select "2022"
select select "2023"
select select "Certificate III (Individual Support)"
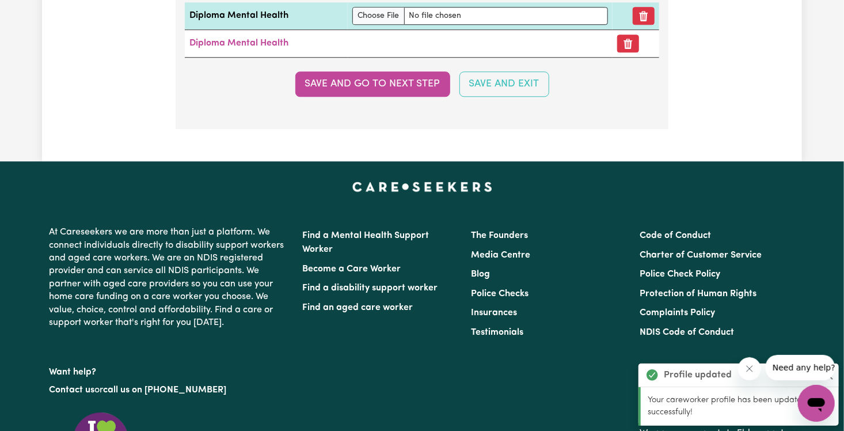
scroll to position [3689, 0]
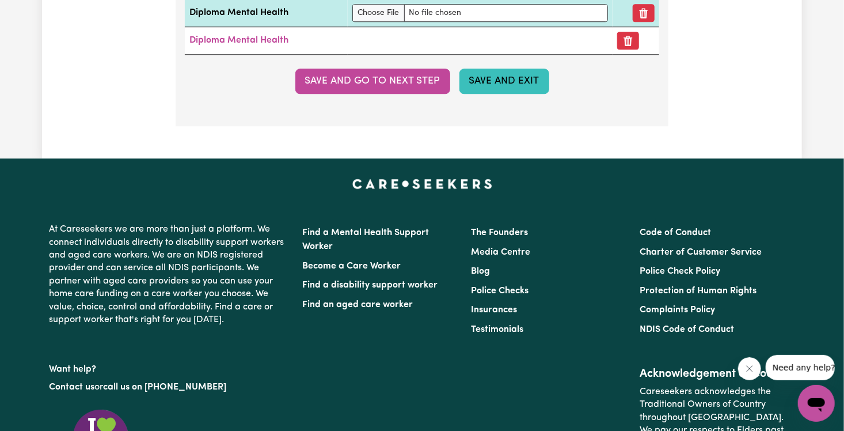
click at [460, 72] on button "Save and Exit" at bounding box center [504, 81] width 90 height 25
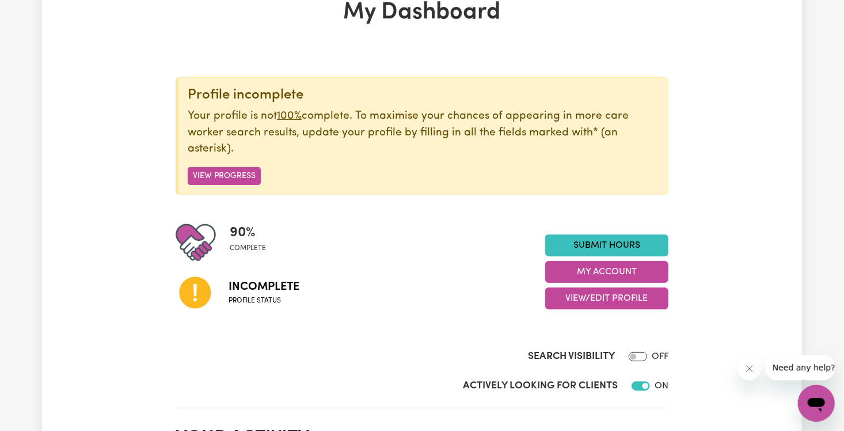
scroll to position [85, 0]
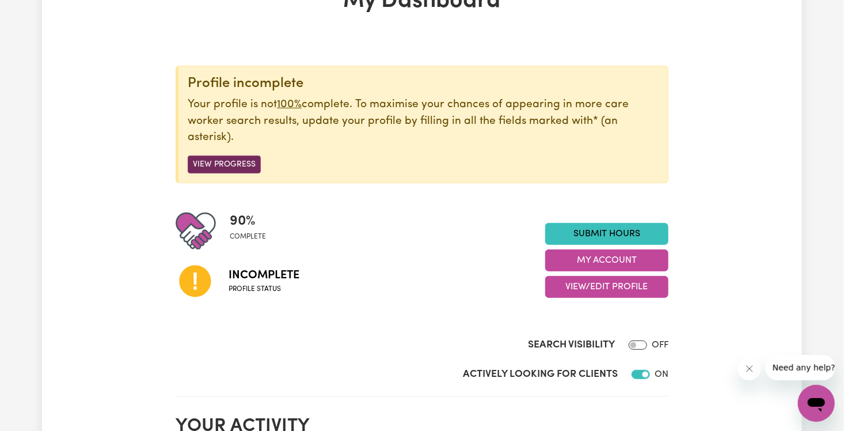
click at [251, 162] on button "View Progress" at bounding box center [224, 164] width 73 height 18
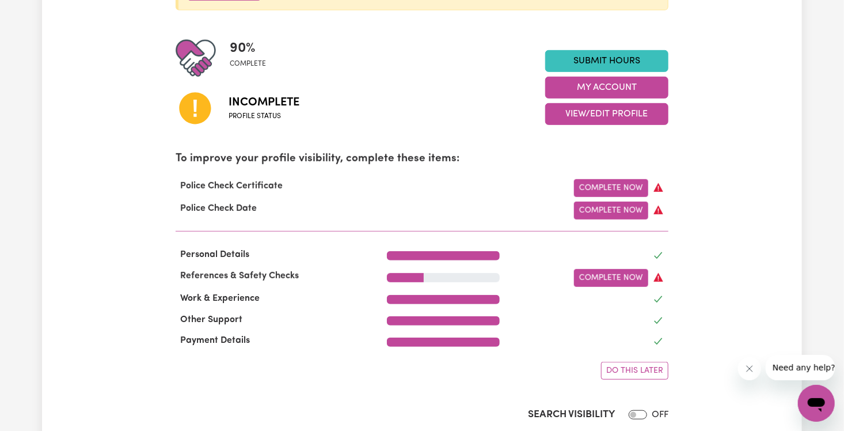
scroll to position [261, 0]
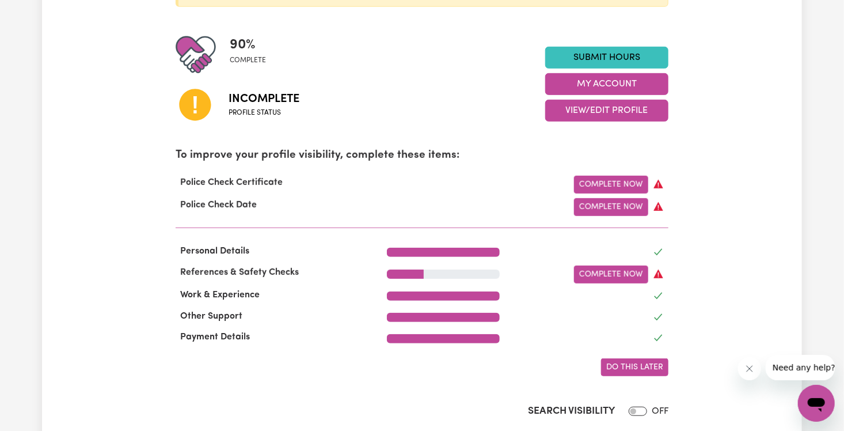
click at [460, 368] on span "Do this later" at bounding box center [634, 367] width 57 height 9
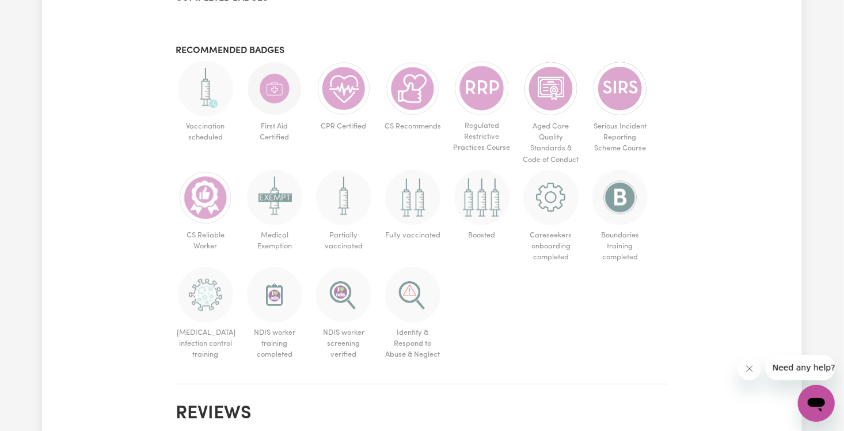
scroll to position [728, 0]
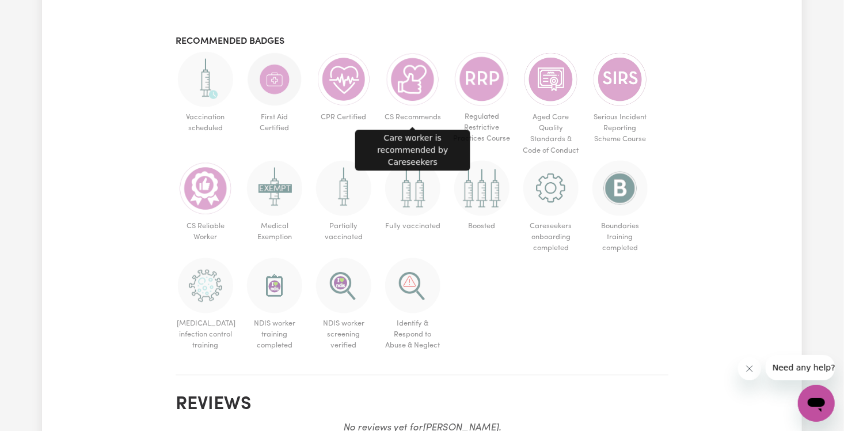
click at [408, 86] on img at bounding box center [412, 79] width 55 height 55
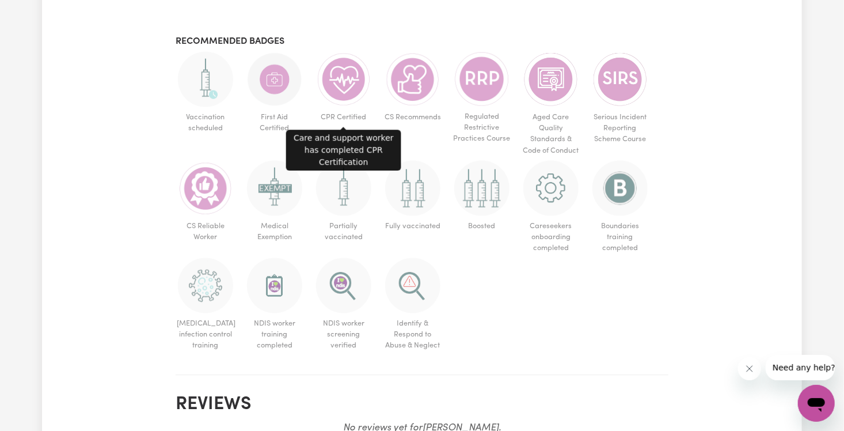
click at [331, 74] on img at bounding box center [343, 79] width 55 height 55
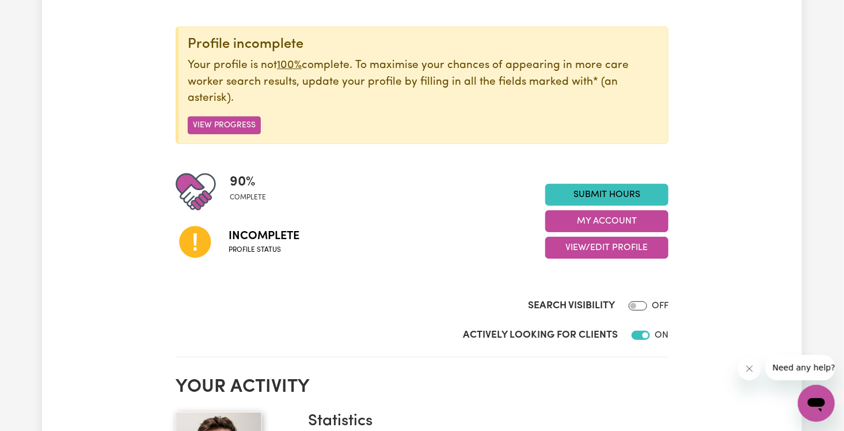
scroll to position [116, 0]
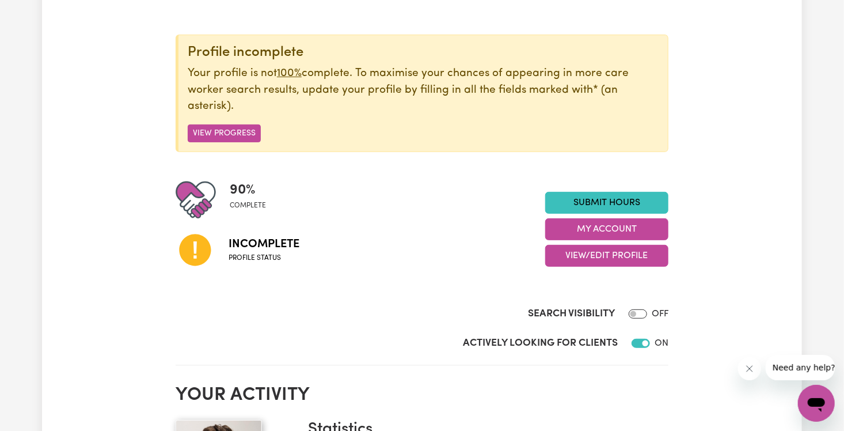
click at [354, 180] on div "90 % complete" at bounding box center [361, 200] width 370 height 40
drag, startPoint x: 355, startPoint y: 182, endPoint x: 393, endPoint y: 219, distance: 53.3
click at [393, 219] on div "90 % complete Incomplete Profile status" at bounding box center [361, 229] width 370 height 99
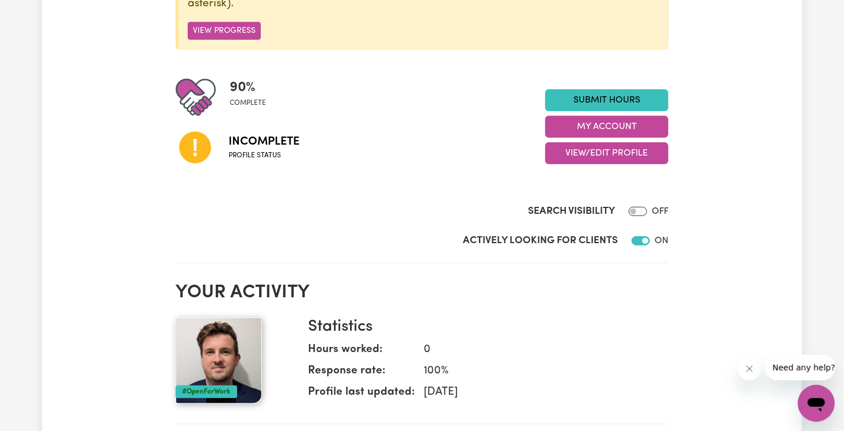
scroll to position [111, 0]
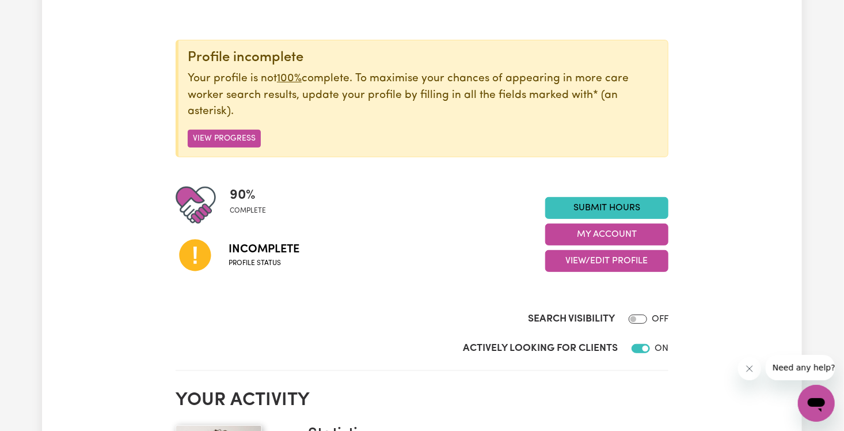
click at [223, 127] on div "Profile incomplete Your profile is not 100% complete. To maximise your chances …" at bounding box center [422, 98] width 493 height 117
click at [226, 138] on button "View Progress" at bounding box center [224, 139] width 73 height 18
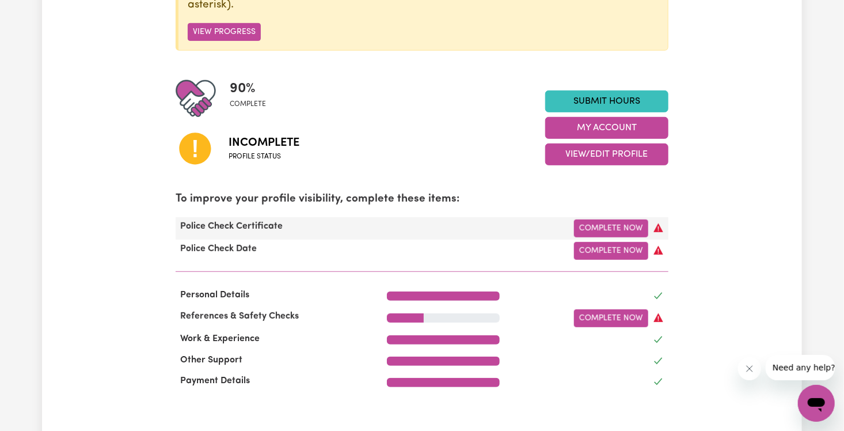
scroll to position [275, 0]
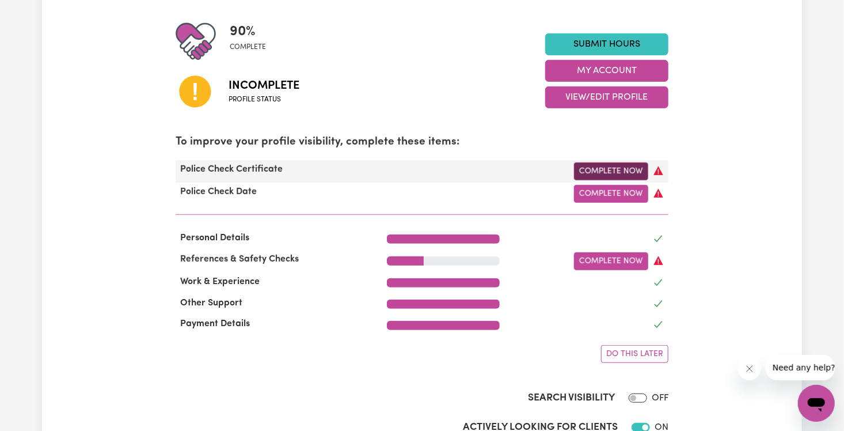
click at [460, 170] on link "Complete Now" at bounding box center [611, 171] width 74 height 18
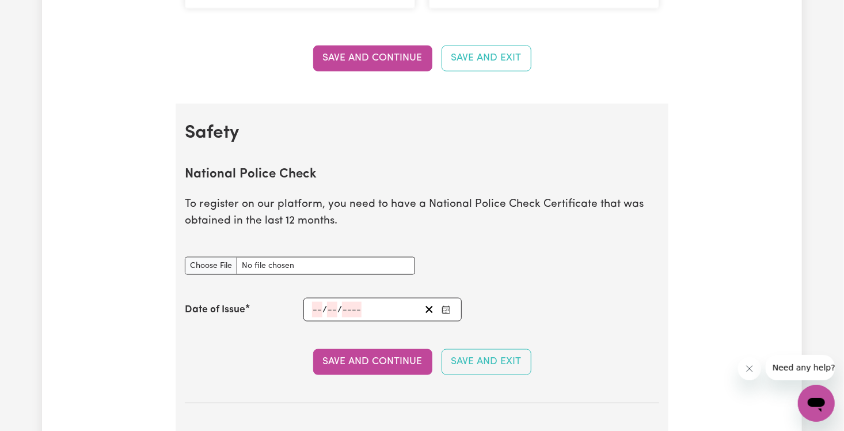
scroll to position [662, 0]
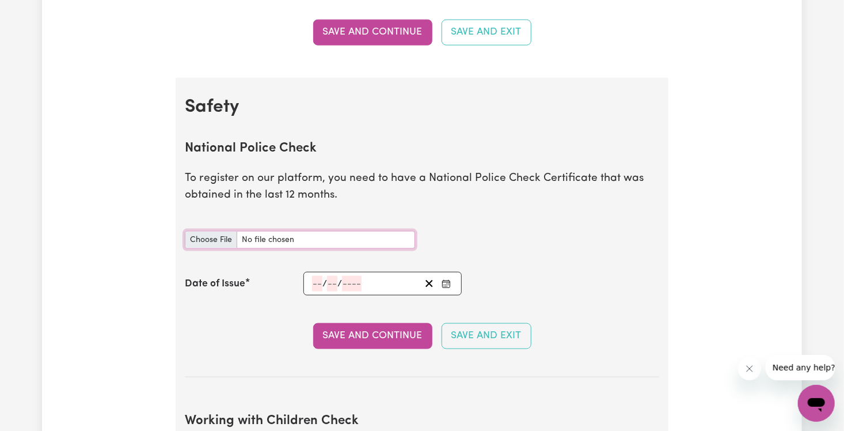
click at [314, 237] on input "National Police Check document" at bounding box center [300, 240] width 230 height 18
type input "C:\fakepath\National_Police_Check-10205545-1736309277-Criminal_History_Certific…"
click at [244, 347] on div "Save and Continue Save and Exit" at bounding box center [422, 335] width 474 height 25
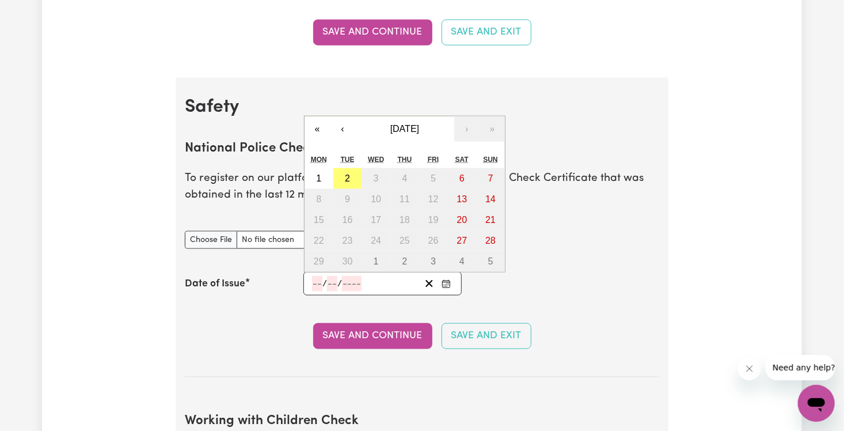
click at [317, 283] on input "number" at bounding box center [317, 284] width 10 height 16
type input "08"
type input "01"
type input "0002-01-08"
type input "8"
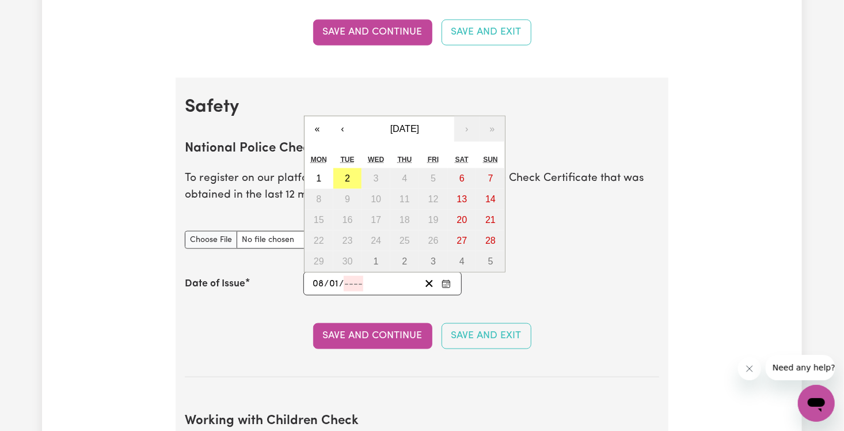
type input "1"
type input "2"
type input "0020-01-08"
type input "20"
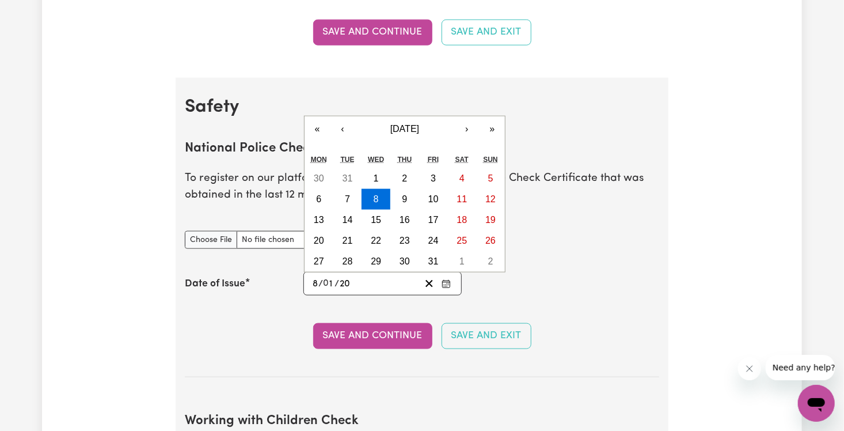
type input "0202-01-08"
type input "202"
type input "[DATE]"
type input "2025"
click at [460, 252] on div "National Police Check document" at bounding box center [422, 239] width 488 height 45
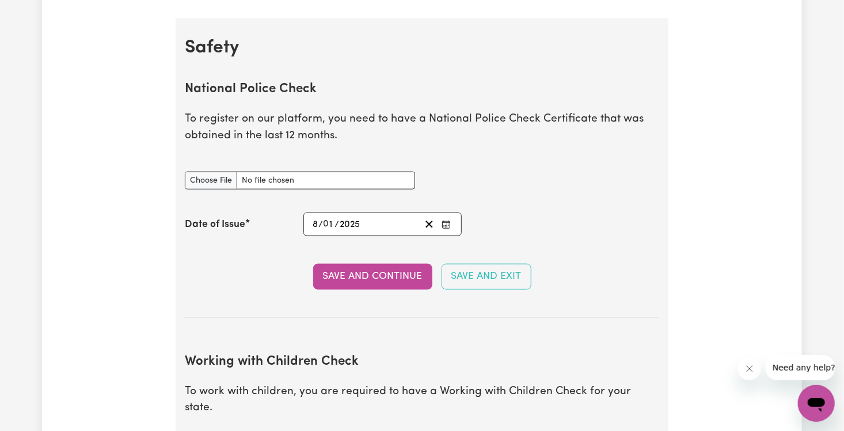
scroll to position [733, 0]
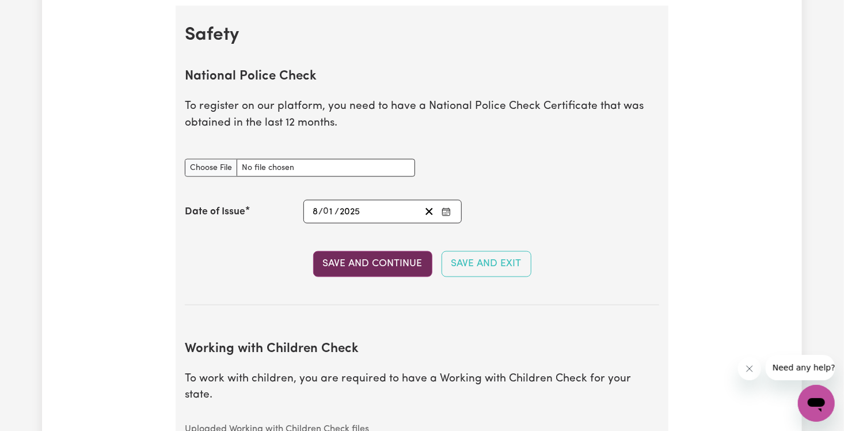
click at [421, 265] on button "Save and Continue" at bounding box center [372, 263] width 119 height 25
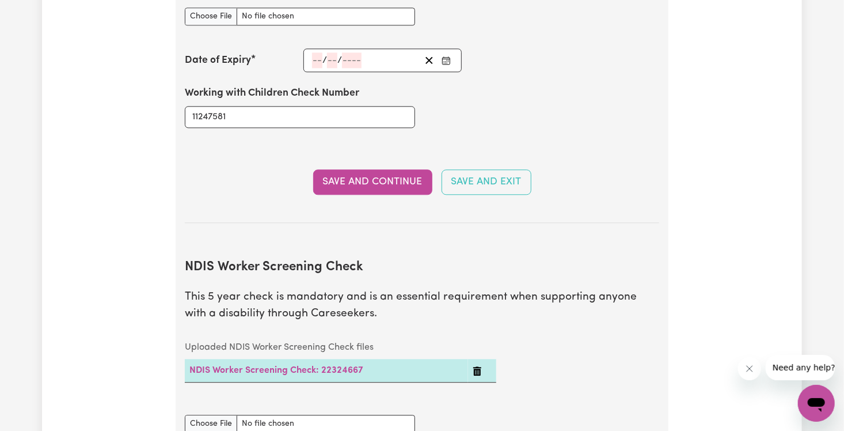
scroll to position [1214, 0]
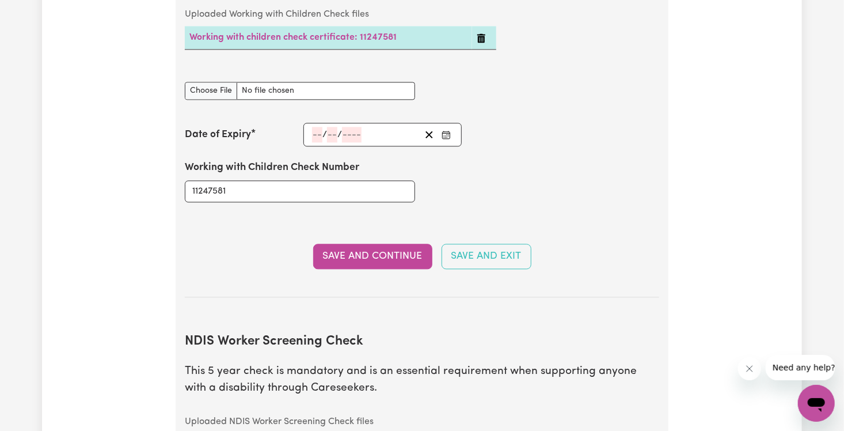
click at [314, 123] on div "/ /" at bounding box center [382, 135] width 158 height 24
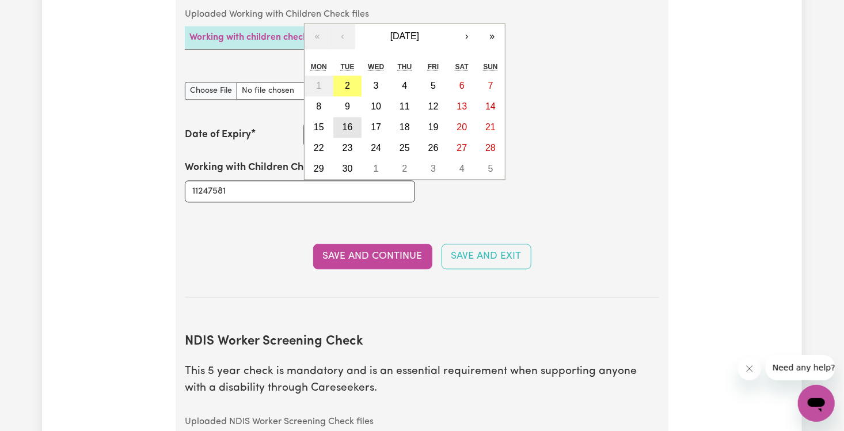
type input "29"
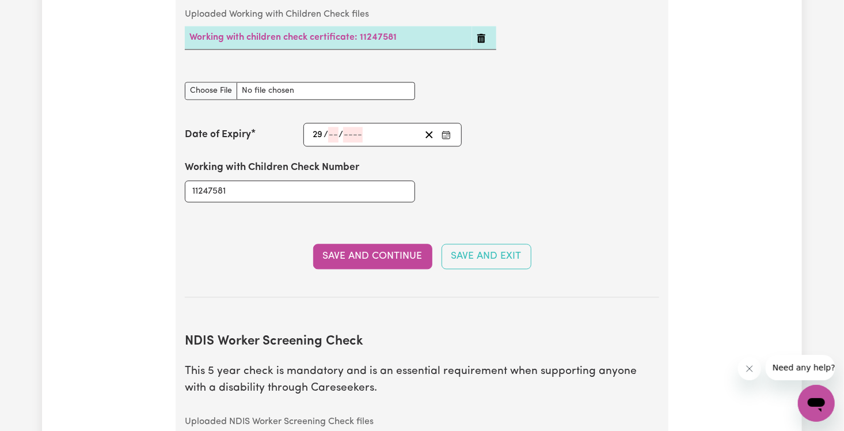
click at [441, 219] on section "Working with Children Check To work with children, you are required to have a W…" at bounding box center [422, 102] width 474 height 389
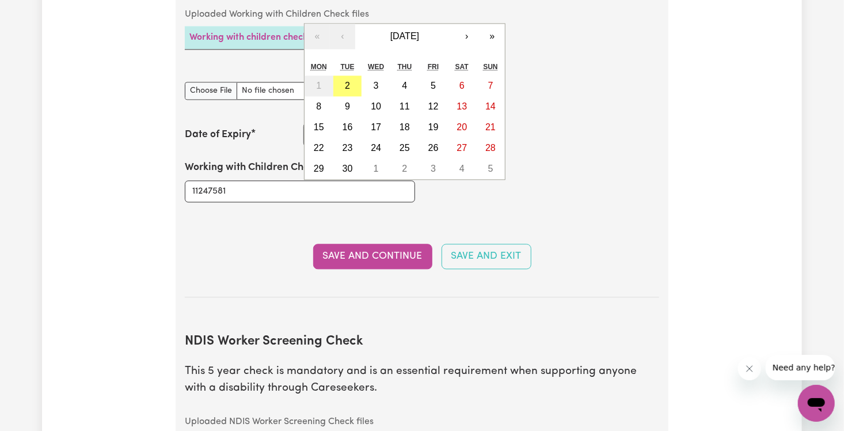
click at [334, 123] on div "/ / « ‹ [DATE] › » Mon Tue Wed Thu Fri Sat Sun 1 2 3 4 5 6 7 8 9 10 11 12 13 14…" at bounding box center [382, 135] width 158 height 24
type input "08"
click at [459, 202] on section "Working with Children Check To work with children, you are required to have a W…" at bounding box center [422, 102] width 474 height 389
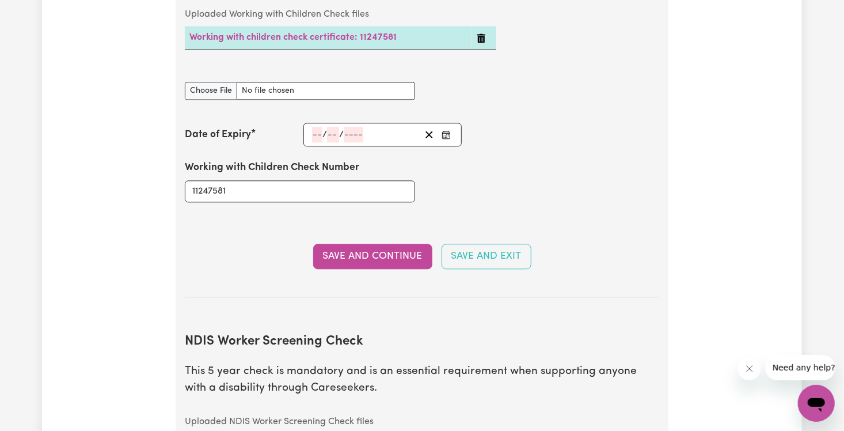
click at [317, 123] on div "/ / « ‹ [DATE] › » Mon Tue Wed Thu Fri Sat Sun 1 2 3 4 5 6 7 8 9 10 11 12 13 14…" at bounding box center [382, 135] width 158 height 24
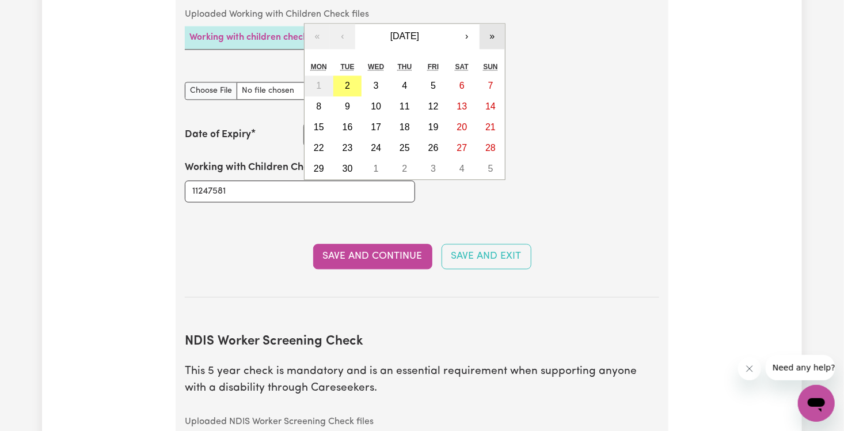
click at [460, 24] on button "»" at bounding box center [492, 36] width 25 height 25
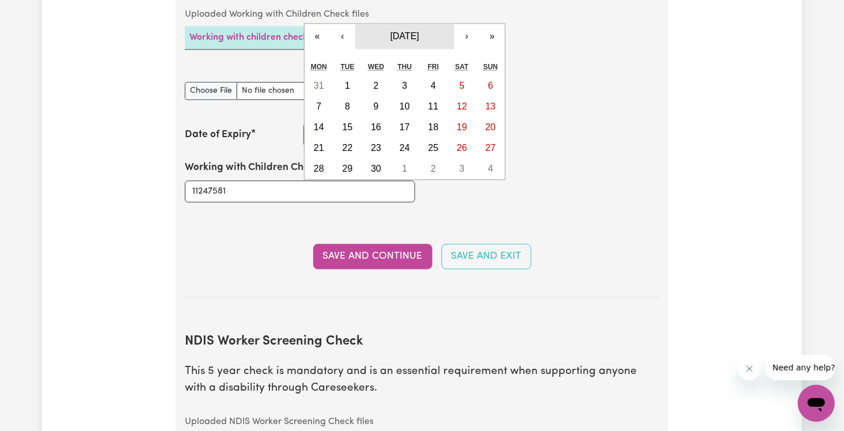
click at [419, 31] on span "[DATE]" at bounding box center [404, 36] width 29 height 10
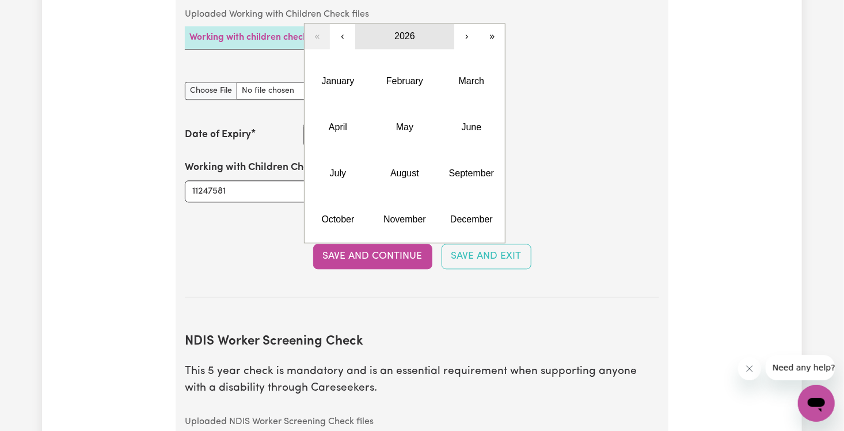
click at [425, 24] on button "2026" at bounding box center [404, 36] width 99 height 25
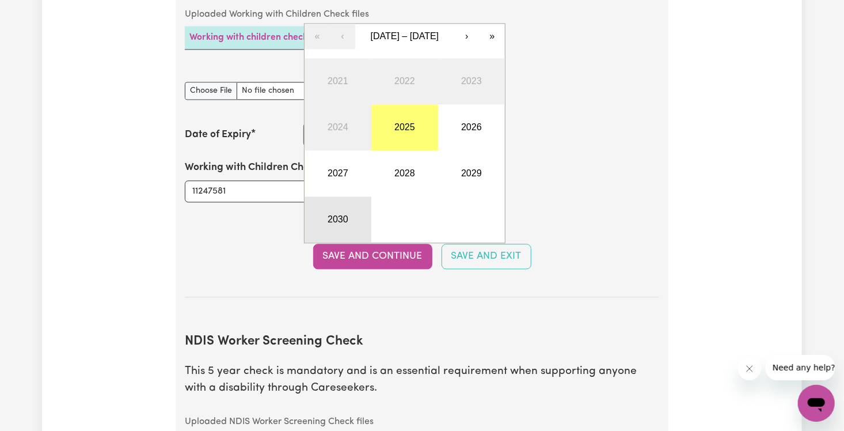
click at [339, 199] on button "2030" at bounding box center [338, 219] width 67 height 46
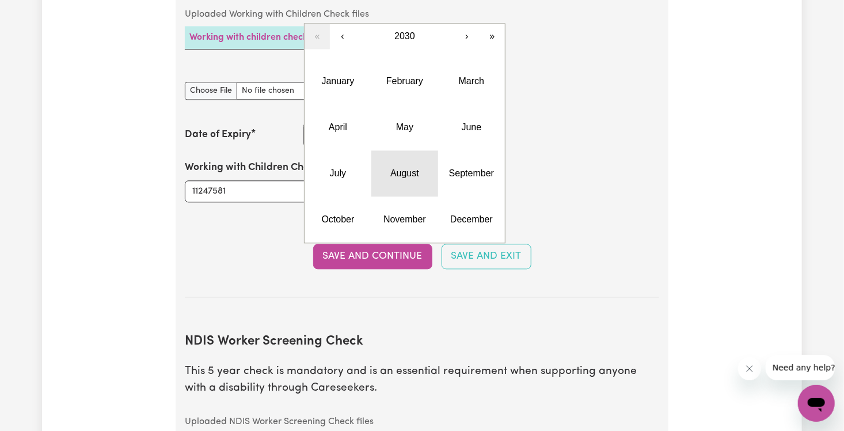
click at [394, 168] on abbr "August" at bounding box center [404, 173] width 29 height 10
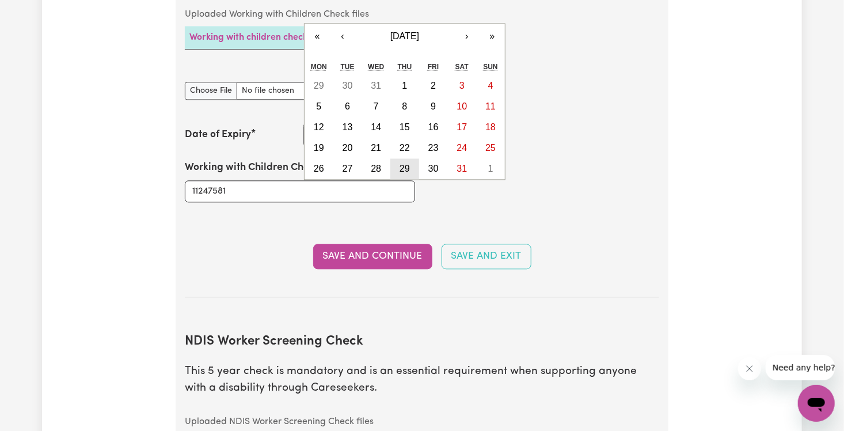
click at [404, 164] on abbr "29" at bounding box center [405, 169] width 10 height 10
type input "[DATE]"
type input "29"
type input "8"
type input "2030"
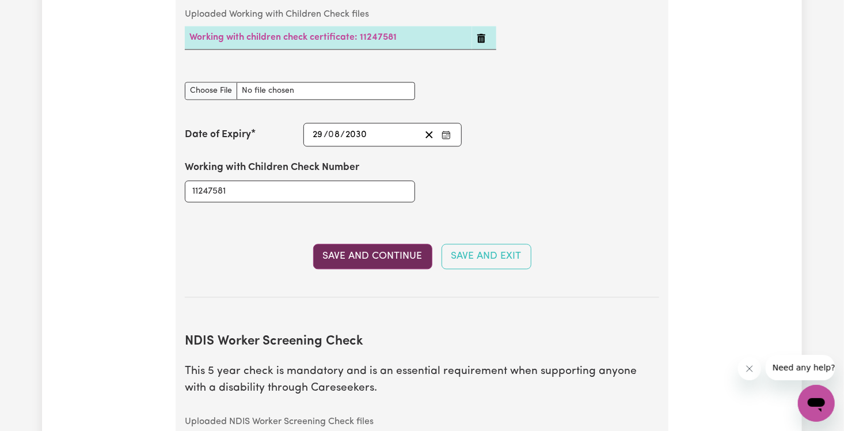
click at [397, 244] on button "Save and Continue" at bounding box center [372, 256] width 119 height 25
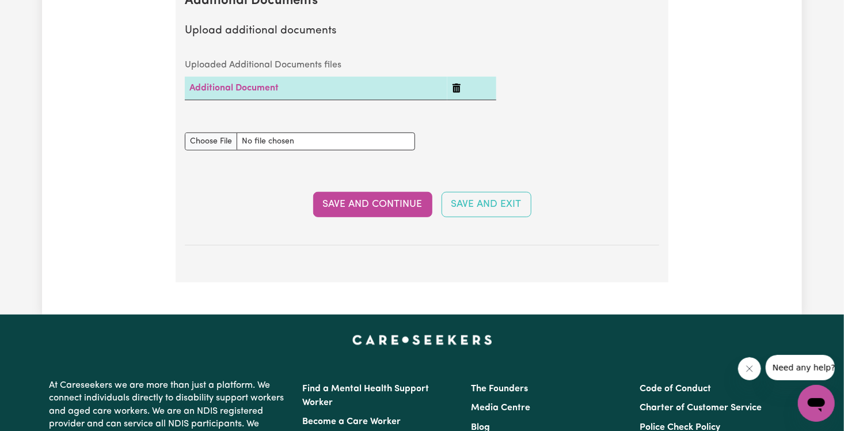
scroll to position [2344, 0]
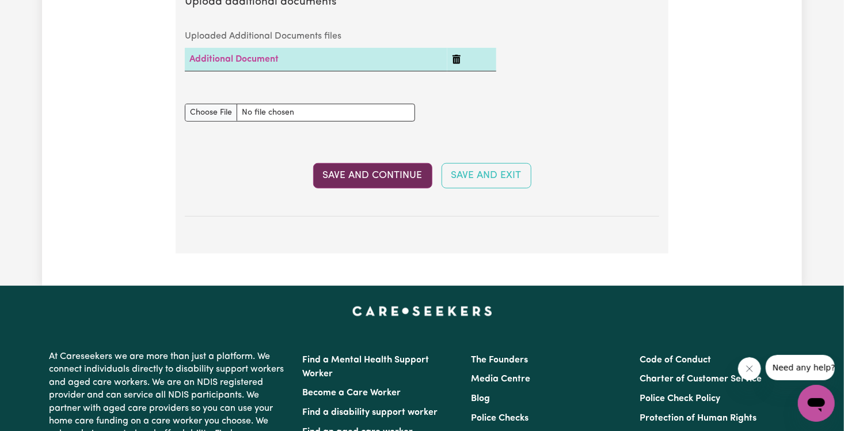
click at [398, 163] on button "Save and Continue" at bounding box center [372, 175] width 119 height 25
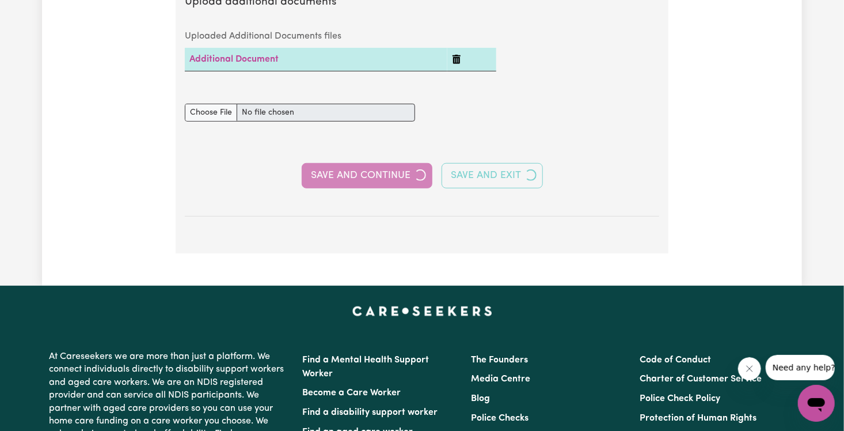
select select "2025"
select select "2024"
select select "2025"
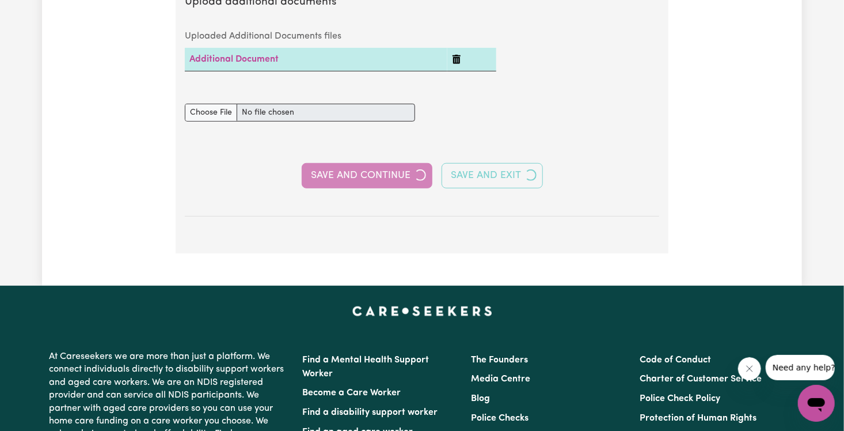
select select "2023"
select select "2024"
select select "2022"
select select "2023"
select select "Certificate III (Individual Support)"
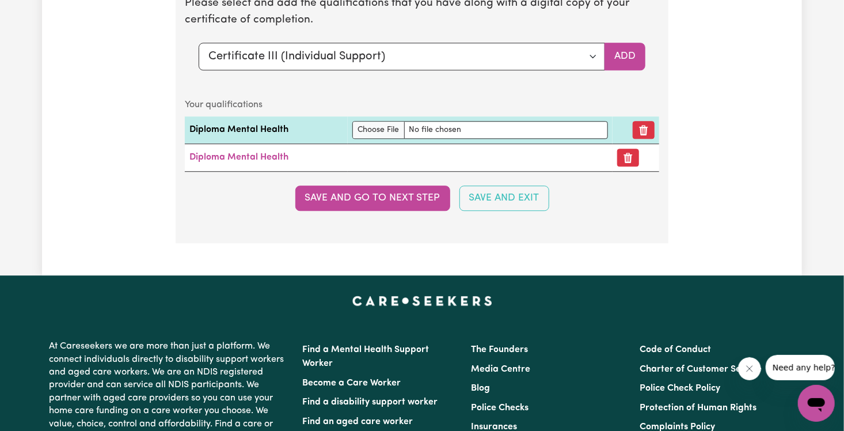
scroll to position [3561, 0]
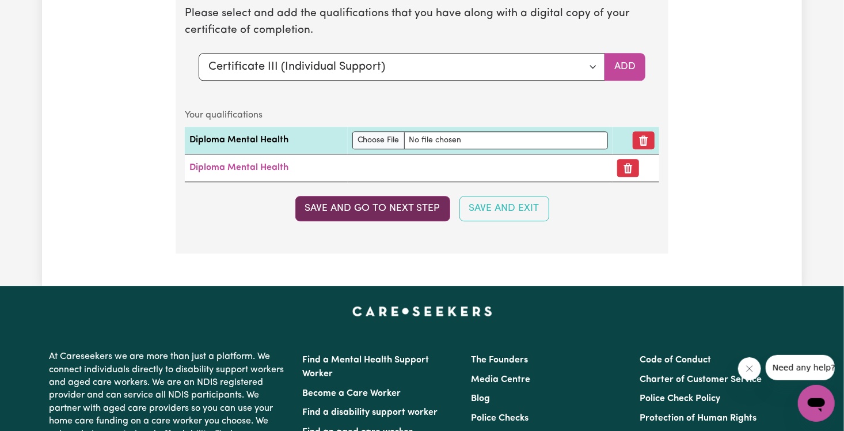
click at [420, 197] on button "Save and go to next step" at bounding box center [372, 208] width 155 height 25
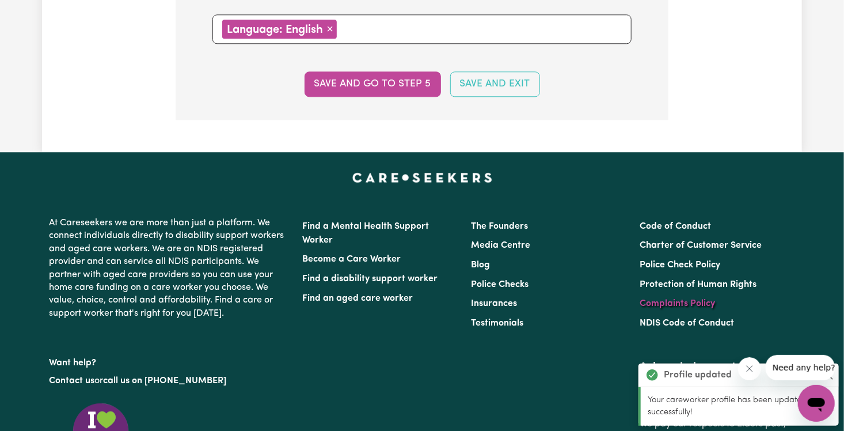
scroll to position [1398, 0]
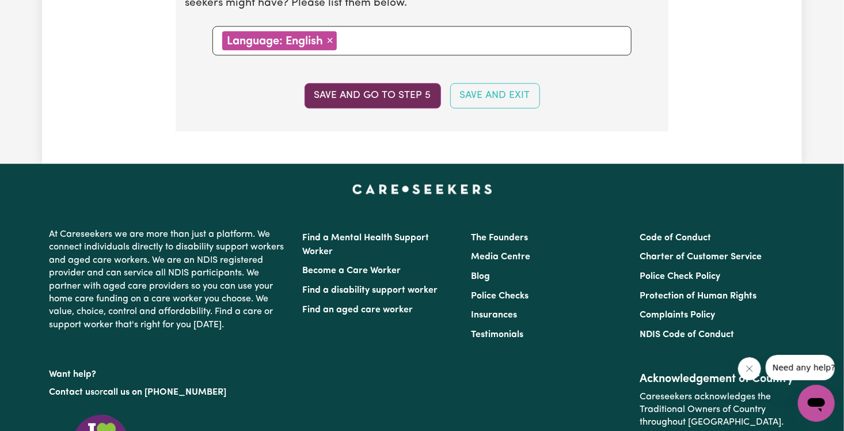
click at [378, 88] on button "Save and go to step 5" at bounding box center [373, 95] width 136 height 25
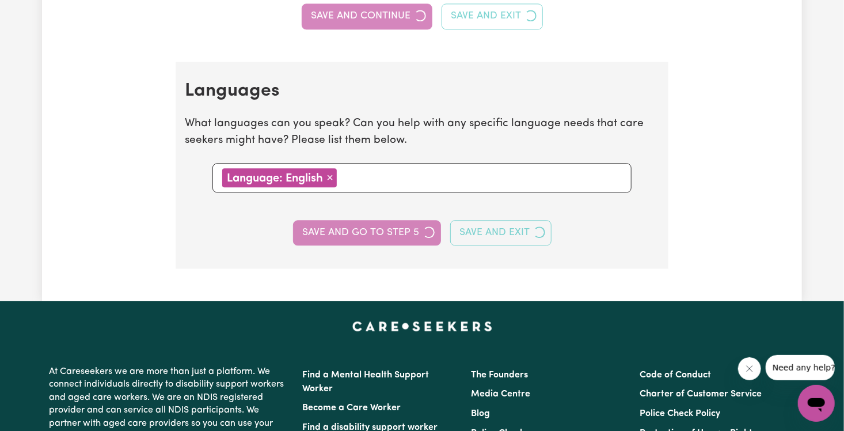
select select "I am providing services privately on my own"
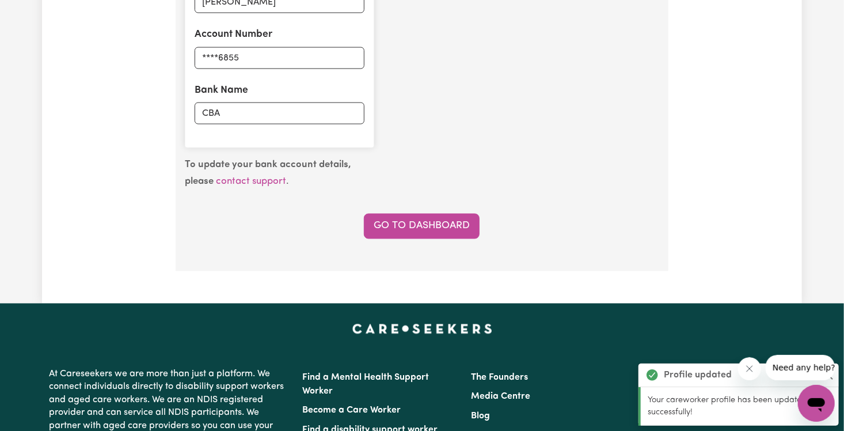
scroll to position [935, 0]
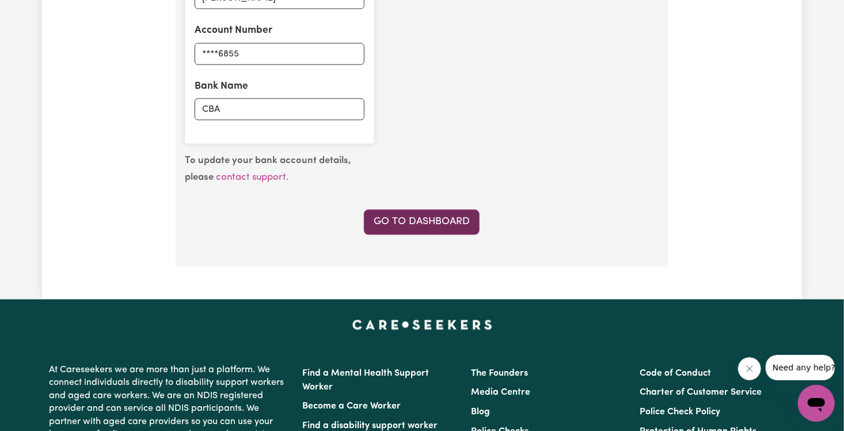
click at [408, 219] on link "Go to Dashboard" at bounding box center [422, 222] width 116 height 25
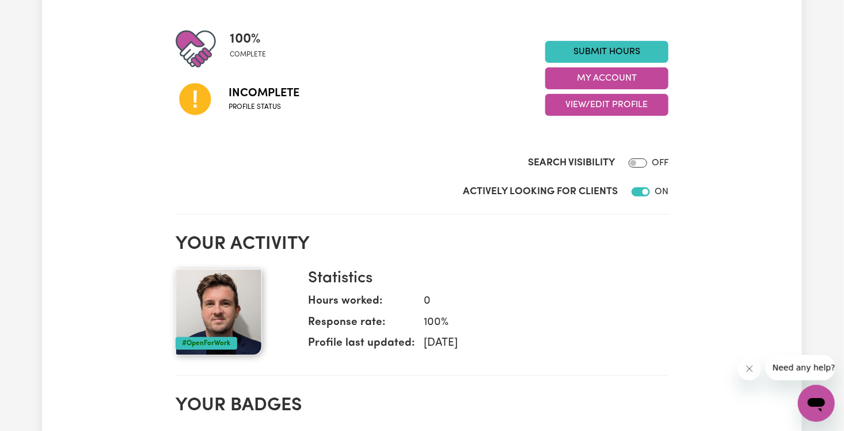
scroll to position [70, 0]
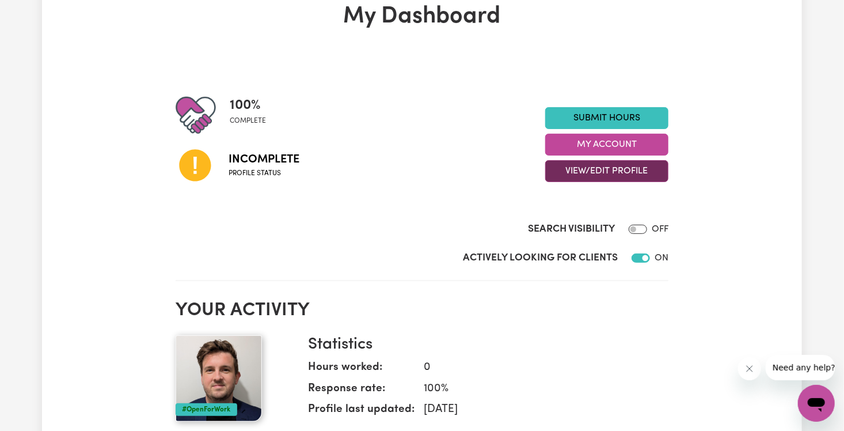
click at [460, 173] on button "View/Edit Profile" at bounding box center [606, 171] width 123 height 22
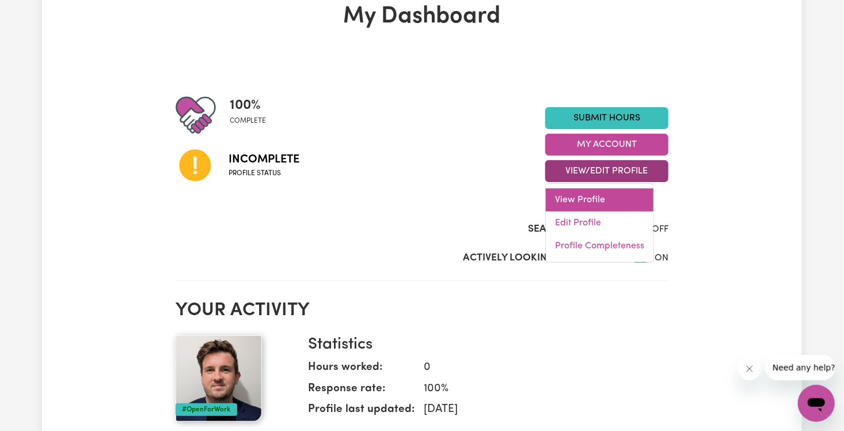
click at [460, 199] on link "View Profile" at bounding box center [600, 199] width 108 height 23
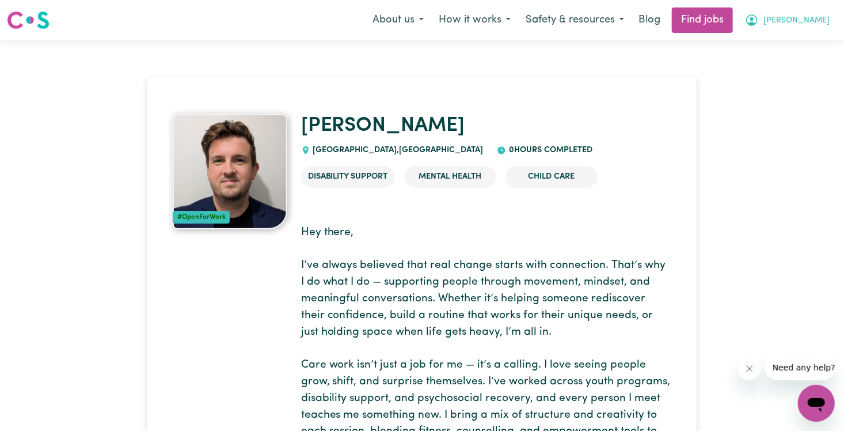
click at [460, 16] on span "[PERSON_NAME]" at bounding box center [796, 20] width 66 height 13
click at [460, 60] on link "My Dashboard" at bounding box center [791, 66] width 91 height 22
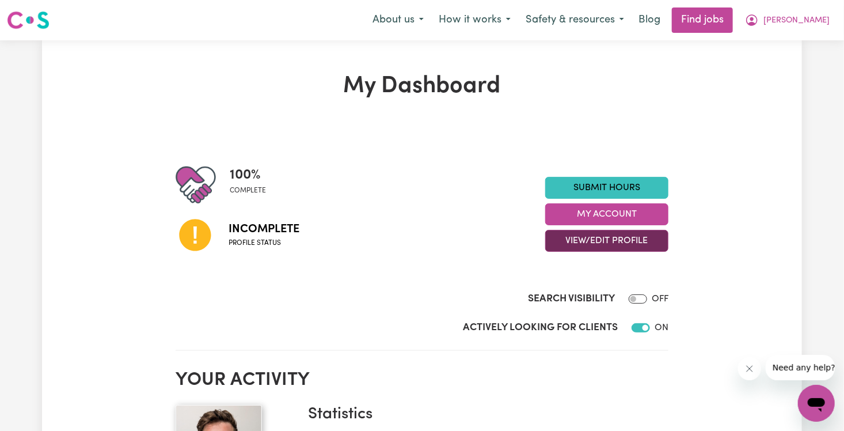
click at [460, 237] on button "View/Edit Profile" at bounding box center [606, 241] width 123 height 22
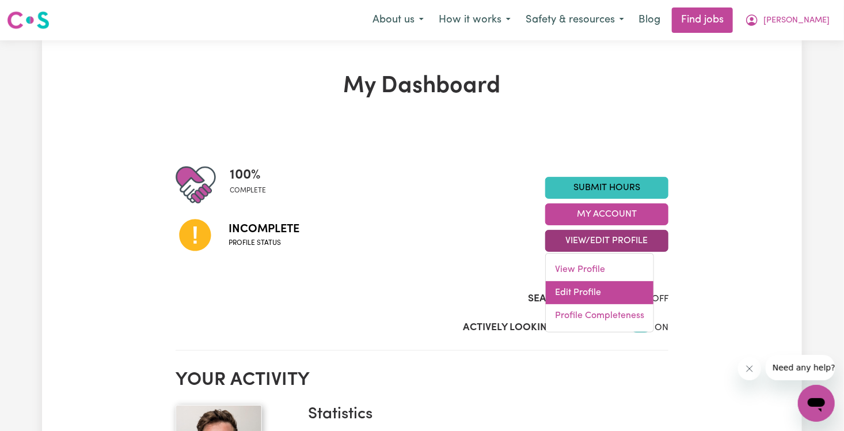
click at [460, 290] on link "Edit Profile" at bounding box center [600, 292] width 108 height 23
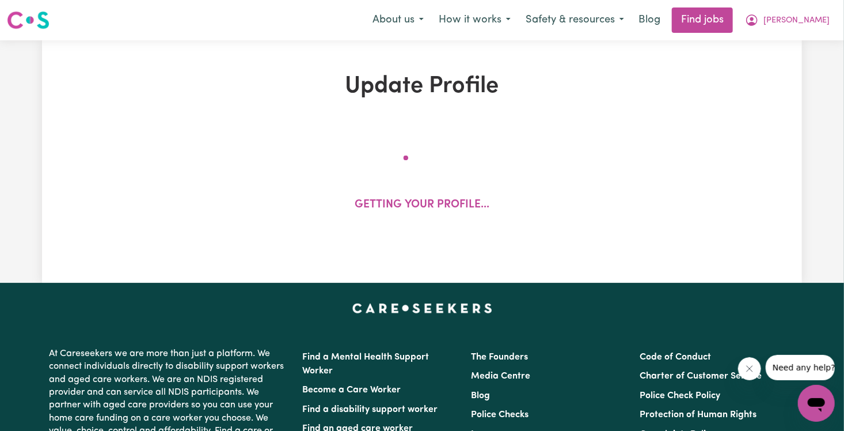
select select "[DEMOGRAPHIC_DATA]"
select select "[DEMOGRAPHIC_DATA] Citizen"
select select "Studying a healthcare related degree or qualification"
select select "140"
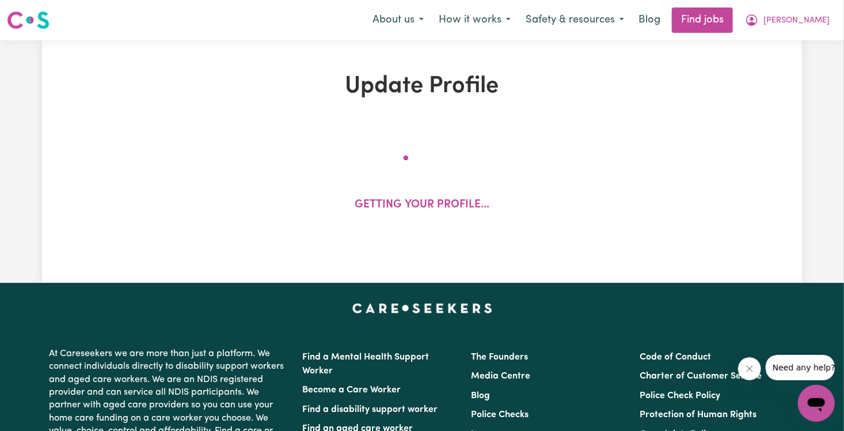
select select "140"
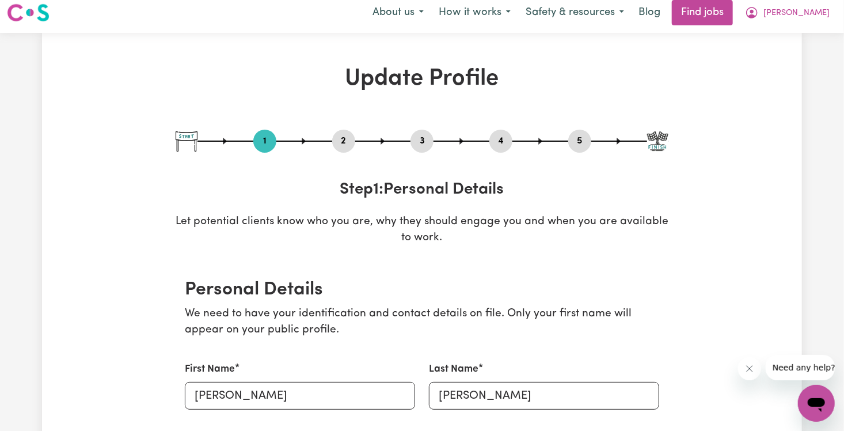
scroll to position [3, 0]
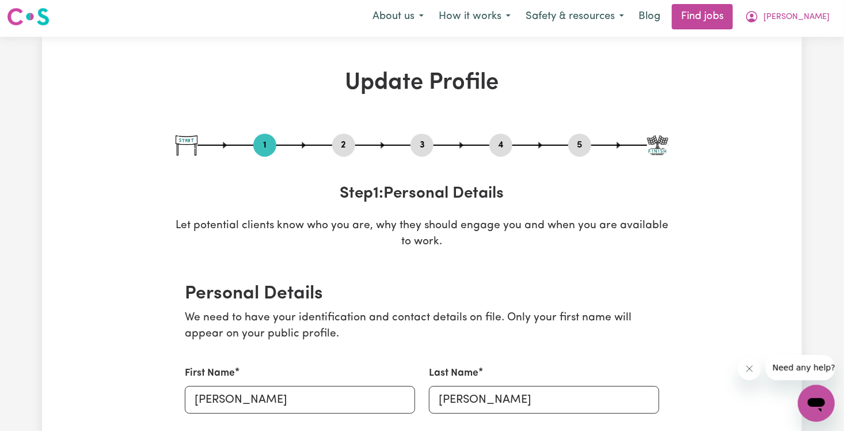
click at [348, 142] on button "2" at bounding box center [343, 145] width 23 height 15
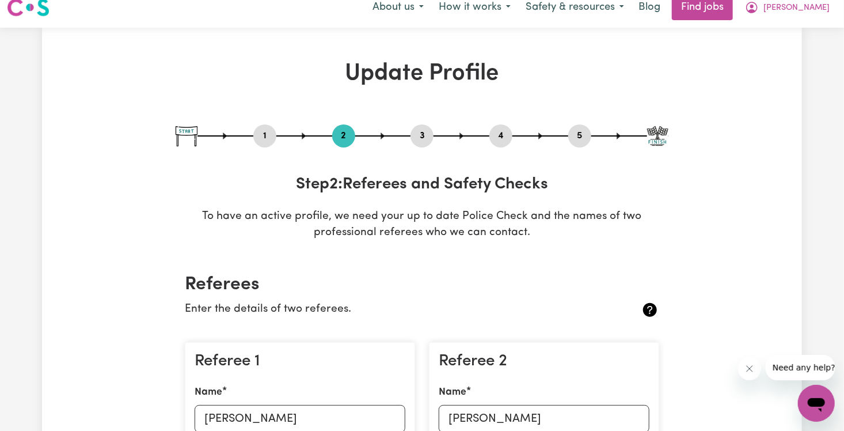
scroll to position [0, 0]
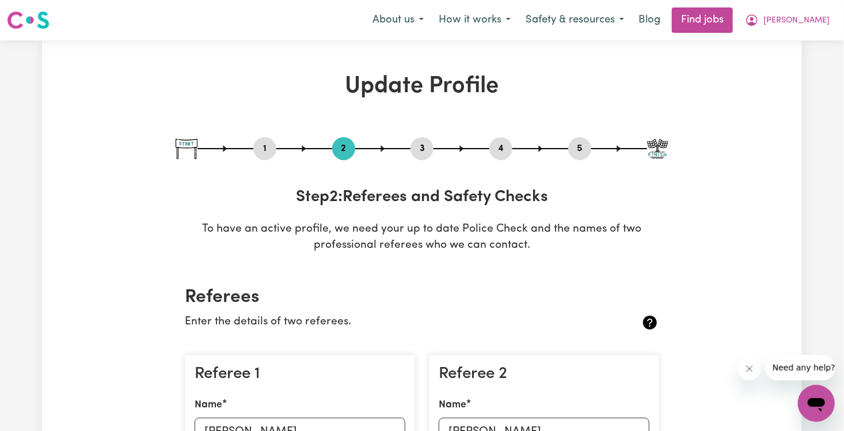
click at [460, 143] on button "5" at bounding box center [579, 148] width 23 height 15
select select "I am providing services privately on my own"
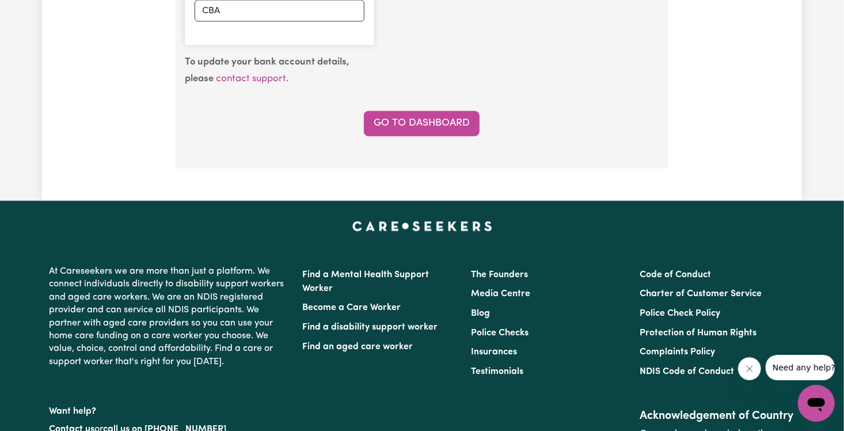
scroll to position [1047, 0]
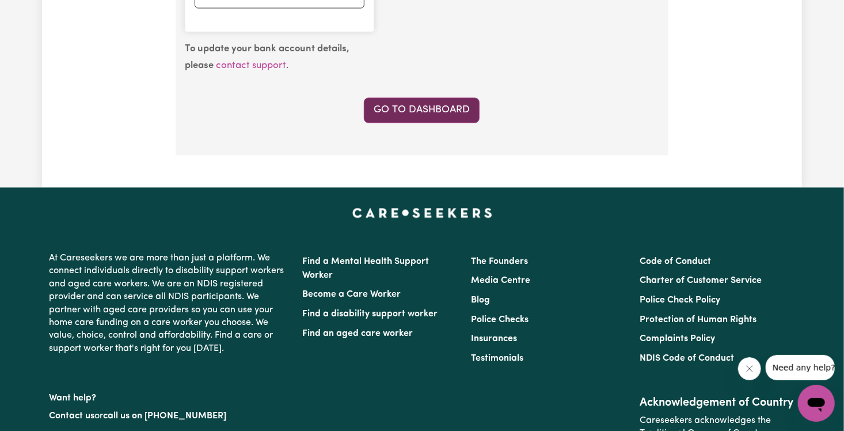
click at [459, 113] on link "Go to Dashboard" at bounding box center [422, 110] width 116 height 25
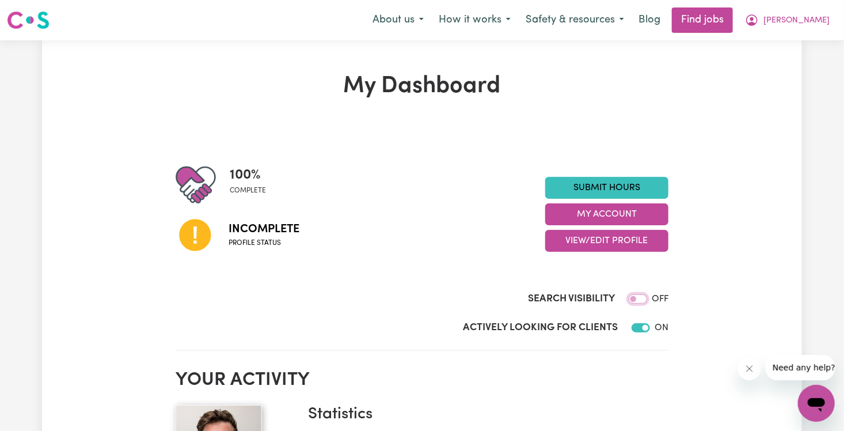
click at [460, 299] on input "Search Visibility" at bounding box center [638, 298] width 18 height 9
checkbox input "true"
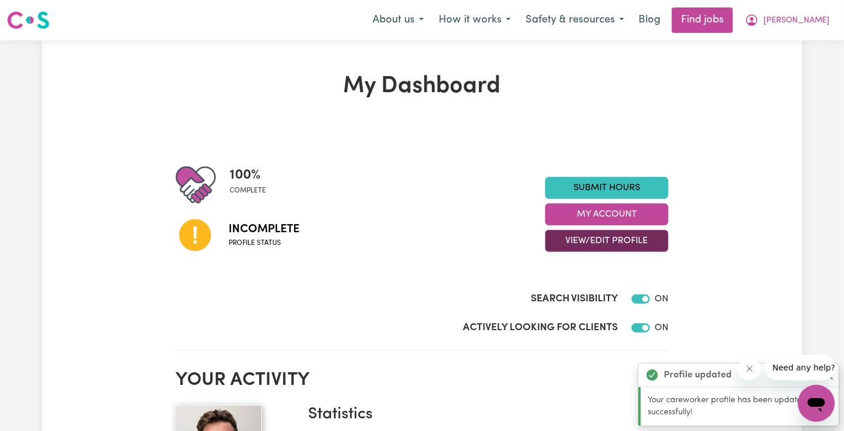
click at [460, 242] on button "View/Edit Profile" at bounding box center [606, 241] width 123 height 22
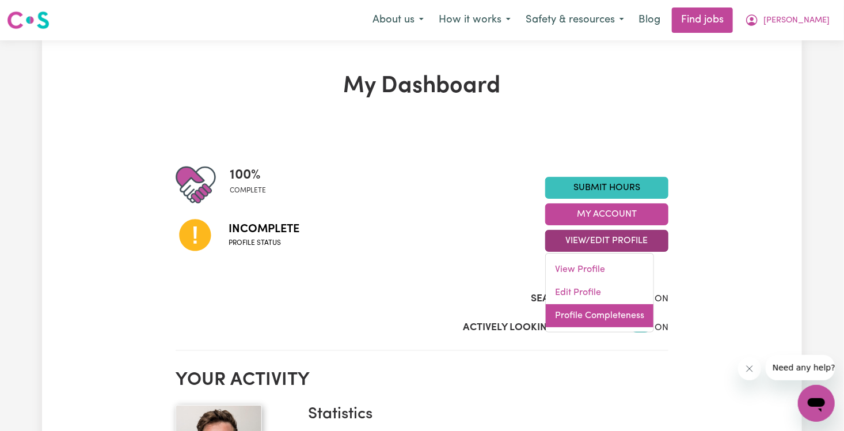
click at [460, 317] on link "Profile Completeness" at bounding box center [600, 315] width 108 height 23
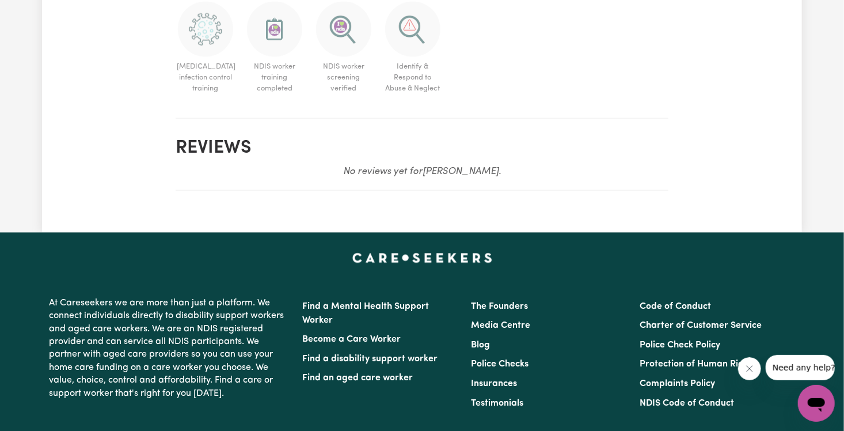
scroll to position [1037, 0]
